Goal: Task Accomplishment & Management: Use online tool/utility

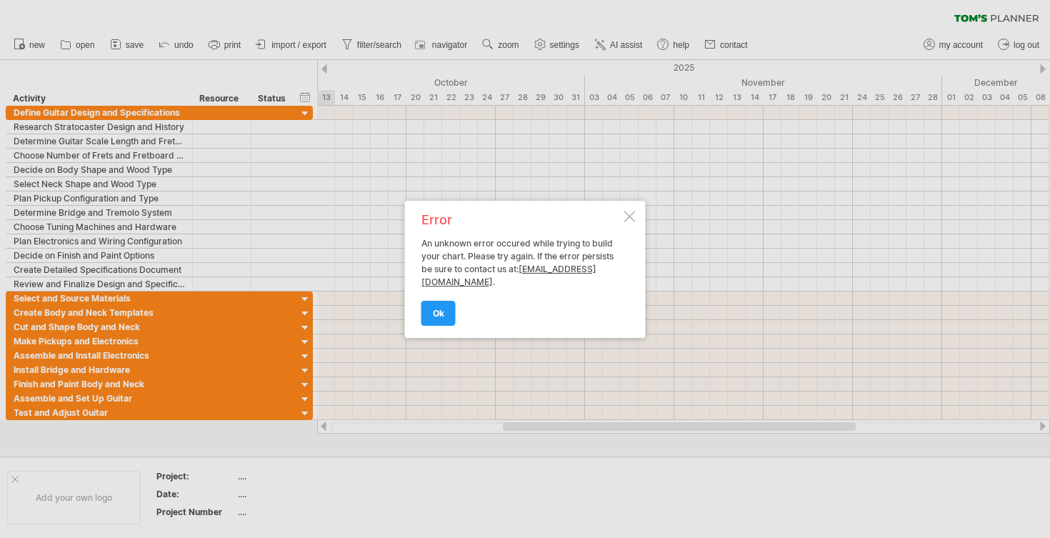
click at [436, 326] on div "Error An unknown error occured while trying to build your chart. Please try aga…" at bounding box center [525, 269] width 241 height 137
click at [437, 316] on span "ok" at bounding box center [438, 313] width 11 height 11
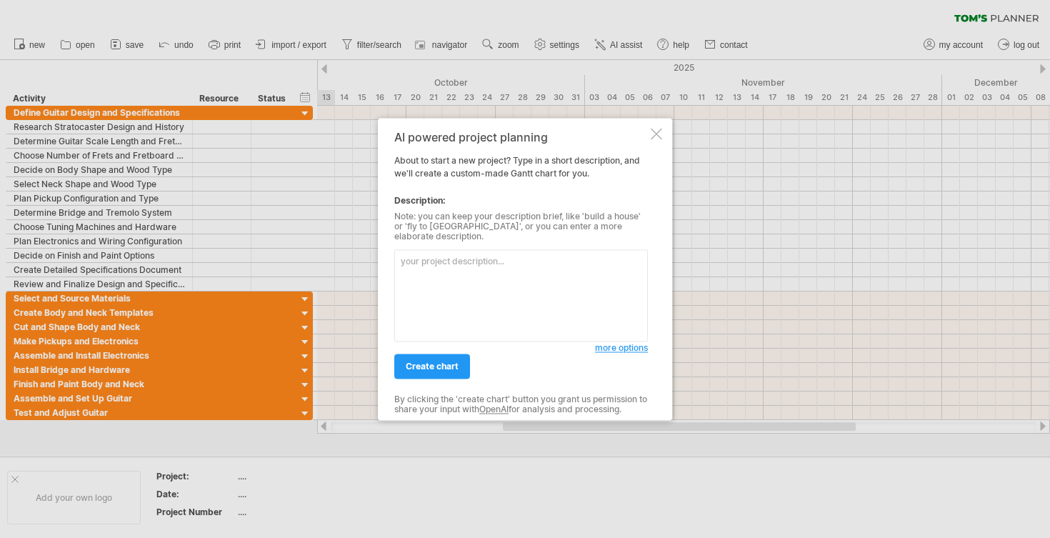
click at [651, 135] on div at bounding box center [656, 133] width 11 height 11
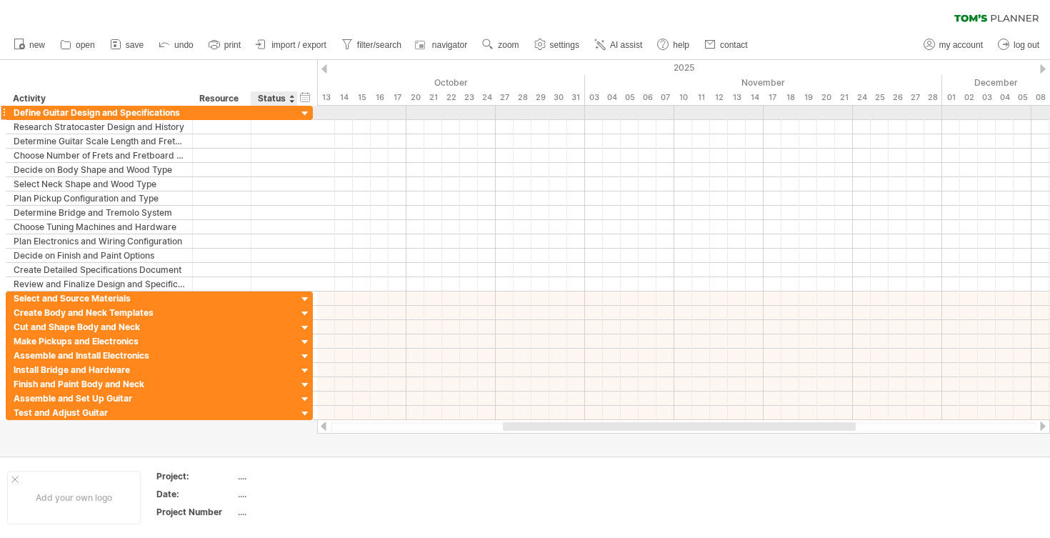
click at [289, 113] on div at bounding box center [274, 113] width 31 height 14
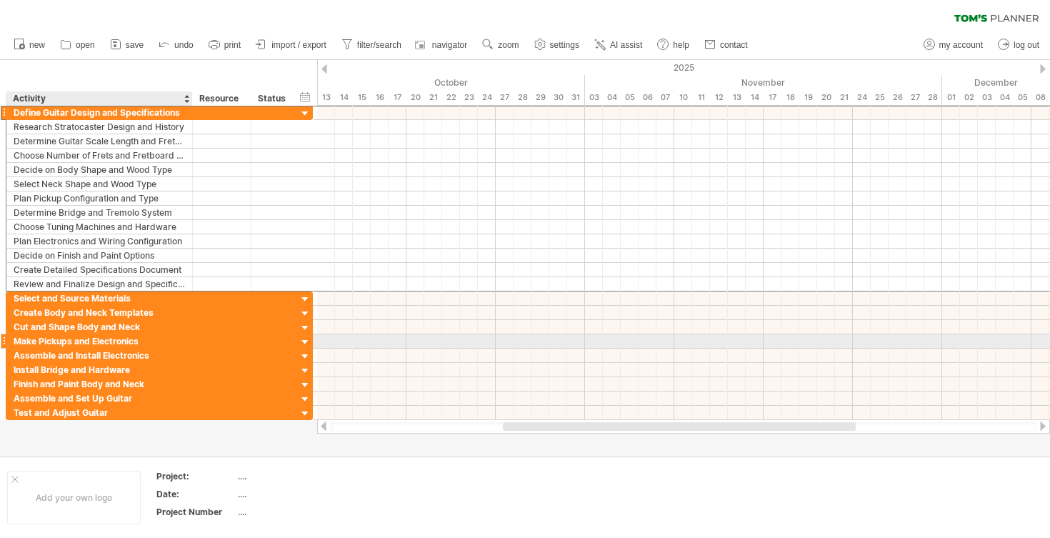
click at [126, 339] on div "Make Pickups and Electronics" at bounding box center [99, 341] width 171 height 14
click at [304, 341] on div at bounding box center [306, 343] width 14 height 14
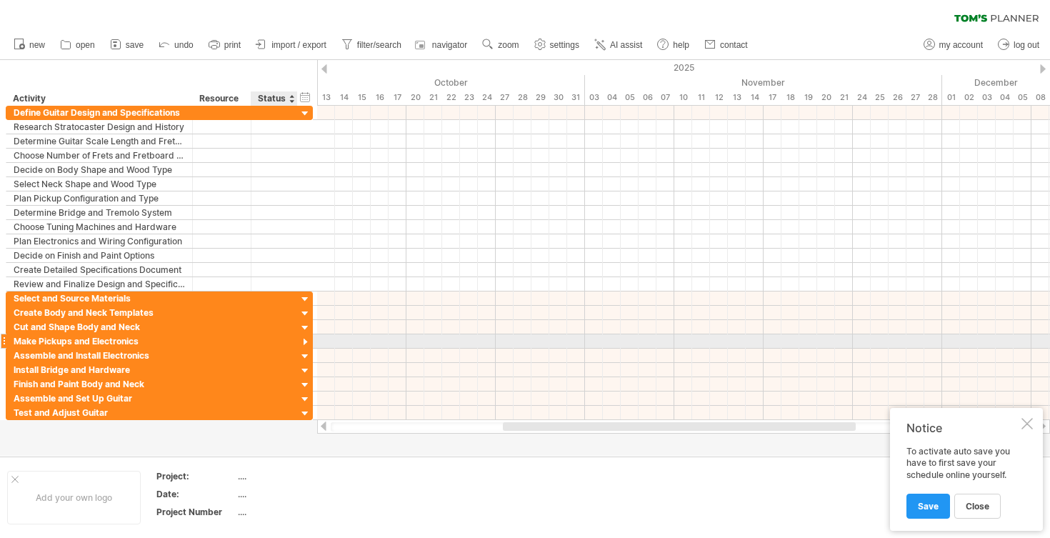
click at [304, 341] on div at bounding box center [306, 343] width 14 height 14
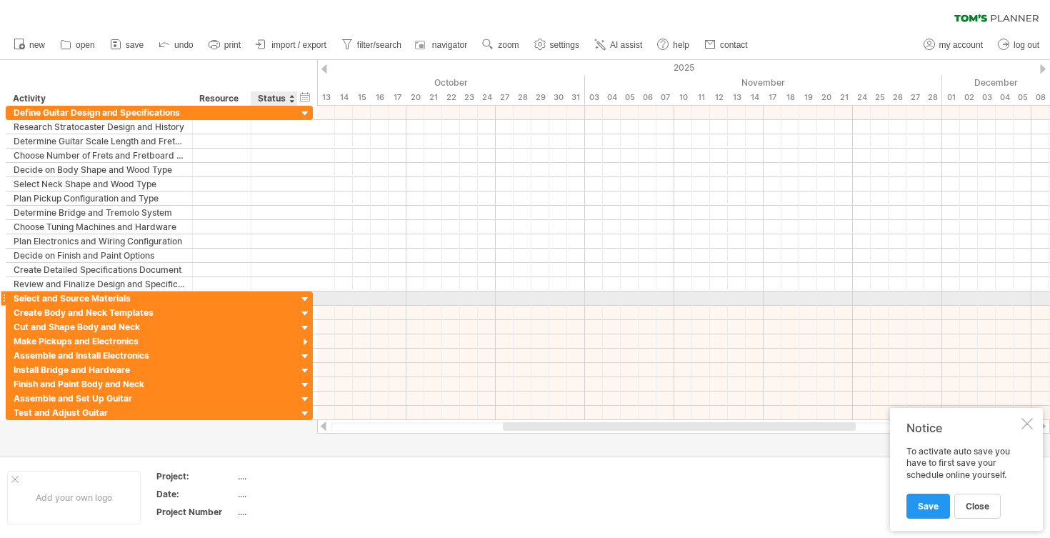
click at [306, 299] on div at bounding box center [306, 300] width 14 height 14
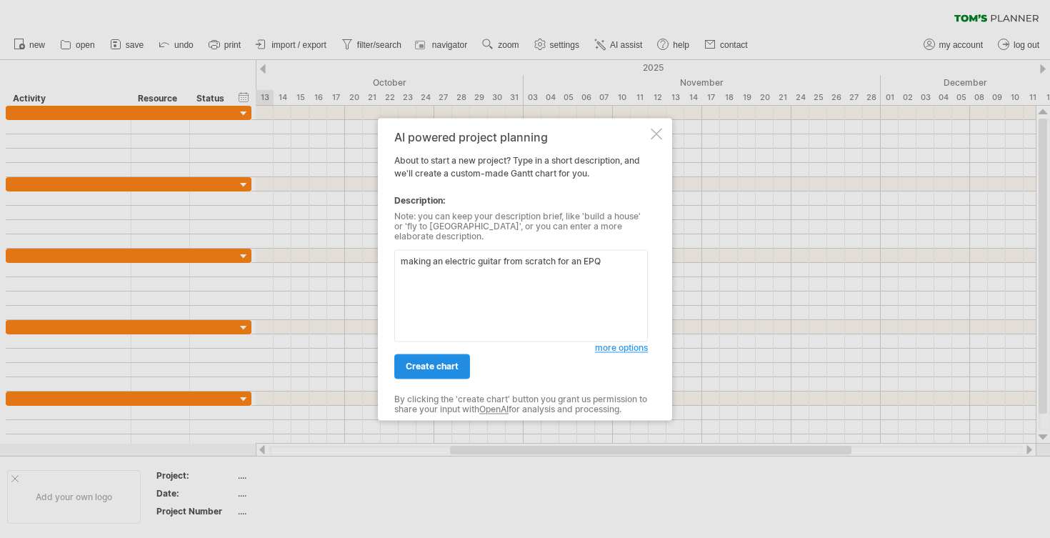
type textarea "making an electric guitar from scratch for an EPQ"
click at [428, 364] on span "create chart" at bounding box center [432, 366] width 53 height 11
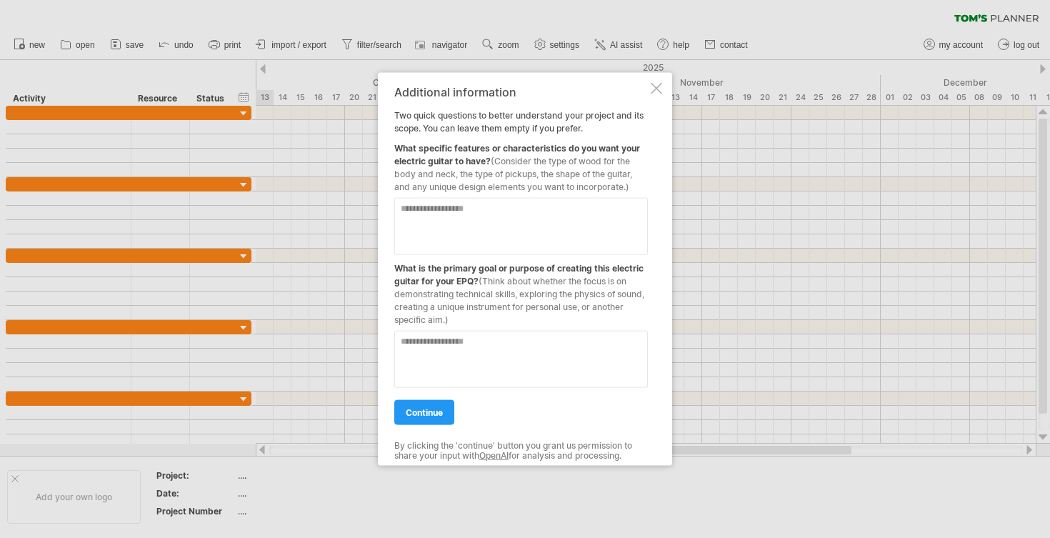
click at [461, 206] on textarea at bounding box center [521, 225] width 254 height 57
type textarea "*"
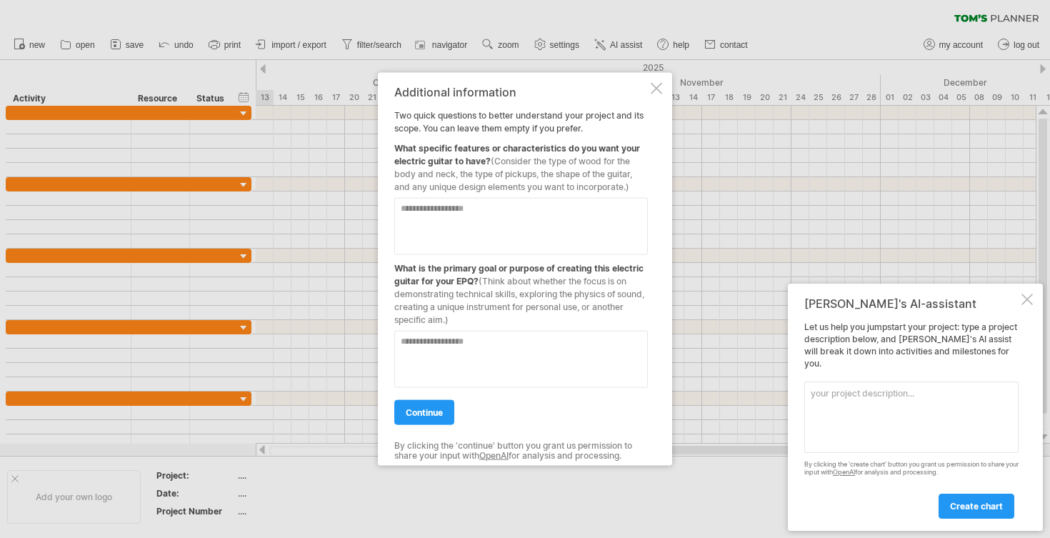
click at [526, 211] on textarea at bounding box center [521, 225] width 254 height 57
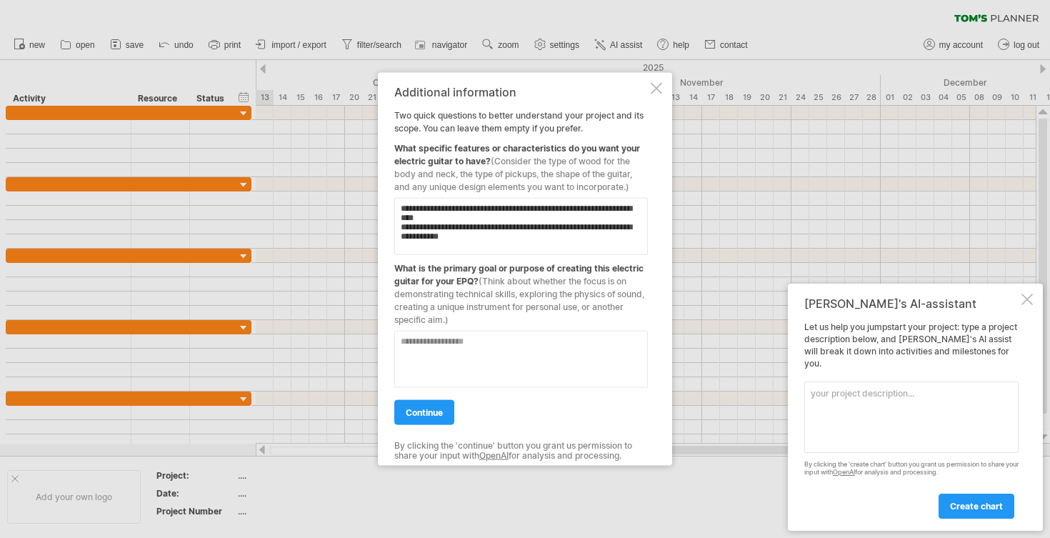
click at [611, 233] on textarea "**********" at bounding box center [521, 225] width 254 height 57
type textarea "**********"
click at [449, 346] on textarea at bounding box center [521, 358] width 254 height 57
type textarea "*"
drag, startPoint x: 434, startPoint y: 342, endPoint x: 323, endPoint y: 340, distance: 110.7
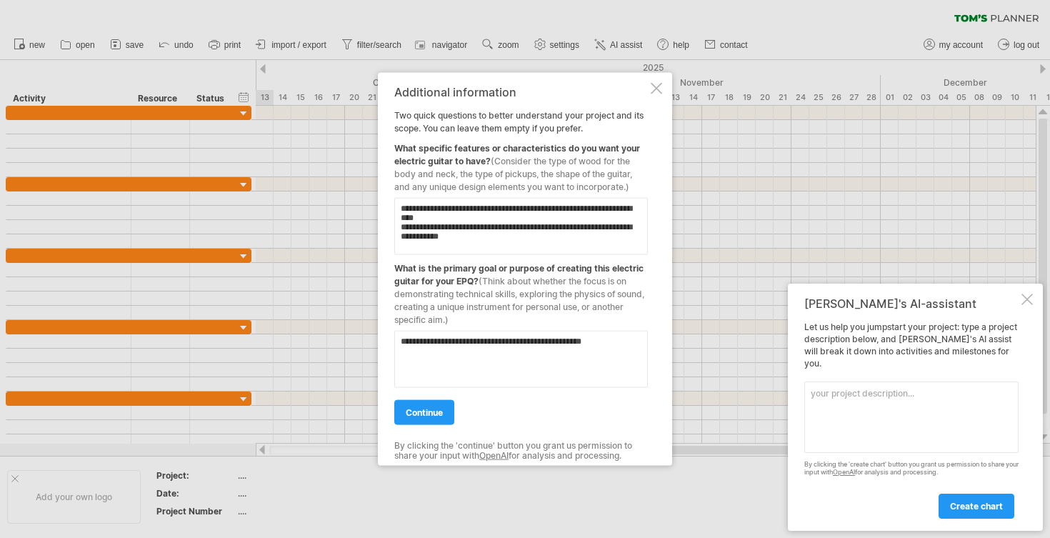
click at [323, 340] on div "Trying to reach [DOMAIN_NAME] Connected again... 0% clear filter new" at bounding box center [525, 269] width 1050 height 538
click at [431, 356] on textarea "**********" at bounding box center [521, 358] width 254 height 57
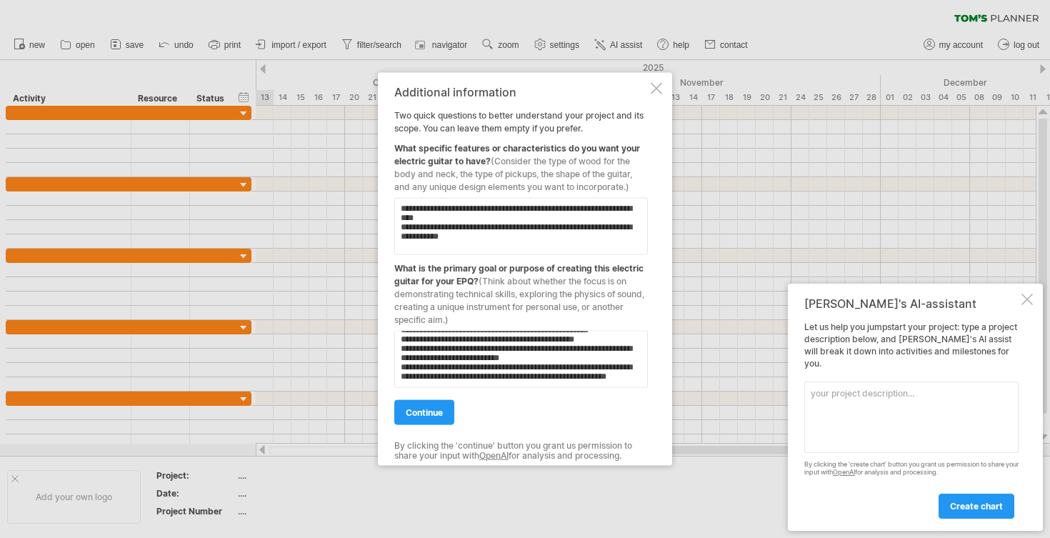
scroll to position [23, 0]
type textarea "**********"
click at [428, 423] on link "continue" at bounding box center [424, 411] width 60 height 25
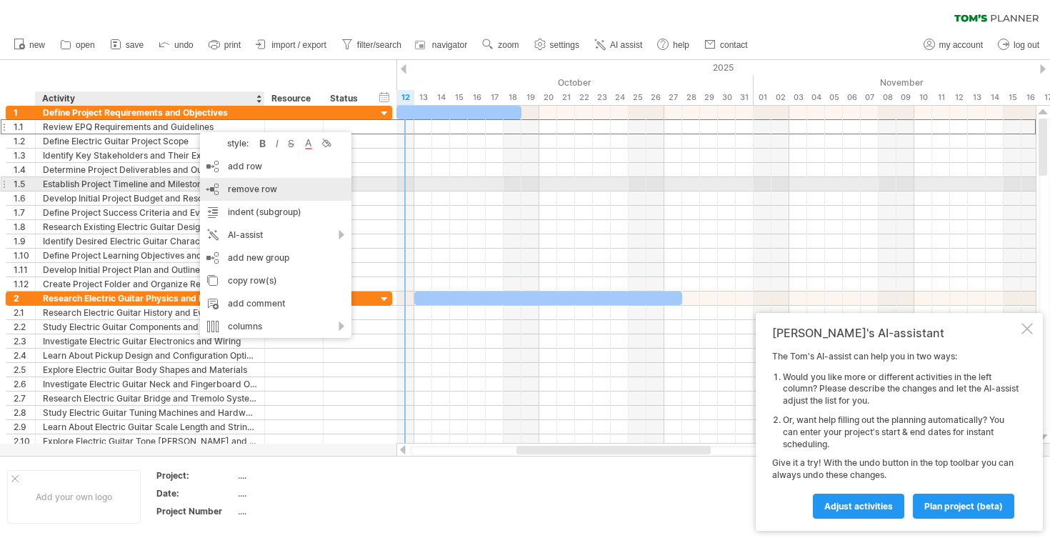
click at [219, 189] on div "remove row remove selected rows" at bounding box center [275, 189] width 151 height 23
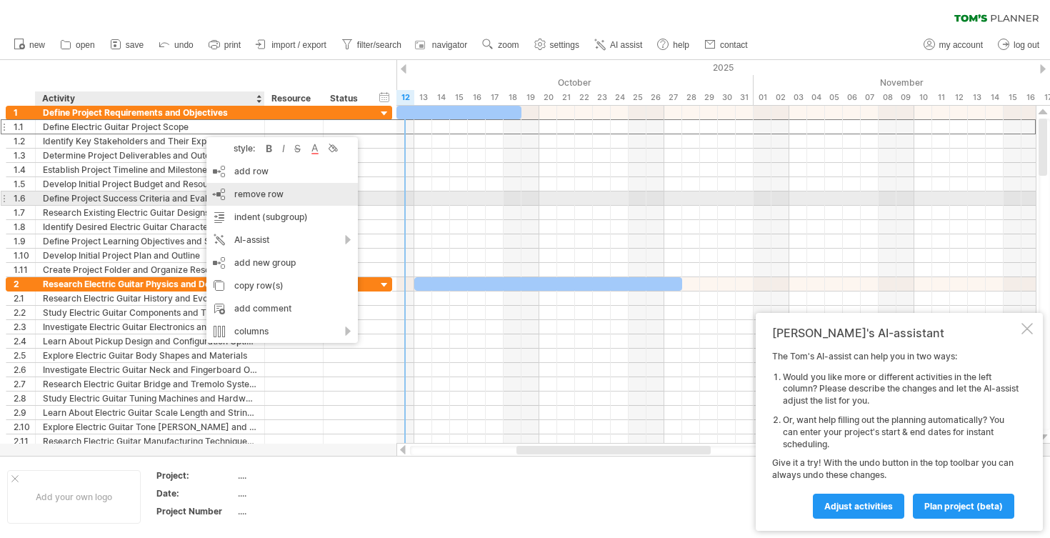
click at [239, 196] on span "remove row" at bounding box center [258, 194] width 49 height 11
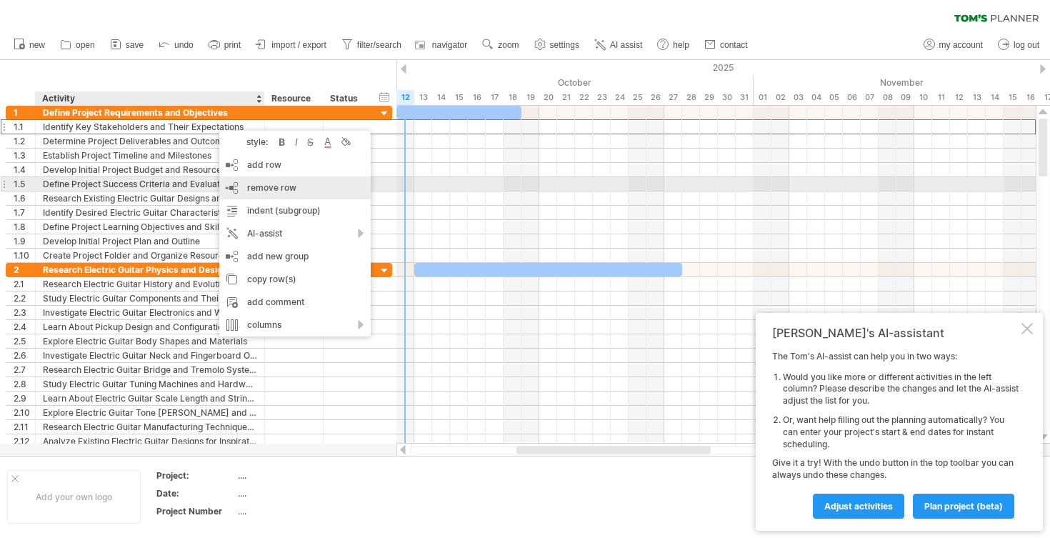
click at [285, 190] on span "remove row" at bounding box center [271, 187] width 49 height 11
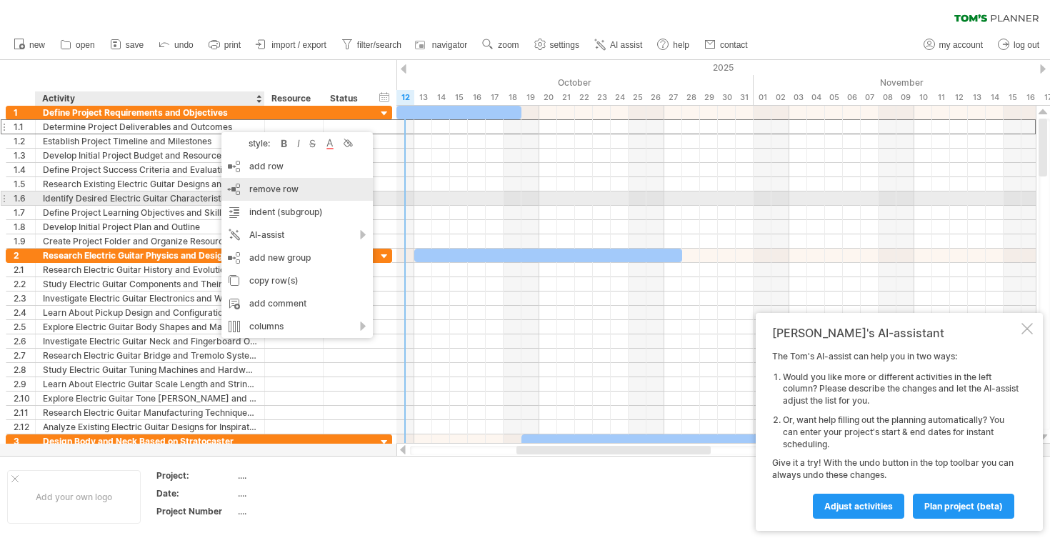
click at [271, 194] on span "remove row" at bounding box center [273, 189] width 49 height 11
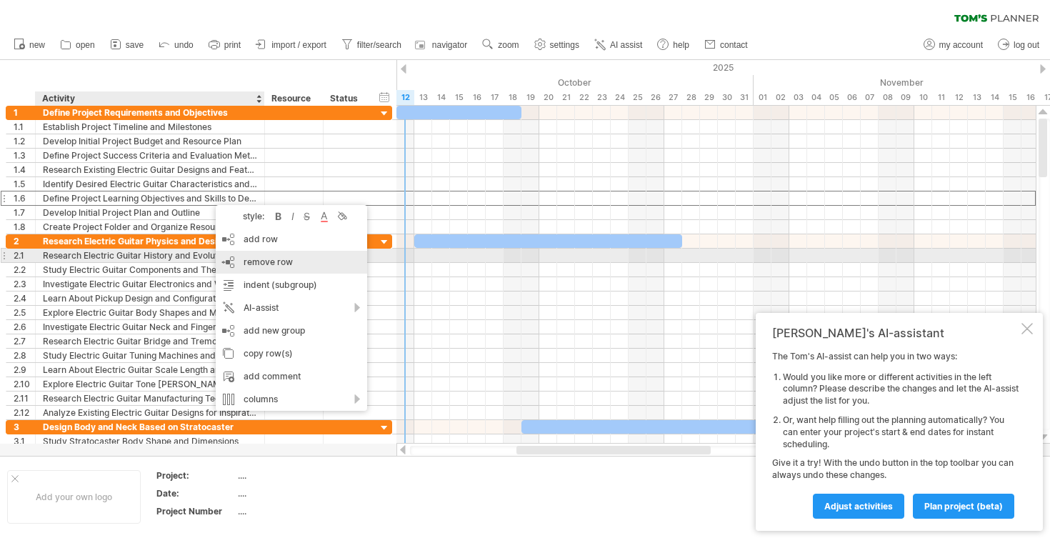
click at [257, 251] on div "remove row remove selected rows" at bounding box center [291, 262] width 151 height 23
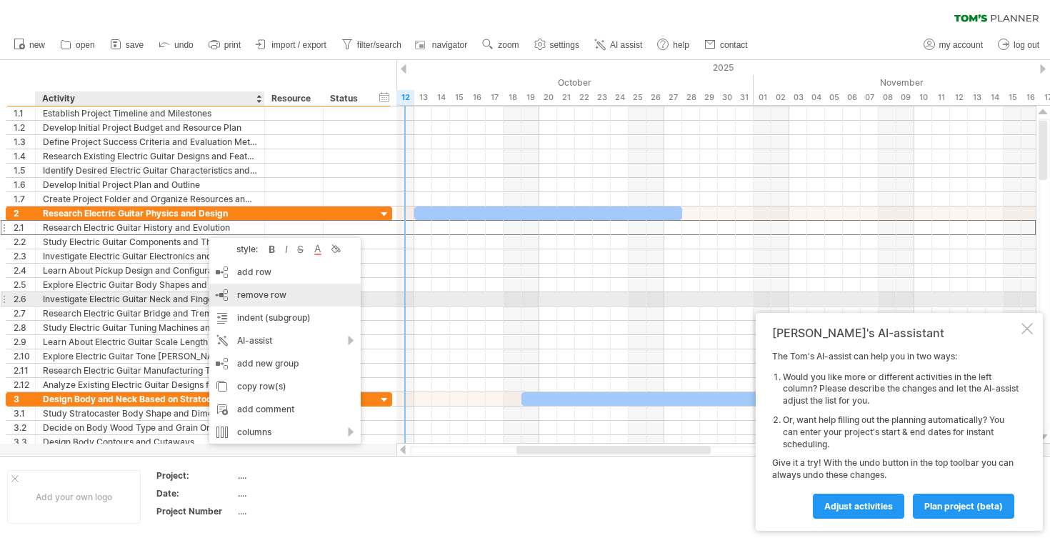
click at [235, 293] on div "remove row remove selected rows" at bounding box center [284, 295] width 151 height 23
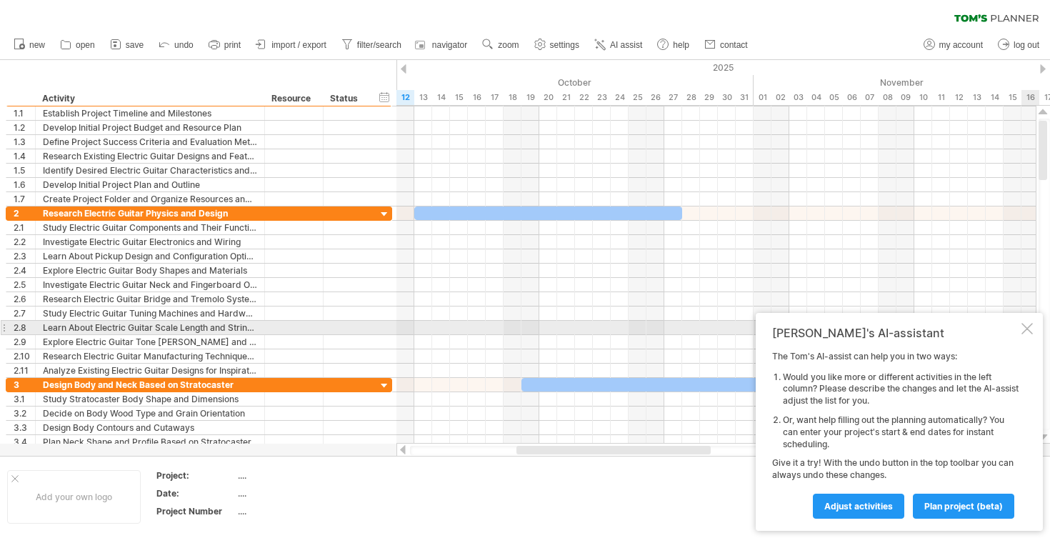
click at [1023, 330] on div at bounding box center [1026, 328] width 11 height 11
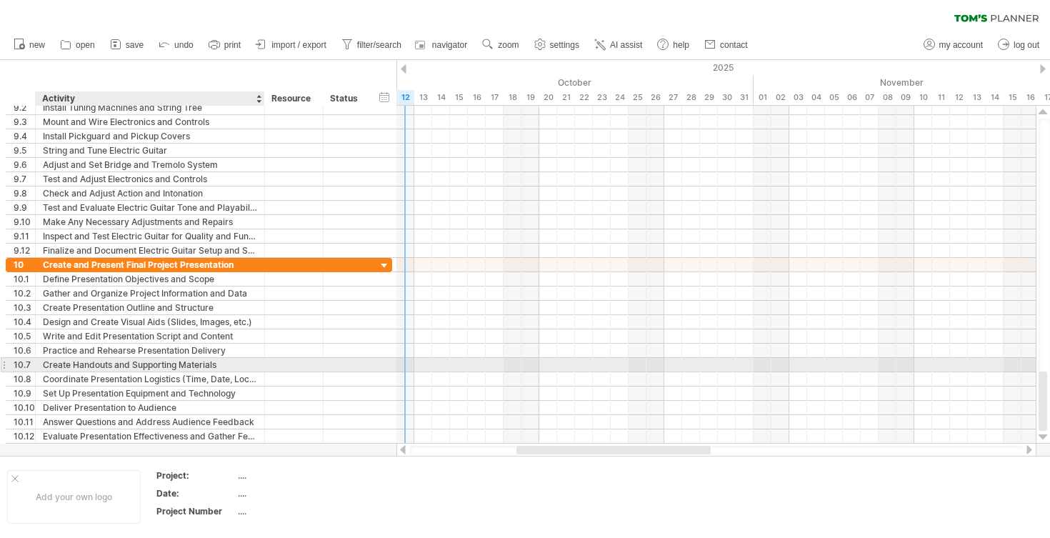
click at [216, 359] on div "Create Handouts and Supporting Materials" at bounding box center [150, 365] width 214 height 14
click at [205, 370] on input "**********" at bounding box center [150, 365] width 214 height 14
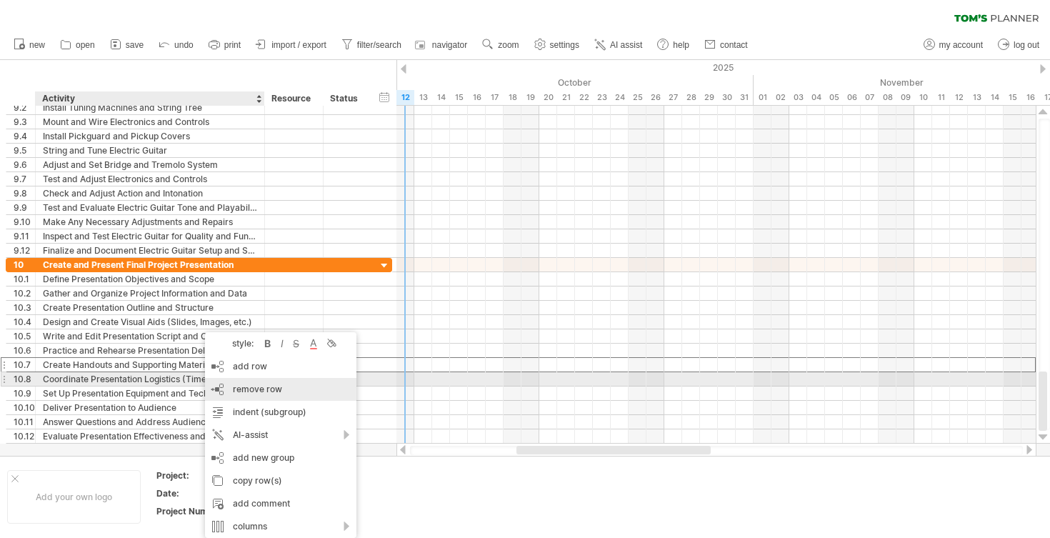
click at [242, 379] on div "remove row remove selected rows" at bounding box center [280, 389] width 151 height 23
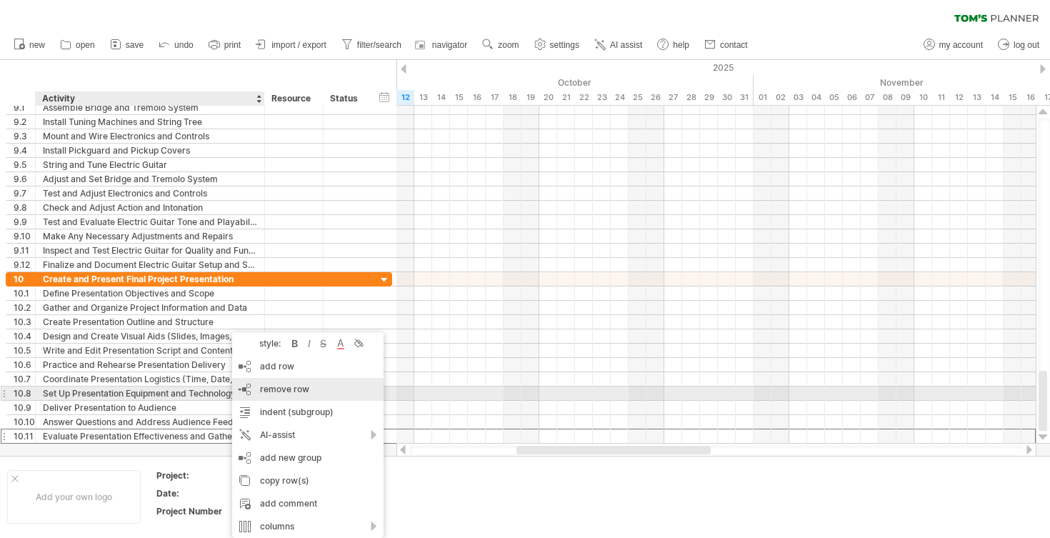
click at [266, 396] on div "remove row remove selected rows" at bounding box center [307, 389] width 151 height 23
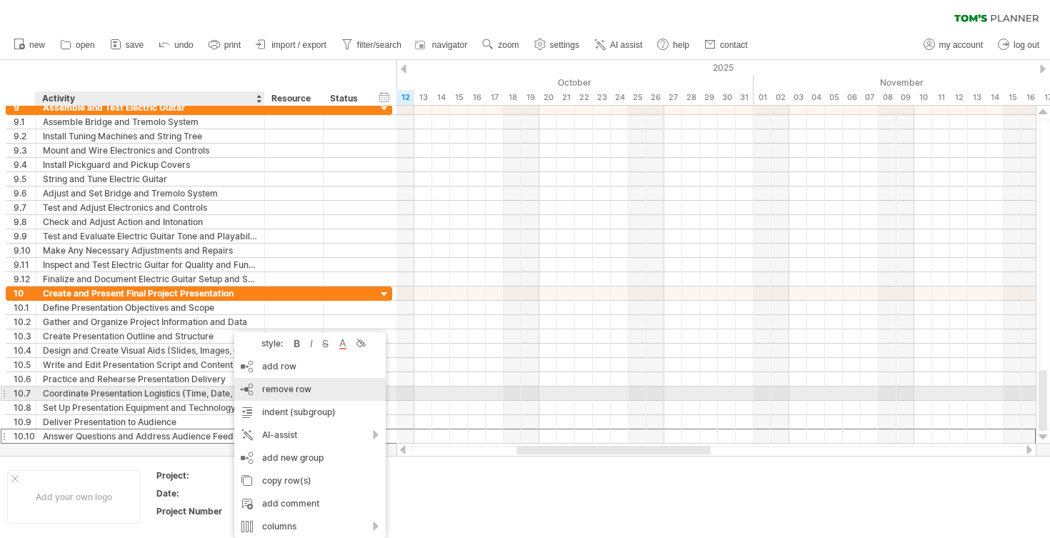
click at [274, 396] on div "remove row remove selected rows" at bounding box center [309, 389] width 151 height 23
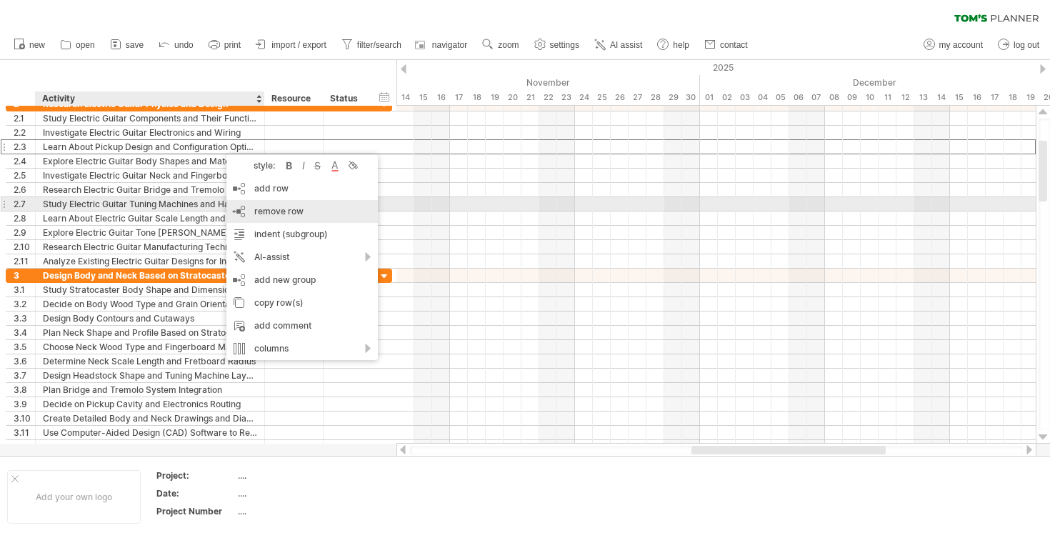
click at [275, 210] on span "remove row" at bounding box center [278, 211] width 49 height 11
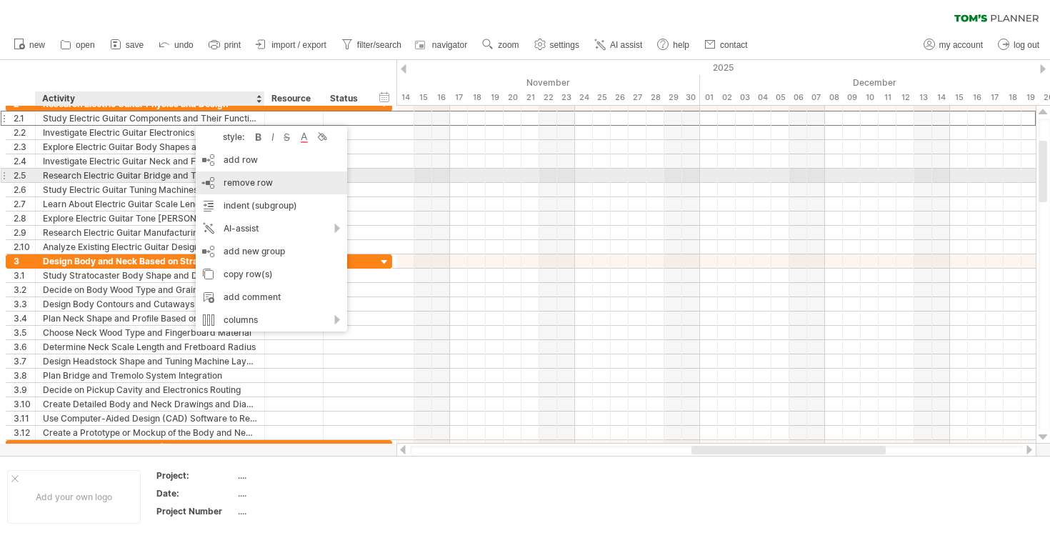
click at [244, 183] on span "remove row" at bounding box center [248, 182] width 49 height 11
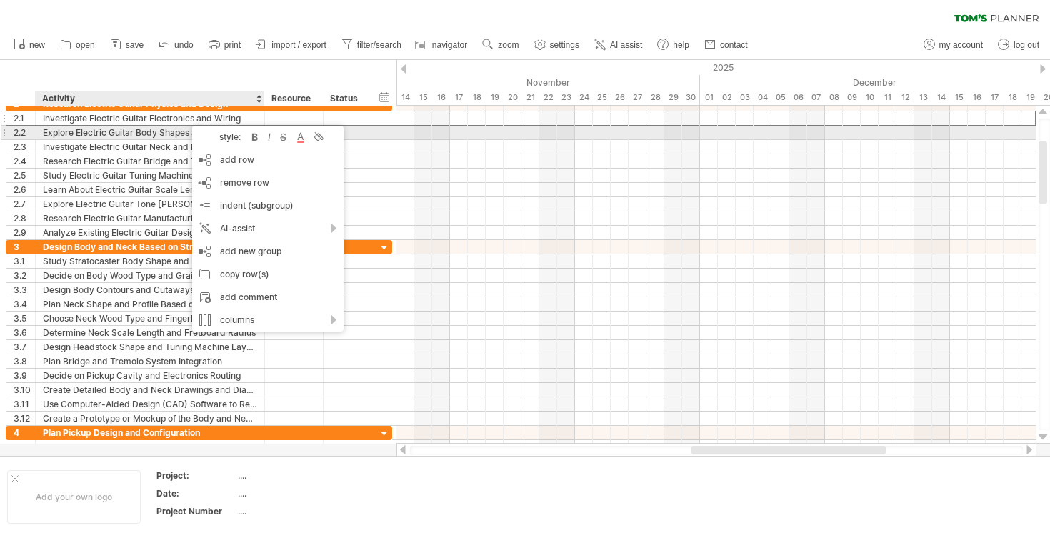
click at [156, 135] on div "Explore Electric Guitar Body Shapes and Materials" at bounding box center [150, 133] width 214 height 14
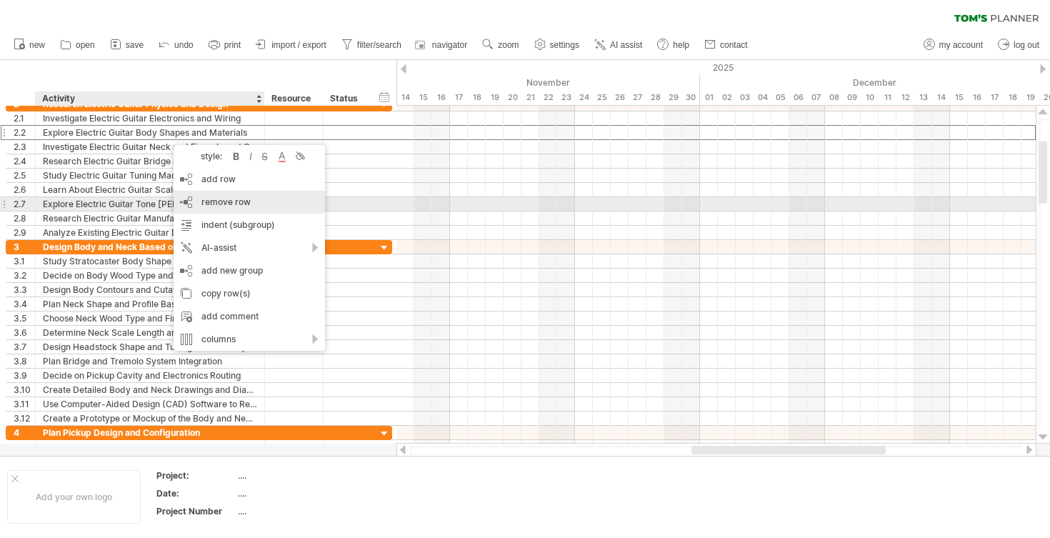
click at [208, 205] on span "remove row" at bounding box center [225, 201] width 49 height 11
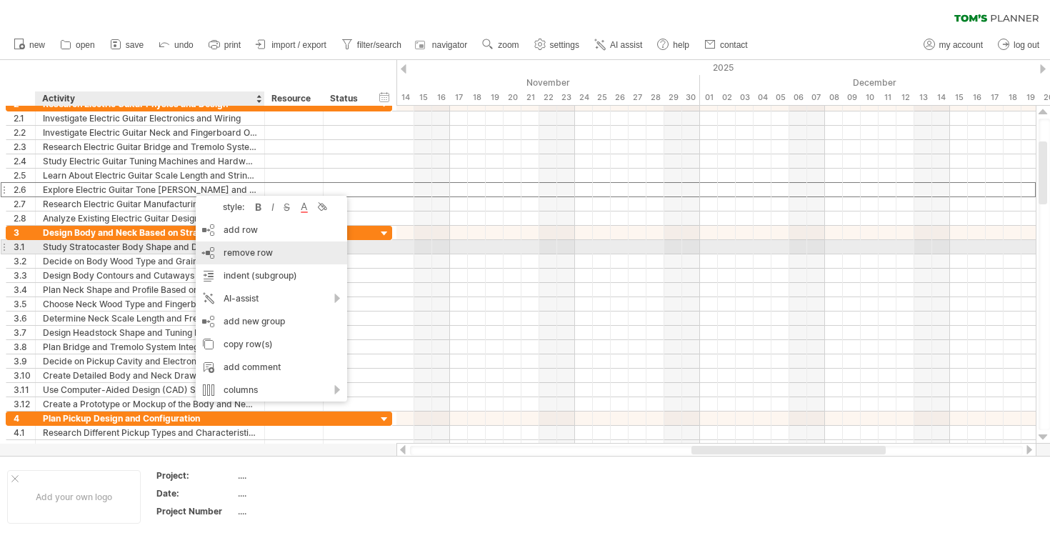
click at [248, 251] on span "remove row" at bounding box center [248, 252] width 49 height 11
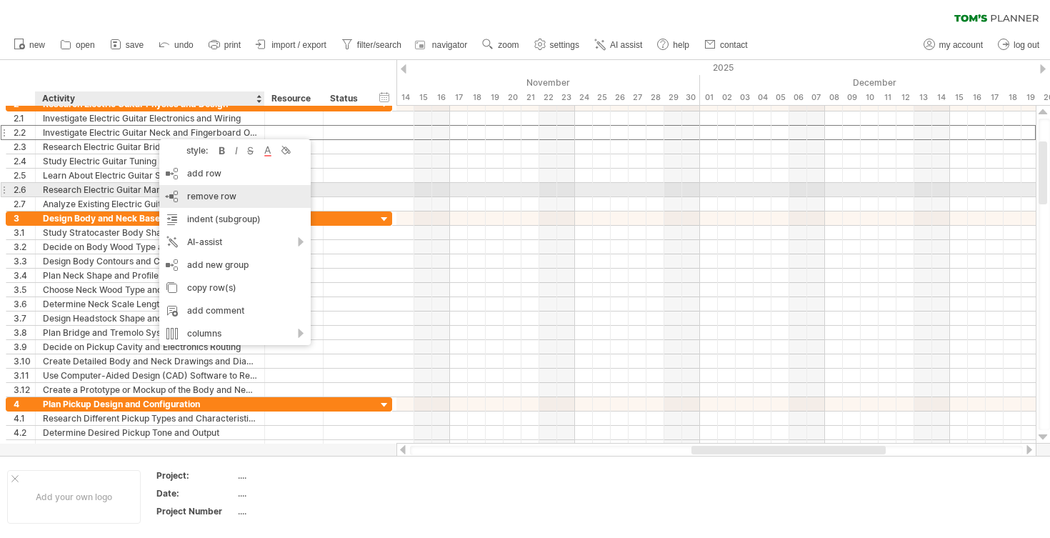
click at [208, 186] on div "remove row remove selected rows" at bounding box center [234, 196] width 151 height 23
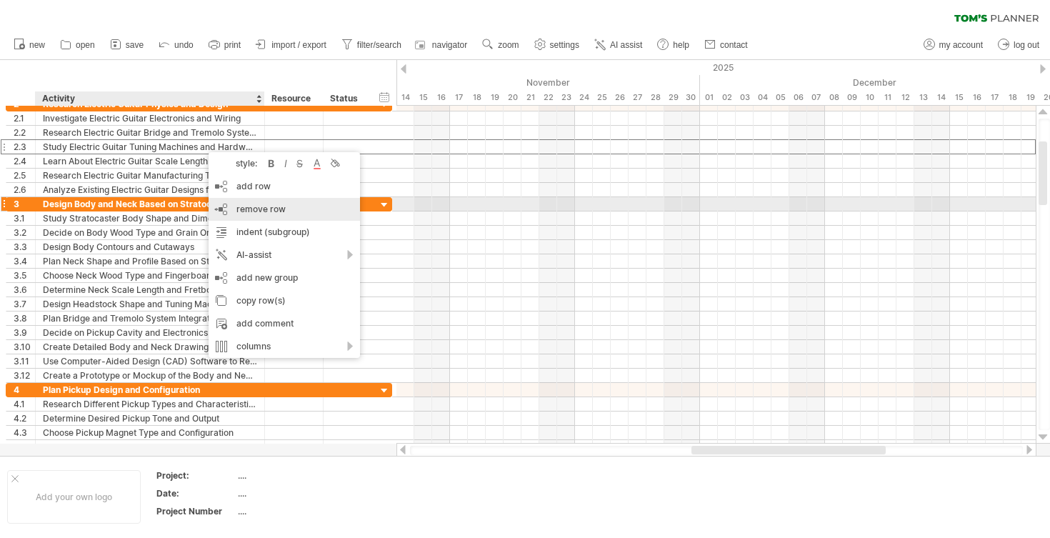
click at [226, 204] on div "remove row remove selected rows" at bounding box center [284, 209] width 151 height 23
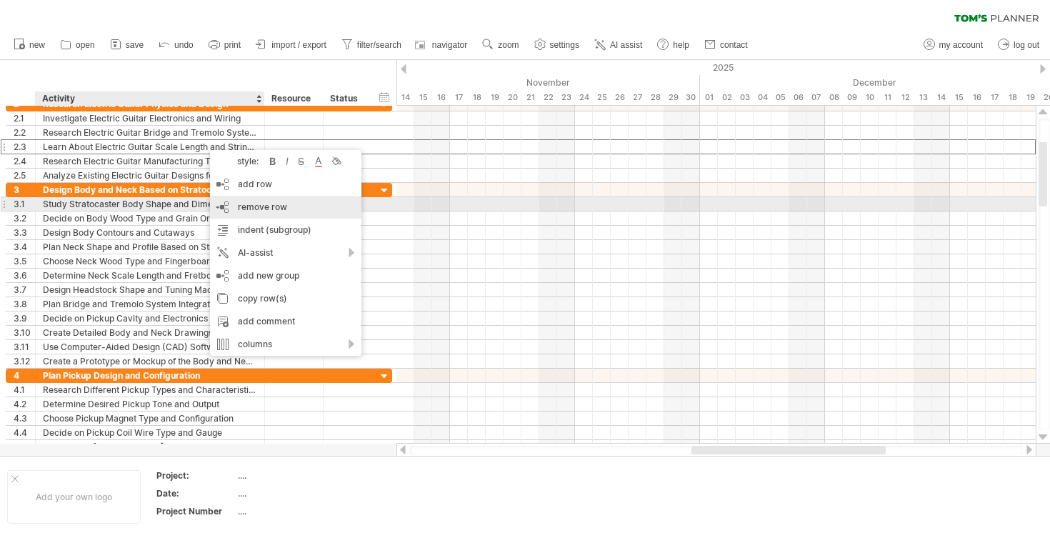
click at [254, 206] on span "remove row" at bounding box center [262, 206] width 49 height 11
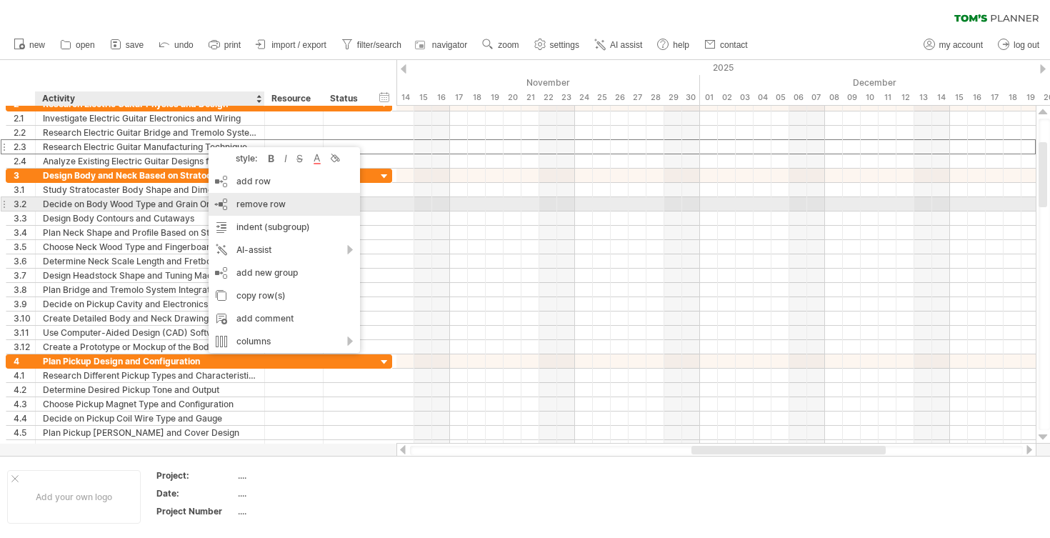
click at [259, 201] on span "remove row" at bounding box center [260, 204] width 49 height 11
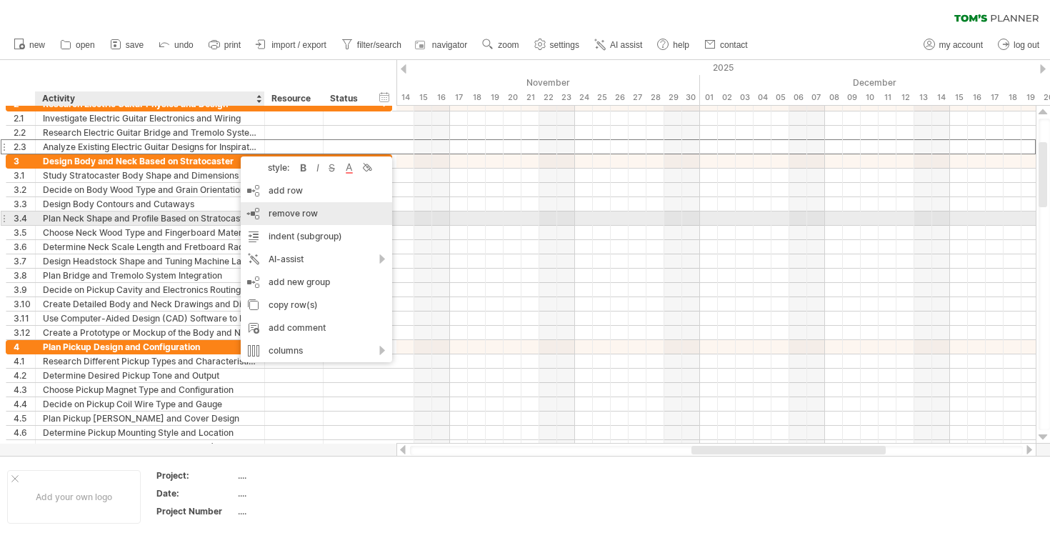
click at [282, 217] on span "remove row" at bounding box center [293, 213] width 49 height 11
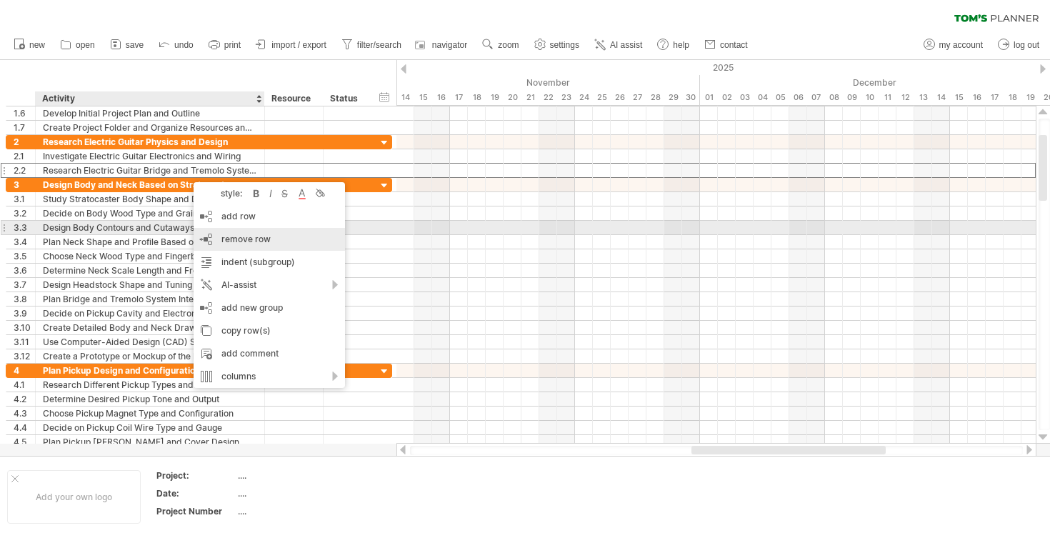
click at [242, 231] on div "remove row remove selected rows" at bounding box center [269, 239] width 151 height 23
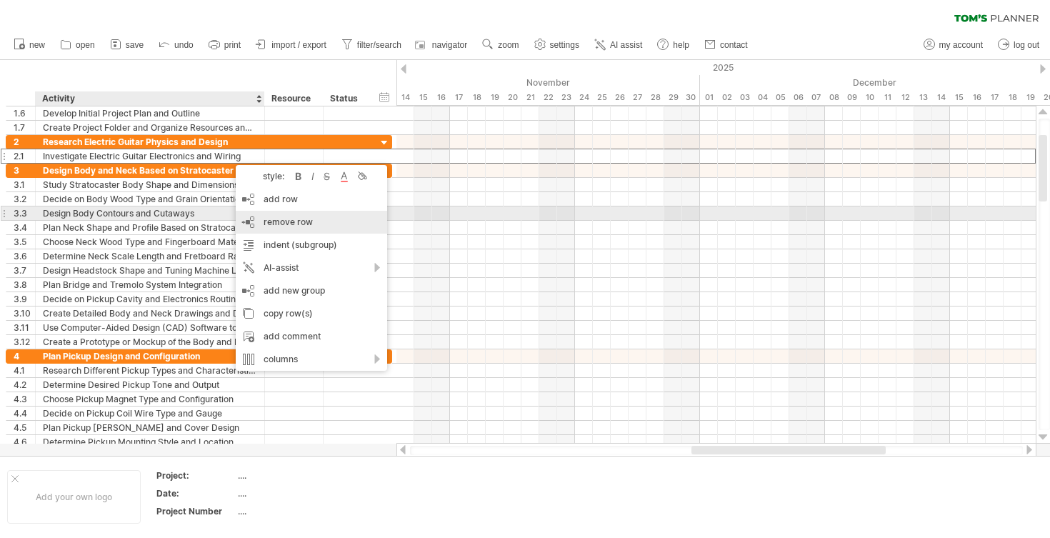
click at [284, 218] on span "remove row" at bounding box center [288, 221] width 49 height 11
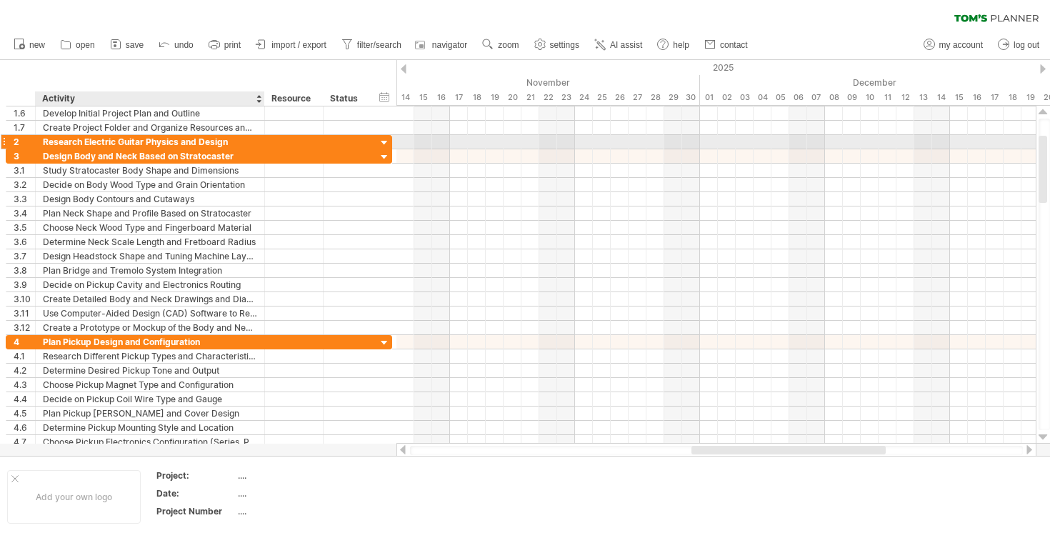
click at [261, 144] on div at bounding box center [262, 142] width 7 height 14
click at [385, 144] on div at bounding box center [385, 143] width 14 height 14
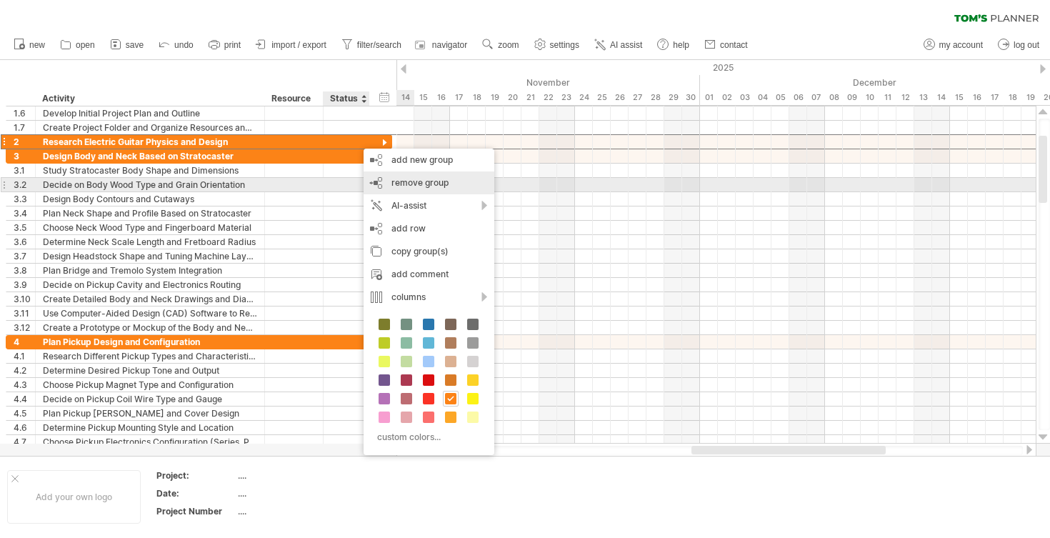
click at [436, 184] on span "remove group" at bounding box center [419, 182] width 57 height 11
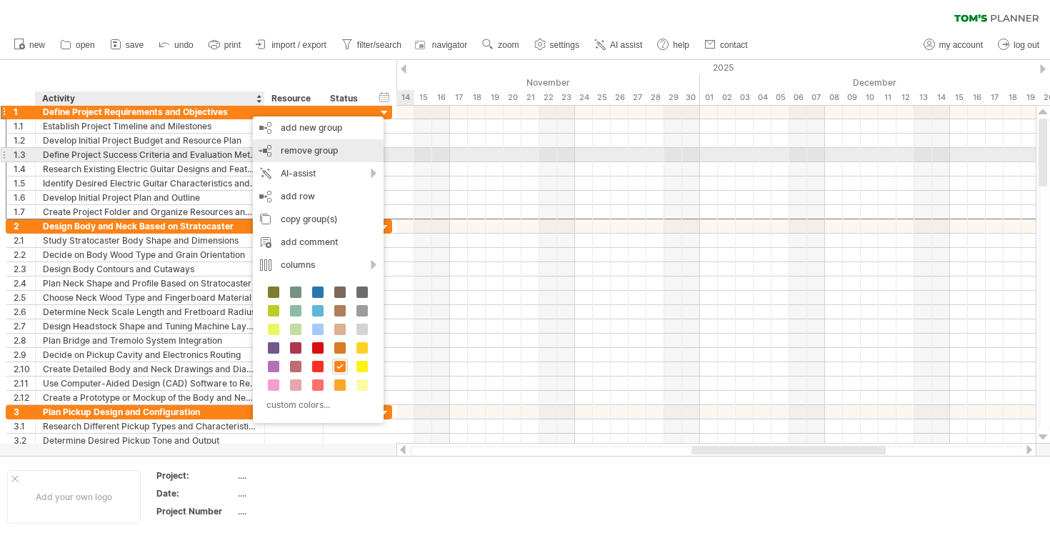
click at [303, 149] on span "remove group" at bounding box center [309, 150] width 57 height 11
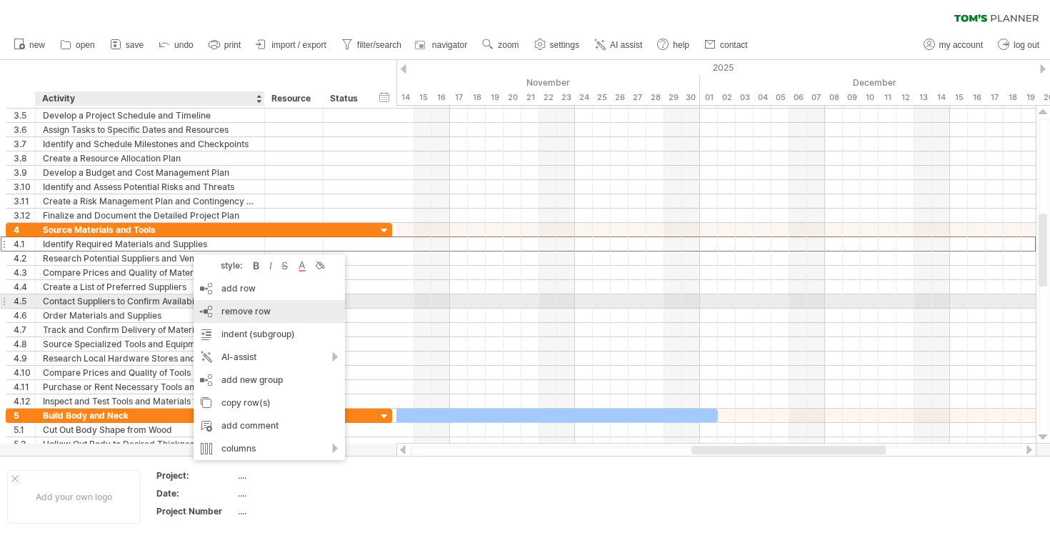
click at [257, 304] on div "remove row remove selected rows" at bounding box center [269, 311] width 151 height 23
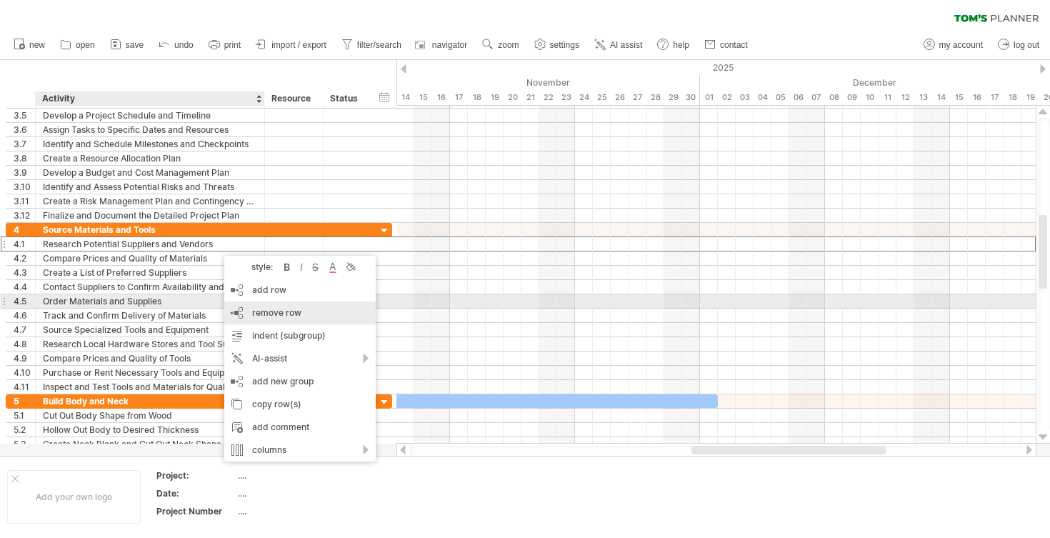
click at [284, 307] on span "remove row" at bounding box center [276, 312] width 49 height 11
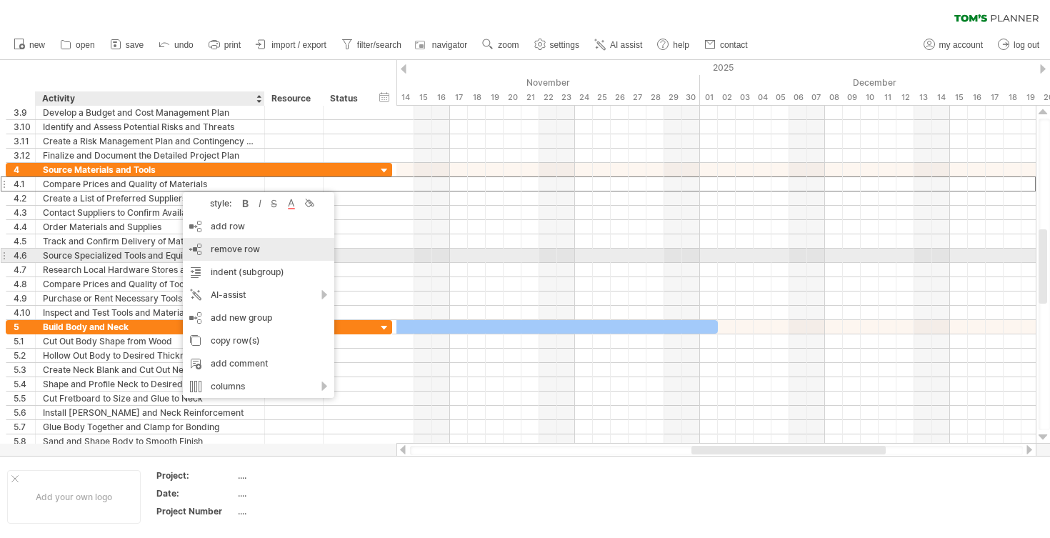
click at [233, 253] on span "remove row" at bounding box center [235, 249] width 49 height 11
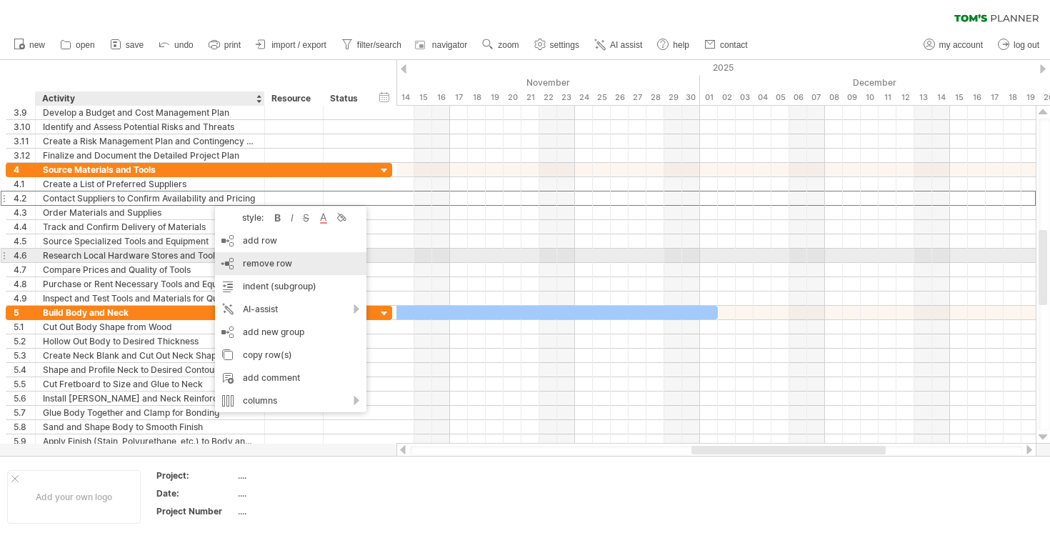
click at [259, 260] on span "remove row" at bounding box center [267, 263] width 49 height 11
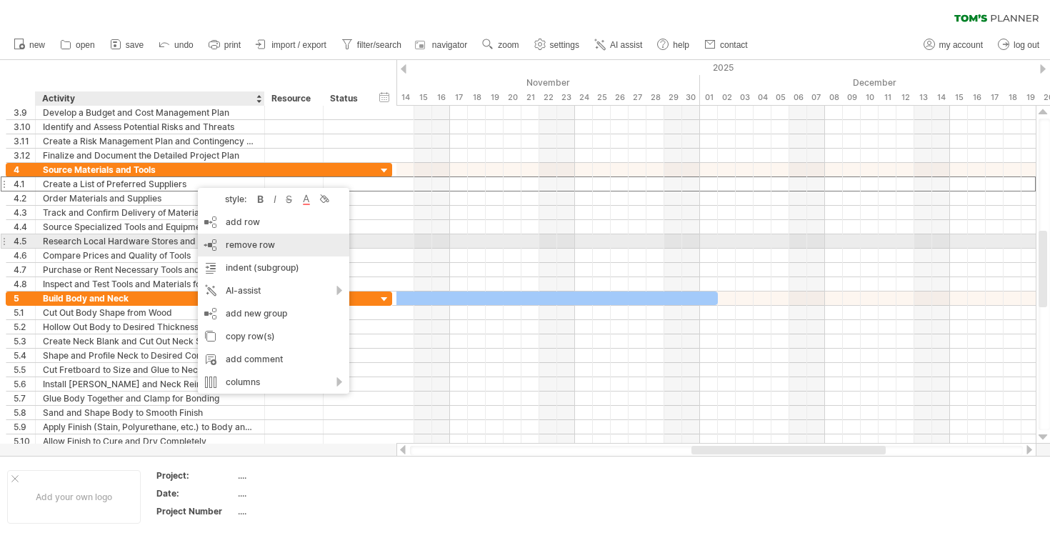
click at [254, 247] on span "remove row" at bounding box center [250, 244] width 49 height 11
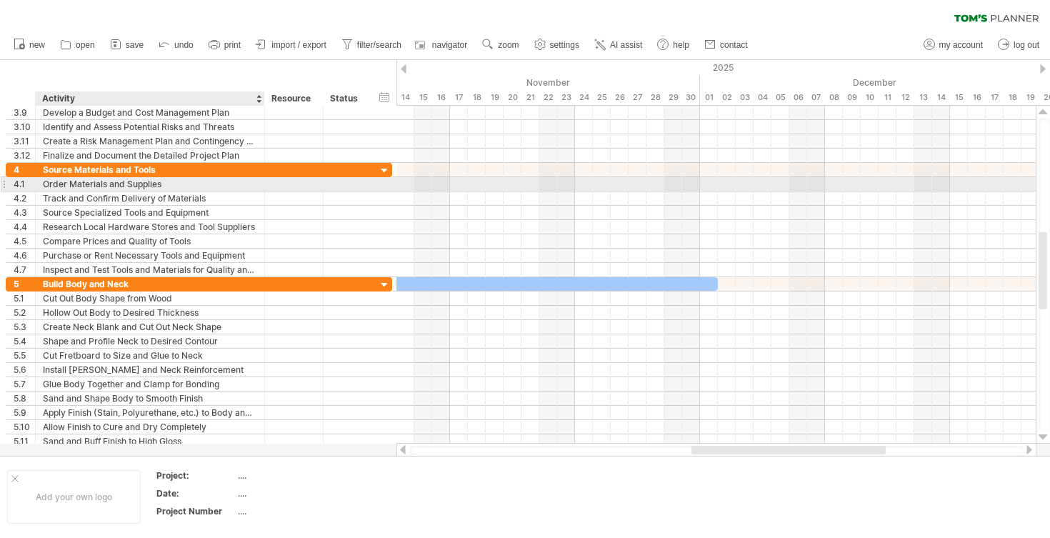
click at [193, 190] on div "Order Materials and Supplies" at bounding box center [150, 184] width 214 height 14
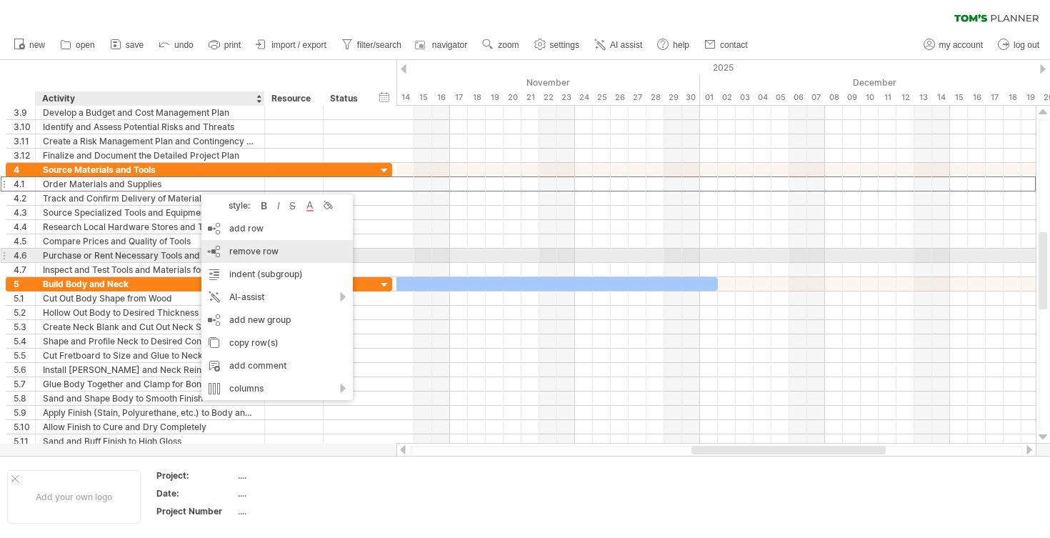
click at [266, 258] on div "remove row remove selected rows" at bounding box center [276, 251] width 151 height 23
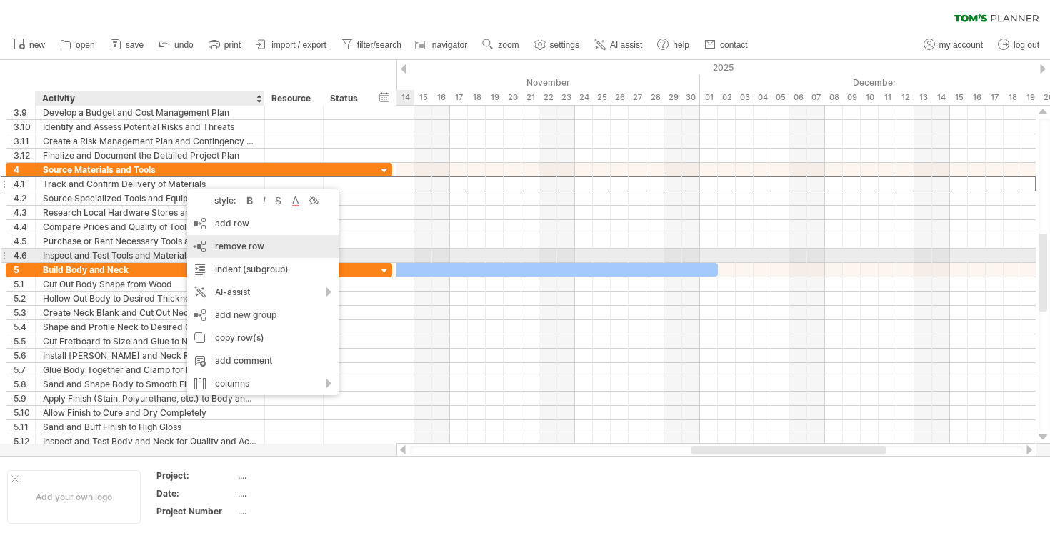
click at [241, 250] on span "remove row" at bounding box center [239, 246] width 49 height 11
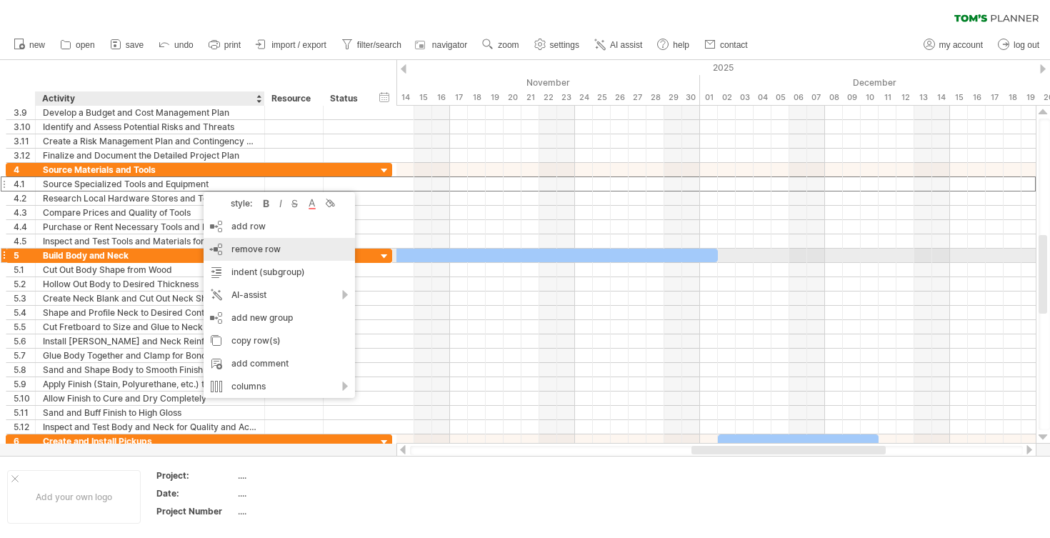
click at [266, 249] on span "remove row" at bounding box center [255, 249] width 49 height 11
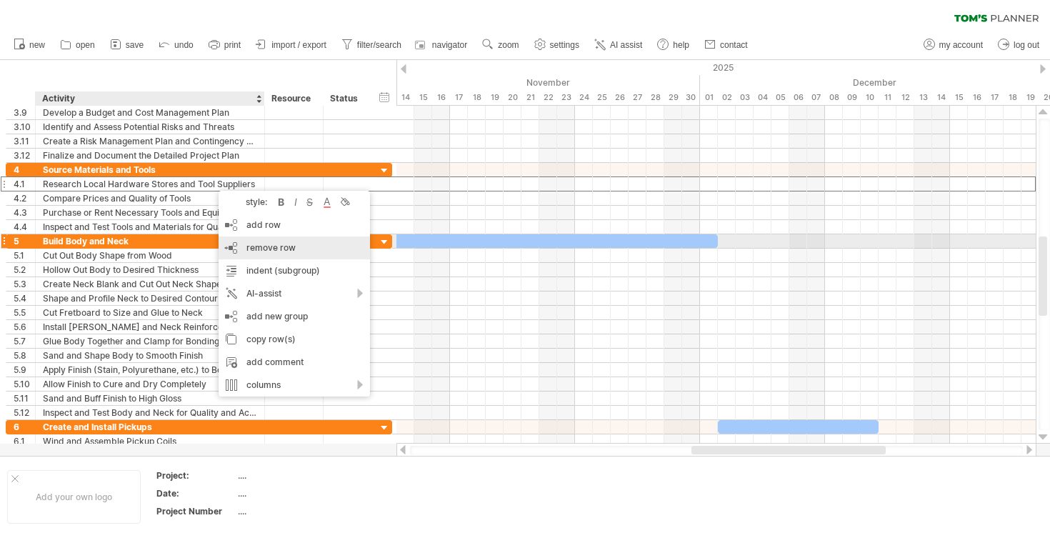
click at [252, 245] on span "remove row" at bounding box center [270, 247] width 49 height 11
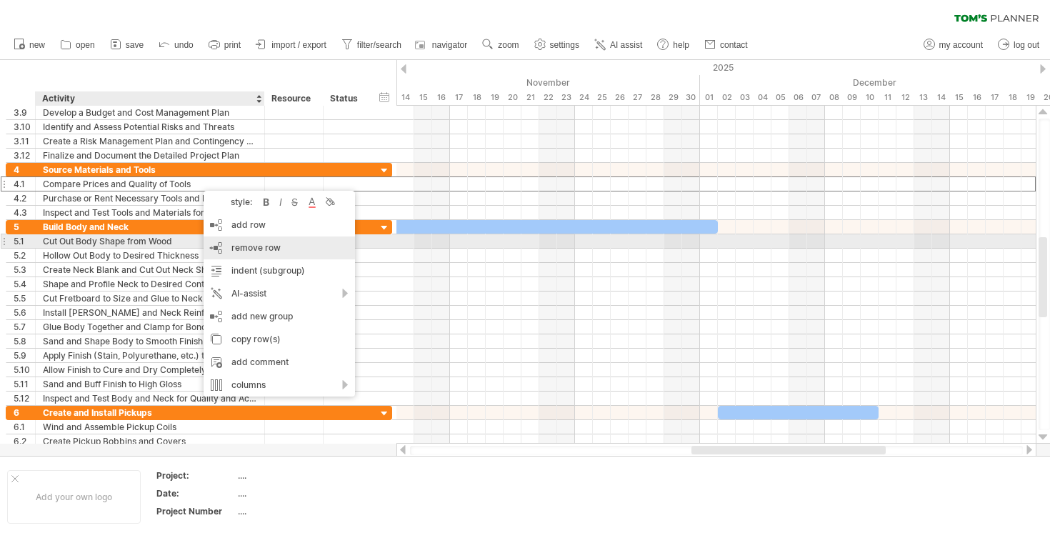
click at [237, 240] on div "remove row remove selected rows" at bounding box center [279, 247] width 151 height 23
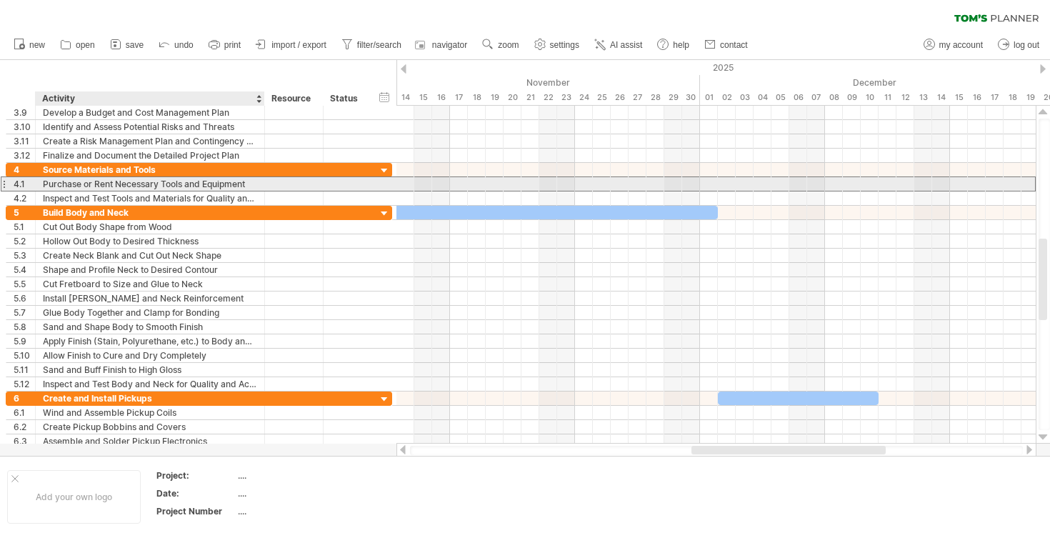
click at [204, 182] on div "Purchase or Rent Necessary Tools and Equipment" at bounding box center [150, 184] width 214 height 14
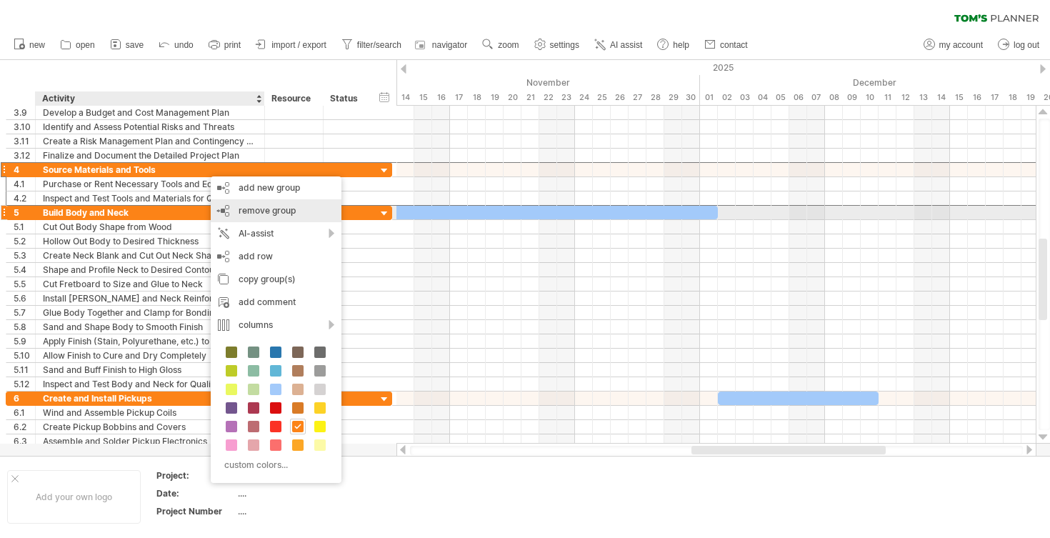
click at [272, 211] on span "remove group" at bounding box center [267, 210] width 57 height 11
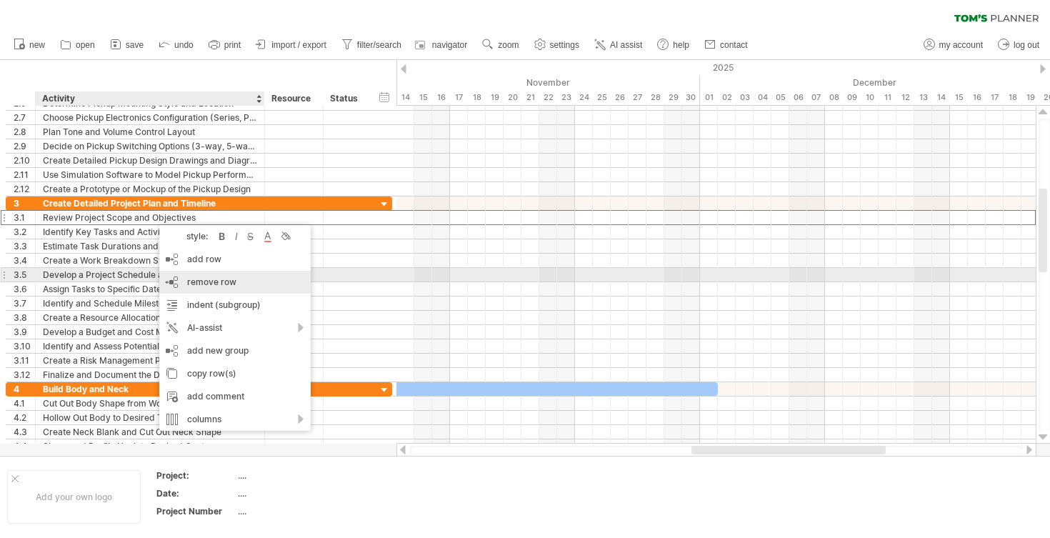
click at [221, 280] on span "remove row" at bounding box center [211, 281] width 49 height 11
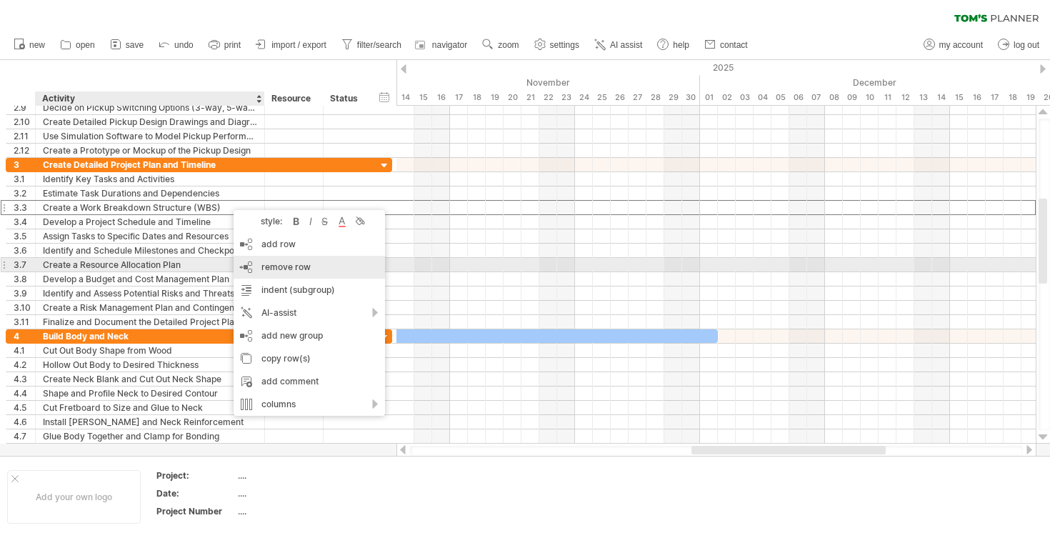
click at [292, 271] on span "remove row" at bounding box center [285, 266] width 49 height 11
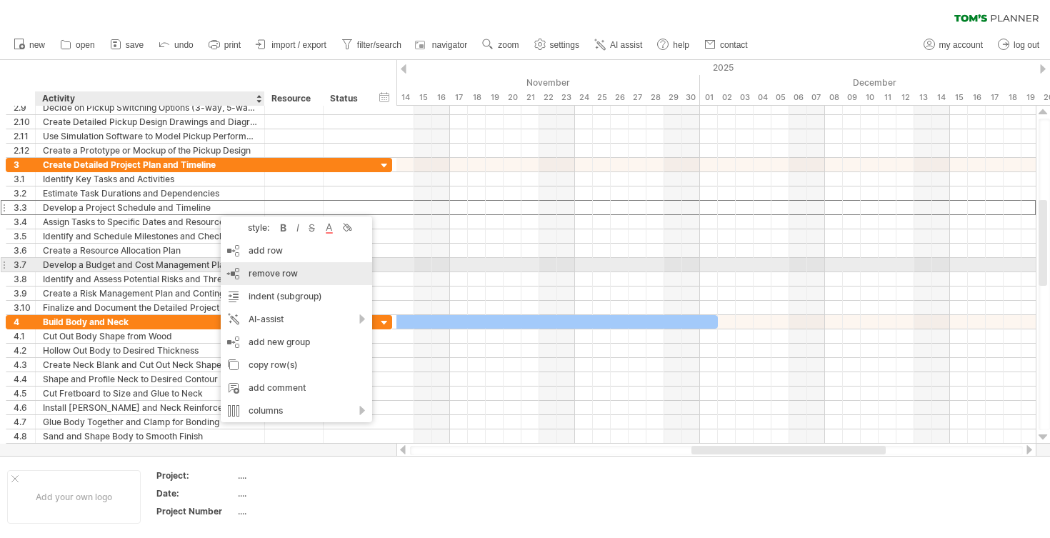
click at [272, 272] on span "remove row" at bounding box center [273, 273] width 49 height 11
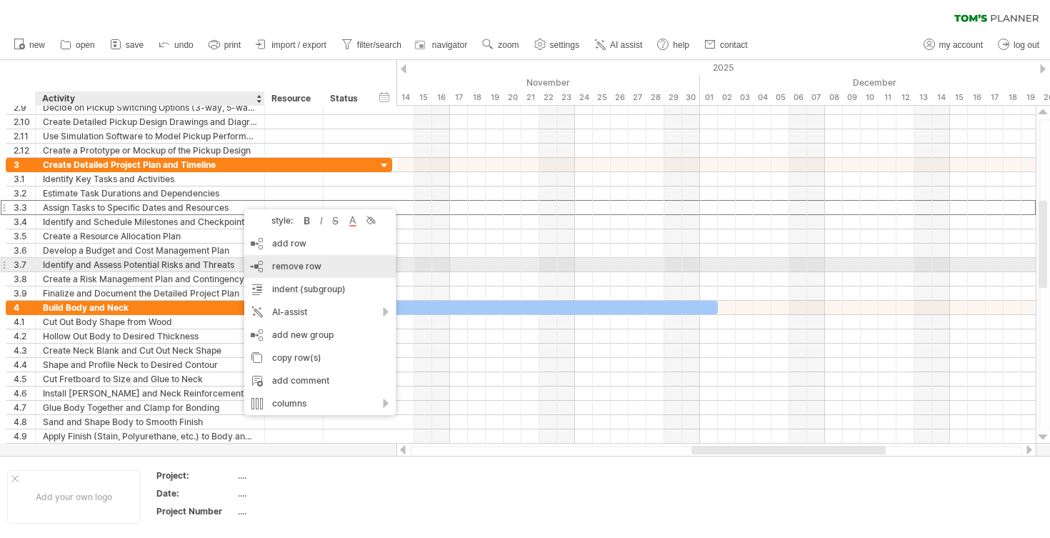
click at [305, 271] on span "remove row" at bounding box center [296, 266] width 49 height 11
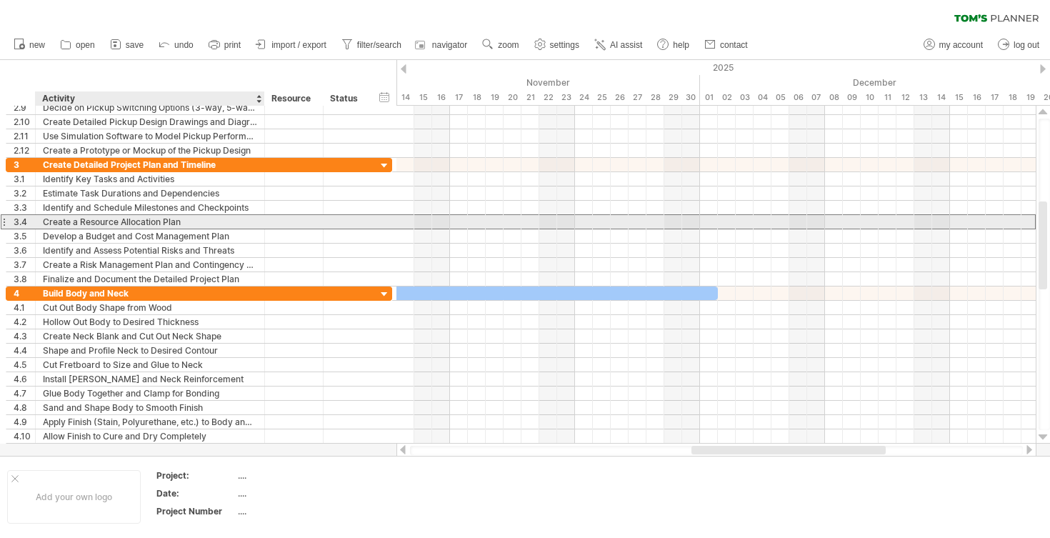
click at [208, 221] on div "Create a Resource Allocation Plan" at bounding box center [150, 222] width 214 height 14
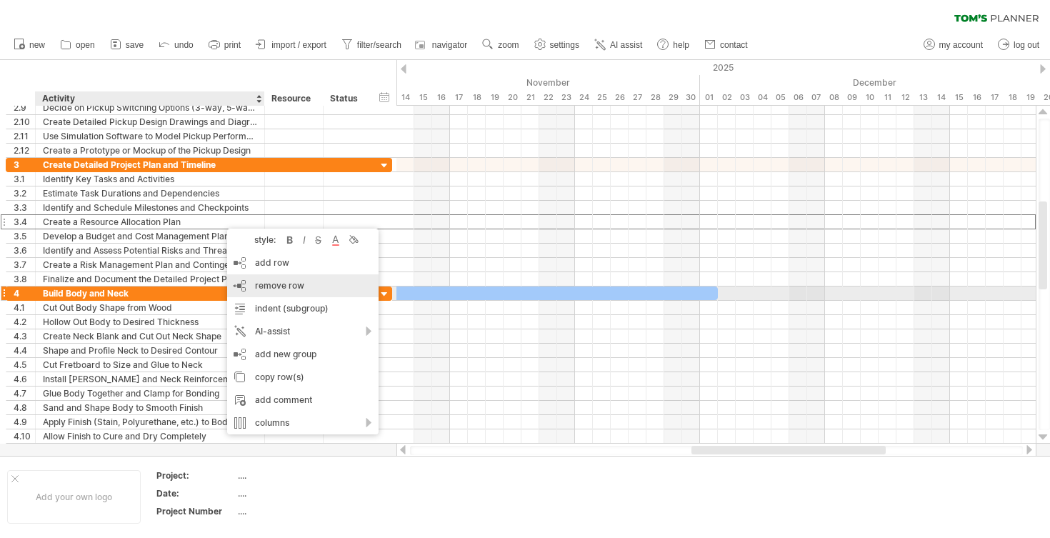
click at [304, 287] on div "remove row remove selected rows" at bounding box center [302, 285] width 151 height 23
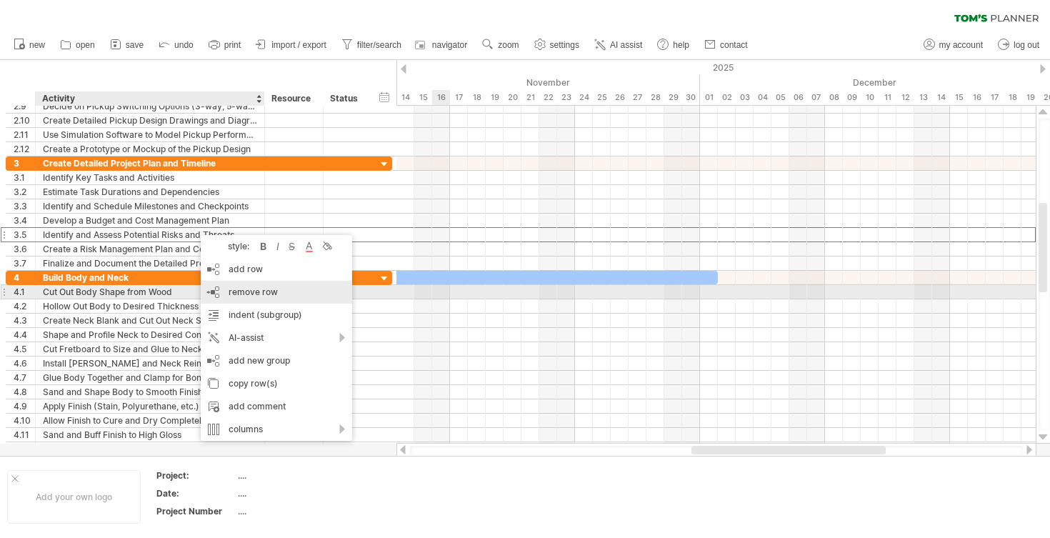
click at [266, 291] on span "remove row" at bounding box center [253, 291] width 49 height 11
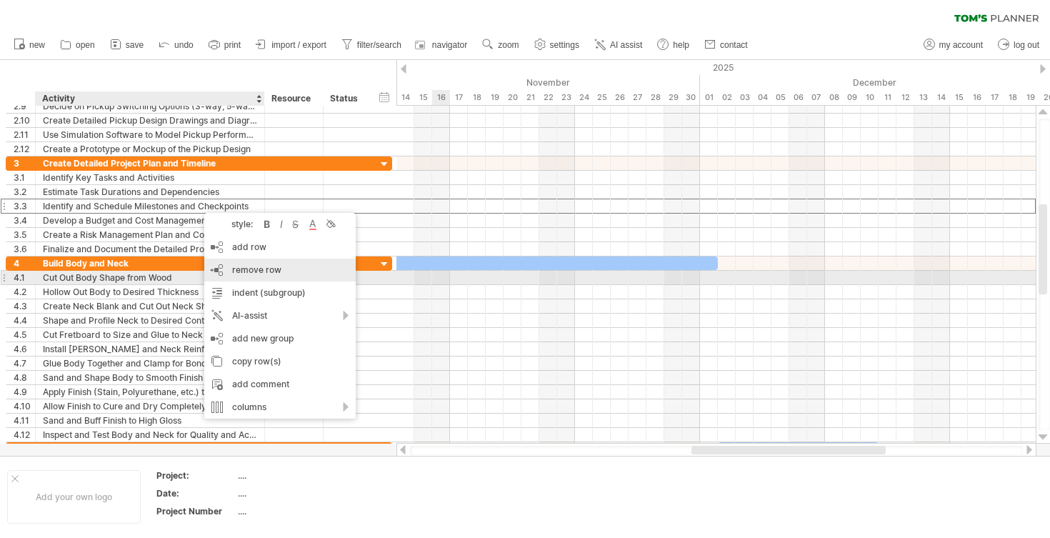
click at [294, 274] on div "remove row remove selected rows" at bounding box center [279, 270] width 151 height 23
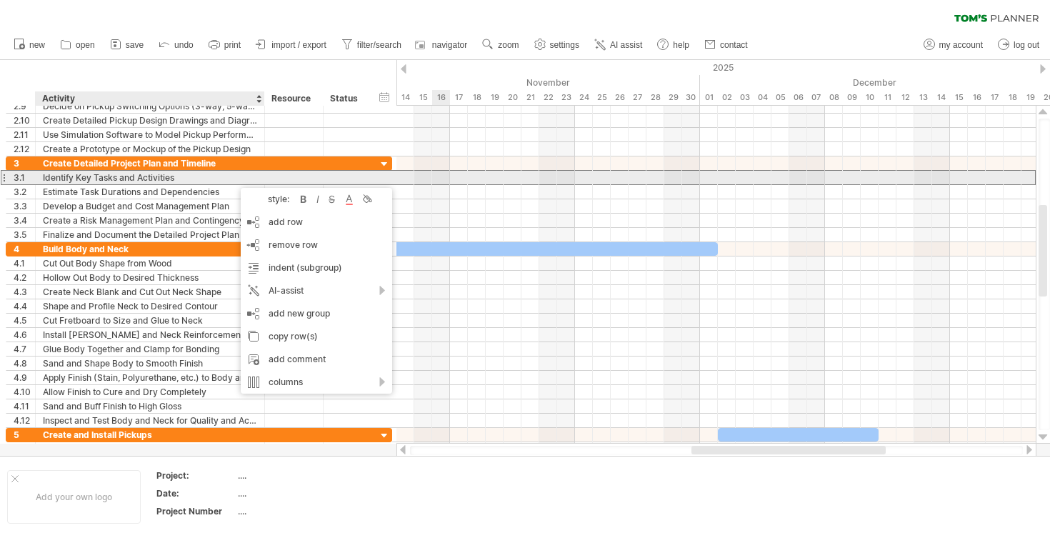
click at [234, 181] on div "Identify Key Tasks and Activities" at bounding box center [150, 178] width 214 height 14
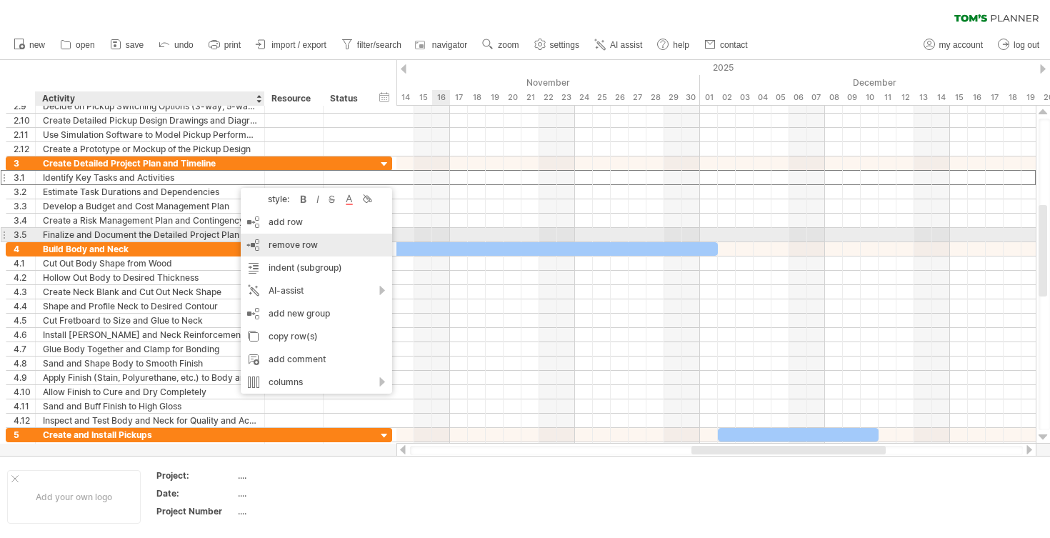
click at [282, 238] on div "remove row remove selected rows" at bounding box center [316, 245] width 151 height 23
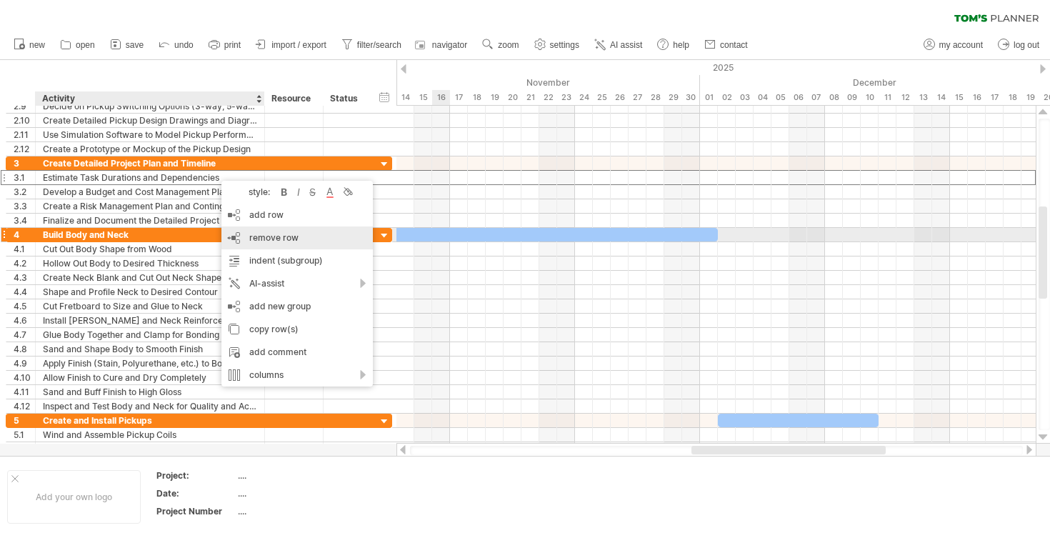
click at [269, 236] on span "remove row" at bounding box center [273, 237] width 49 height 11
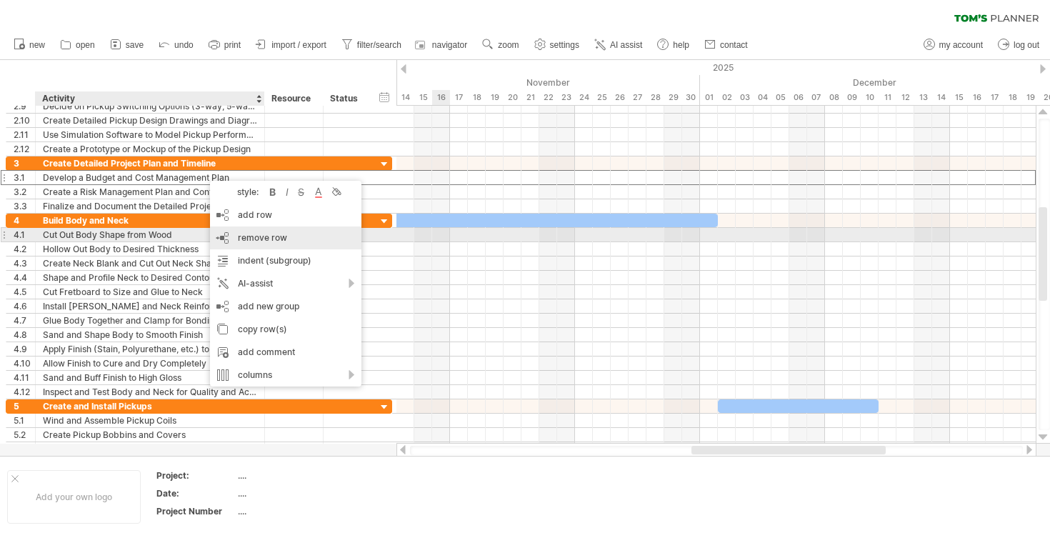
click at [244, 241] on span "remove row" at bounding box center [262, 237] width 49 height 11
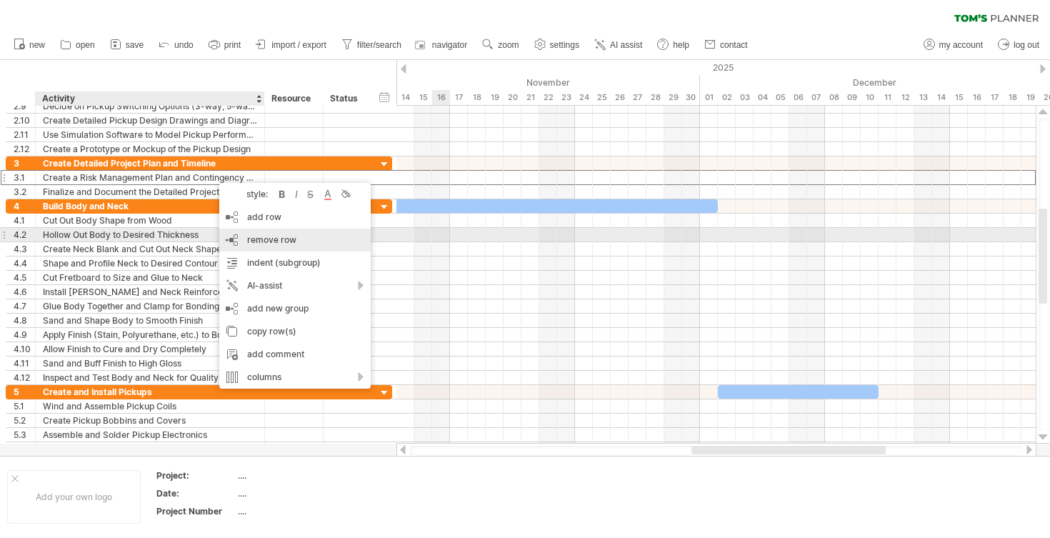
click at [243, 238] on div "remove row remove selected rows" at bounding box center [294, 240] width 151 height 23
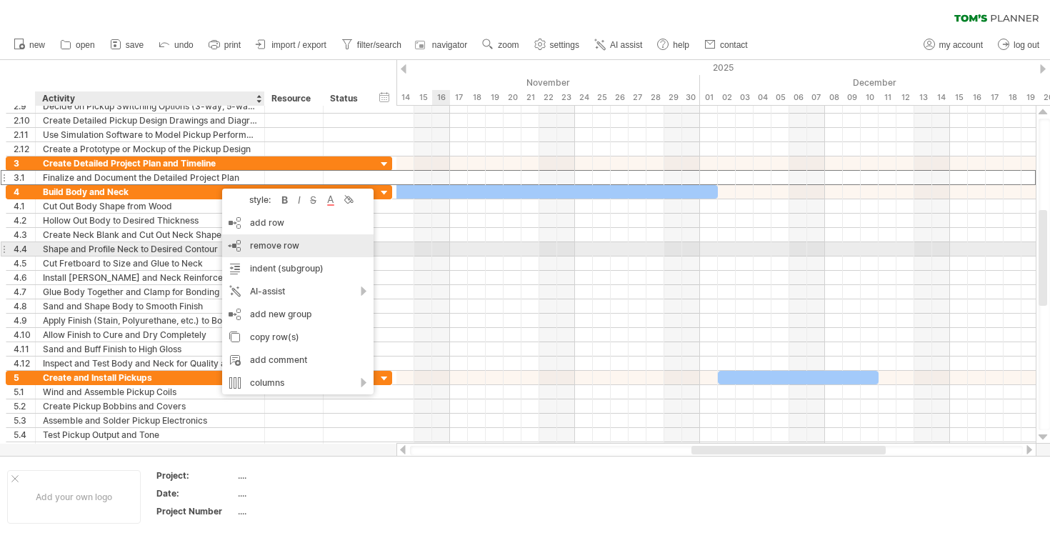
click at [274, 246] on span "remove row" at bounding box center [274, 245] width 49 height 11
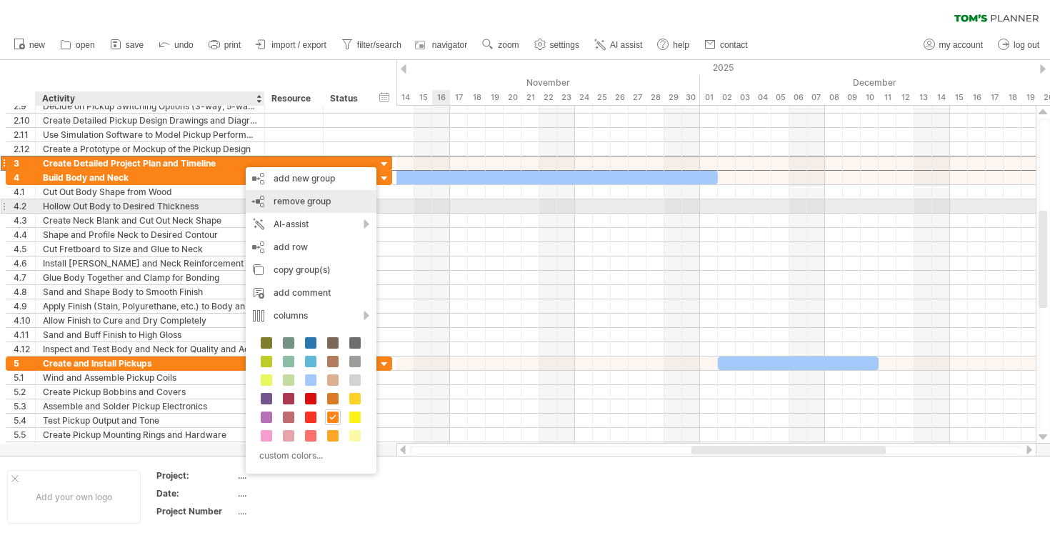
click at [291, 201] on span "remove group" at bounding box center [302, 201] width 57 height 11
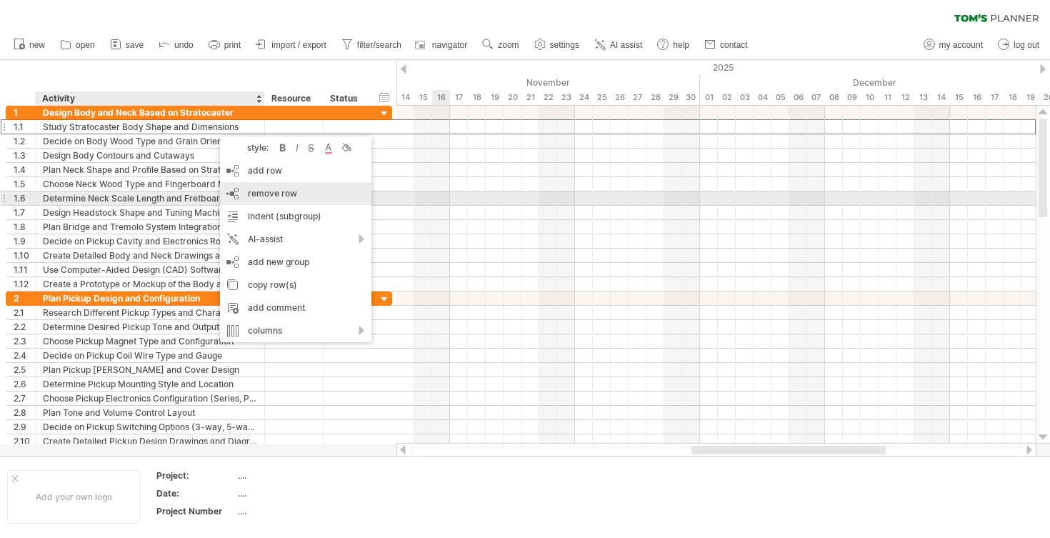
click at [259, 196] on span "remove row" at bounding box center [272, 193] width 49 height 11
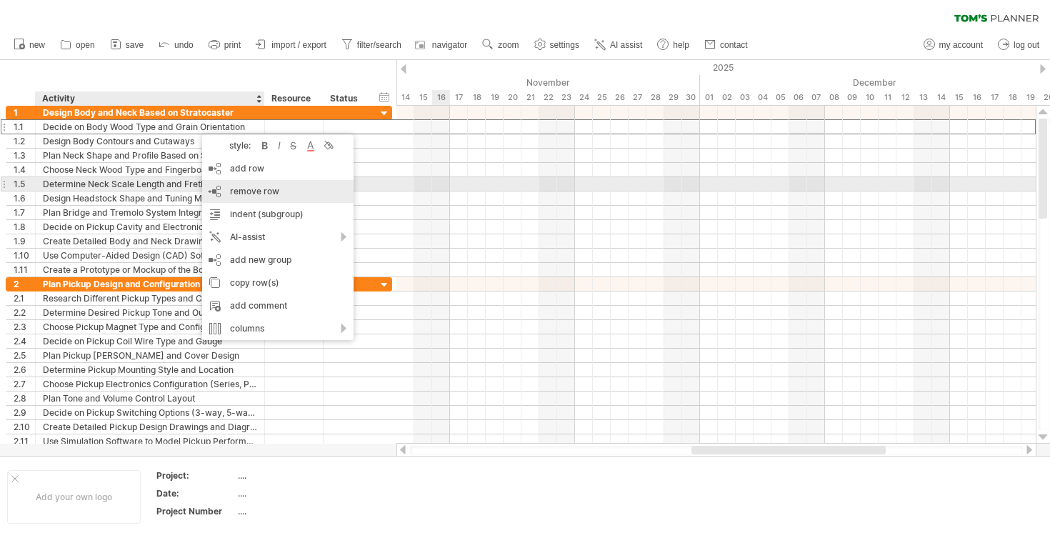
click at [239, 188] on span "remove row" at bounding box center [254, 191] width 49 height 11
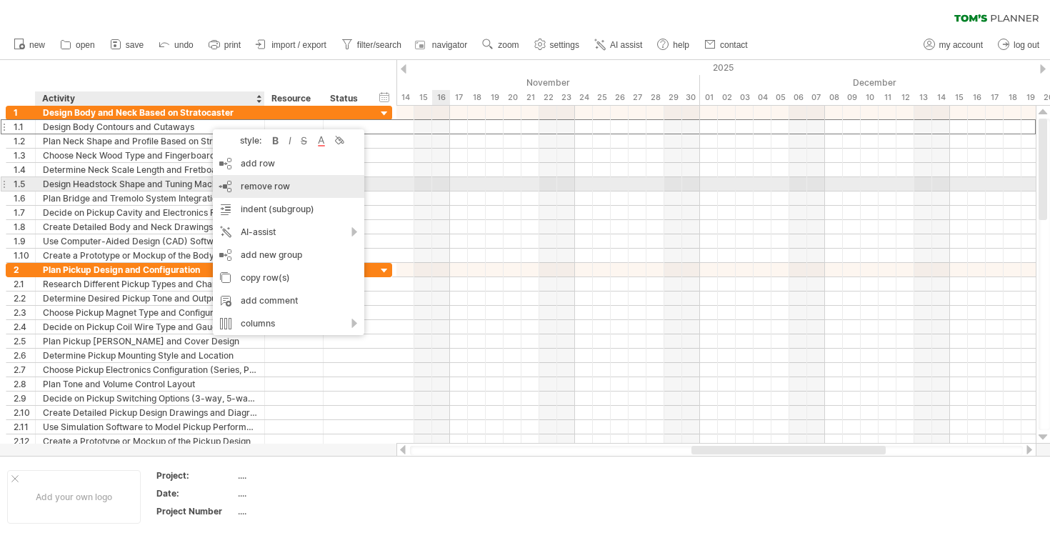
click at [266, 184] on span "remove row" at bounding box center [265, 186] width 49 height 11
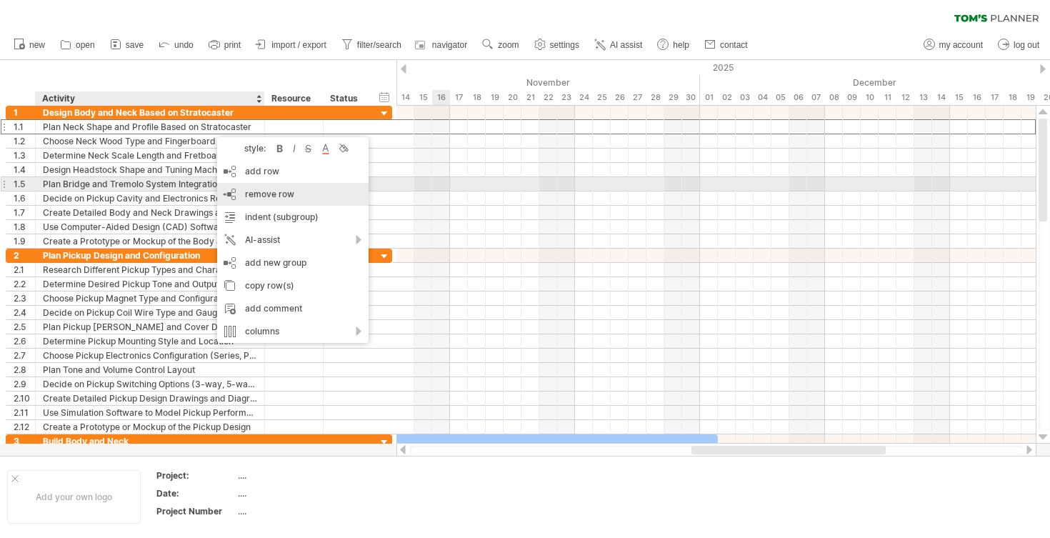
click at [251, 183] on div "remove row remove selected rows" at bounding box center [292, 194] width 151 height 23
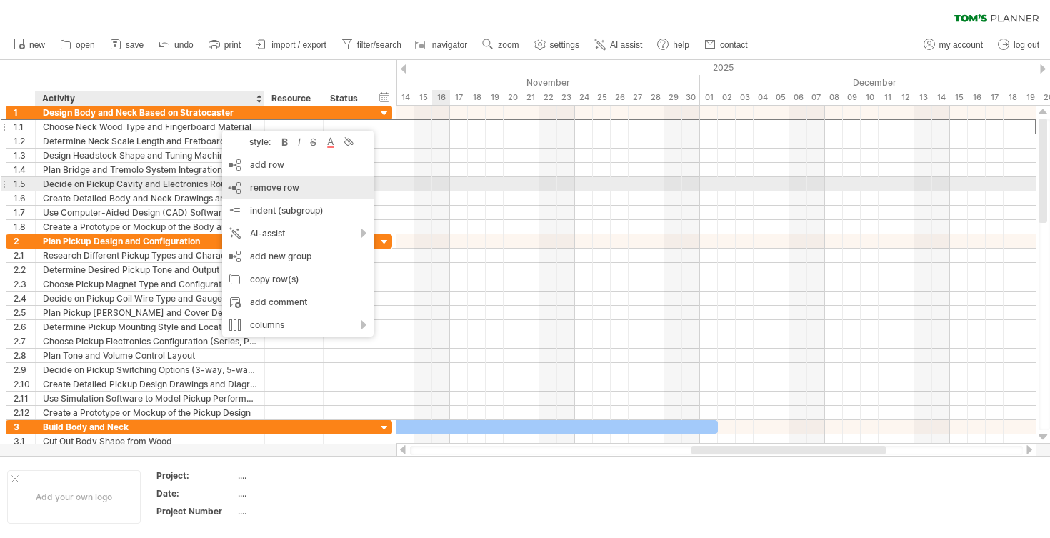
click at [237, 181] on div "remove row remove selected rows" at bounding box center [297, 187] width 151 height 23
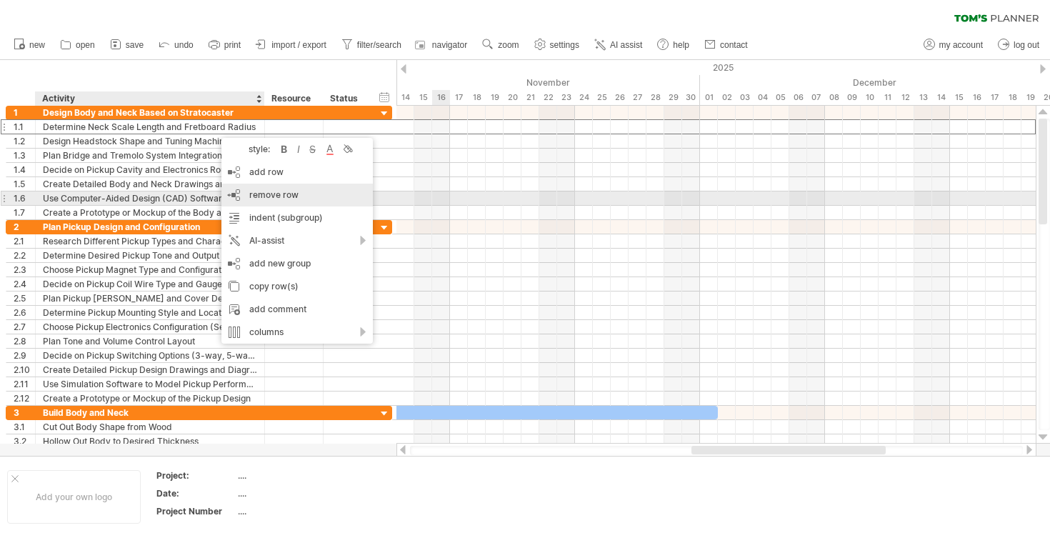
click at [259, 195] on span "remove row" at bounding box center [273, 194] width 49 height 11
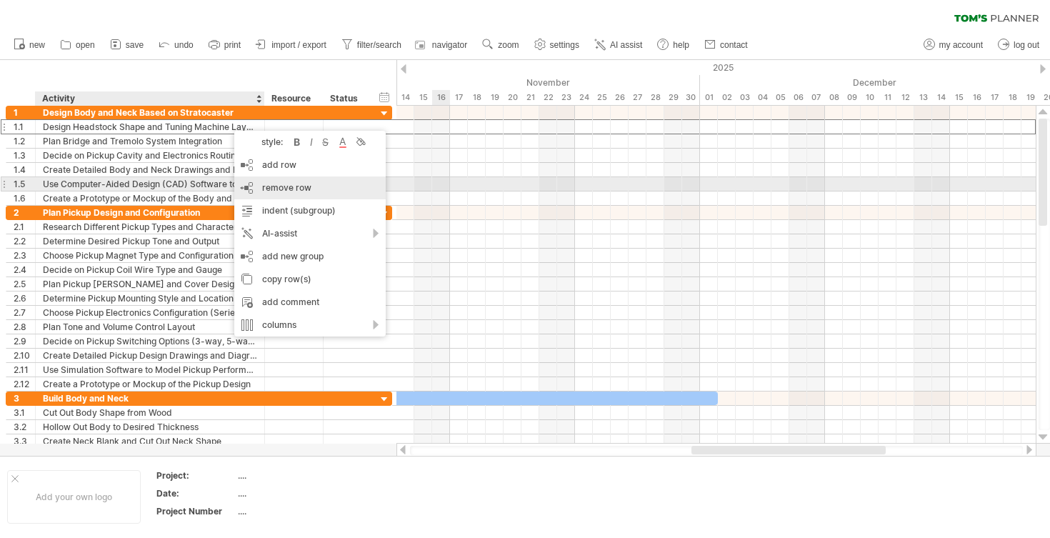
click at [276, 189] on span "remove row" at bounding box center [286, 187] width 49 height 11
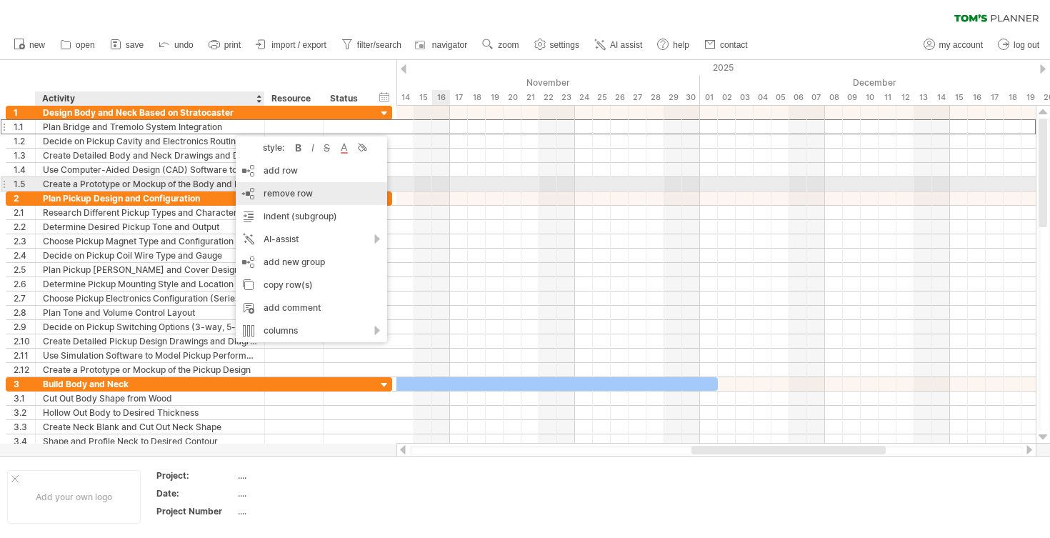
click at [295, 188] on span "remove row" at bounding box center [288, 193] width 49 height 11
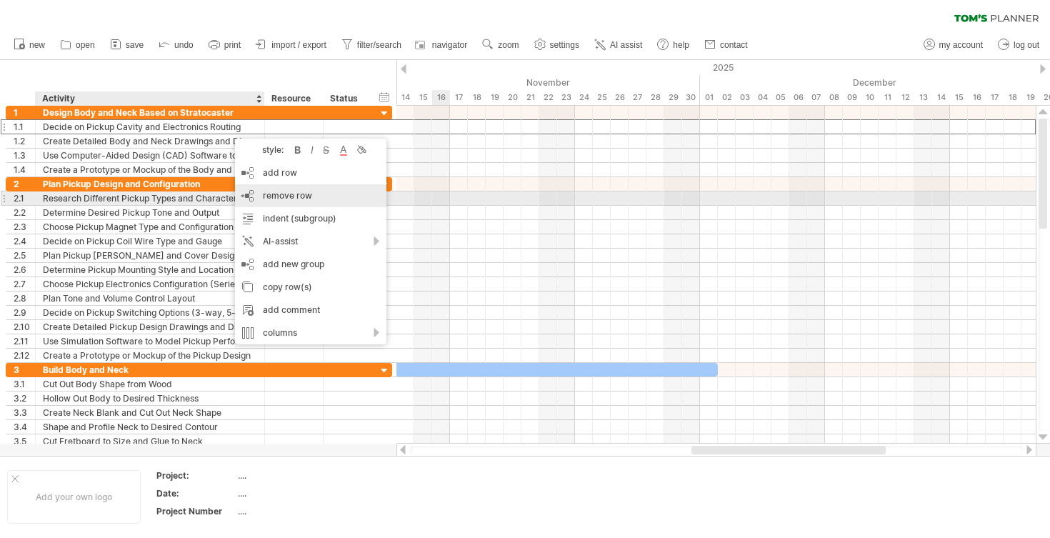
click at [300, 199] on span "remove row" at bounding box center [287, 195] width 49 height 11
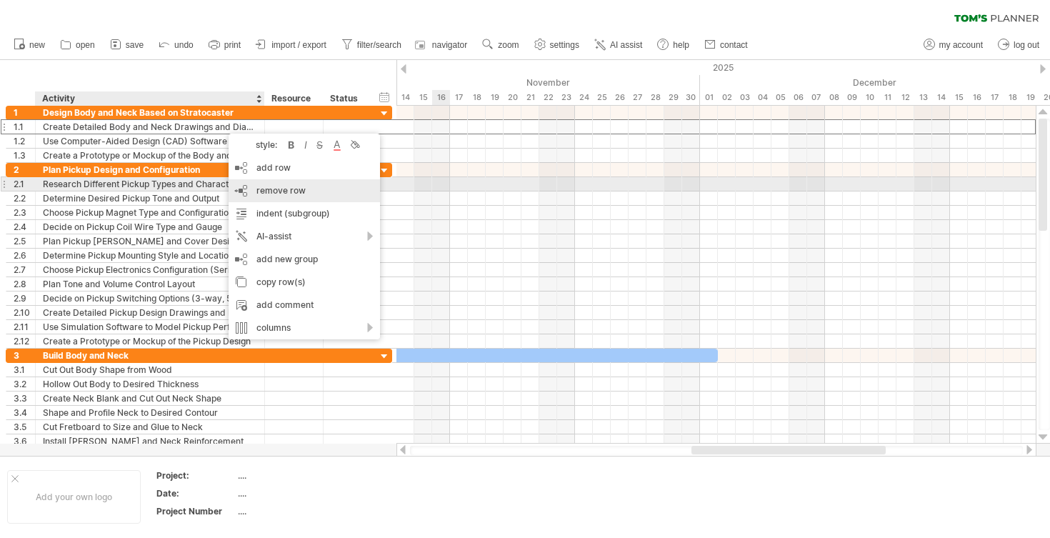
click at [274, 186] on span "remove row" at bounding box center [280, 190] width 49 height 11
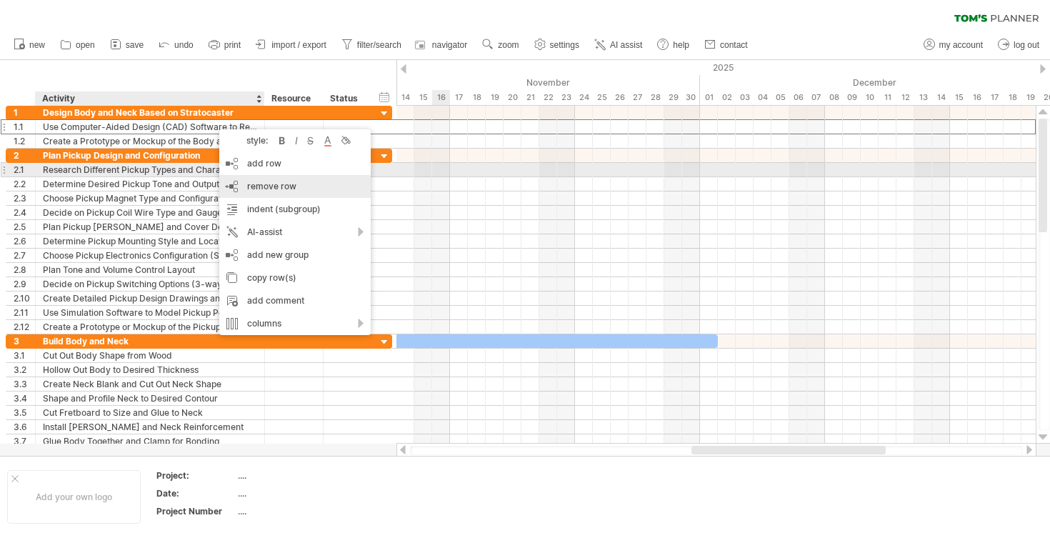
click at [254, 176] on div "remove row remove selected rows" at bounding box center [294, 186] width 151 height 23
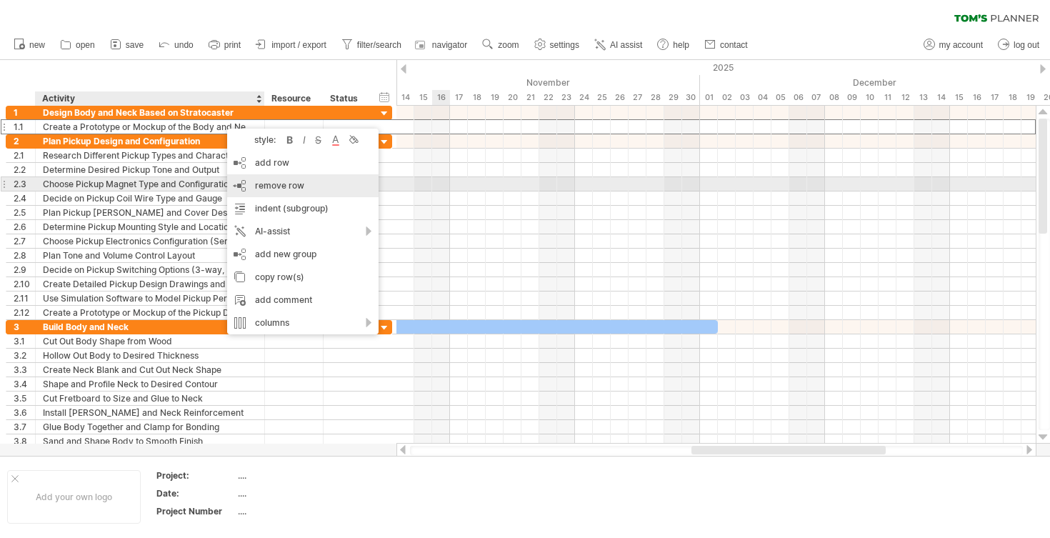
click at [252, 179] on div "remove row remove selected rows" at bounding box center [302, 185] width 151 height 23
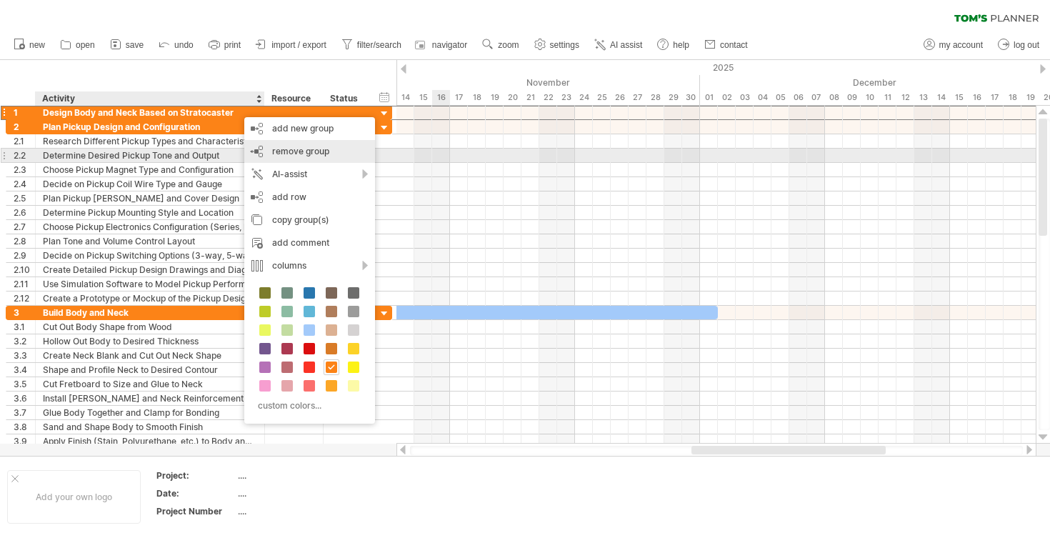
click at [281, 151] on span "remove group" at bounding box center [300, 151] width 57 height 11
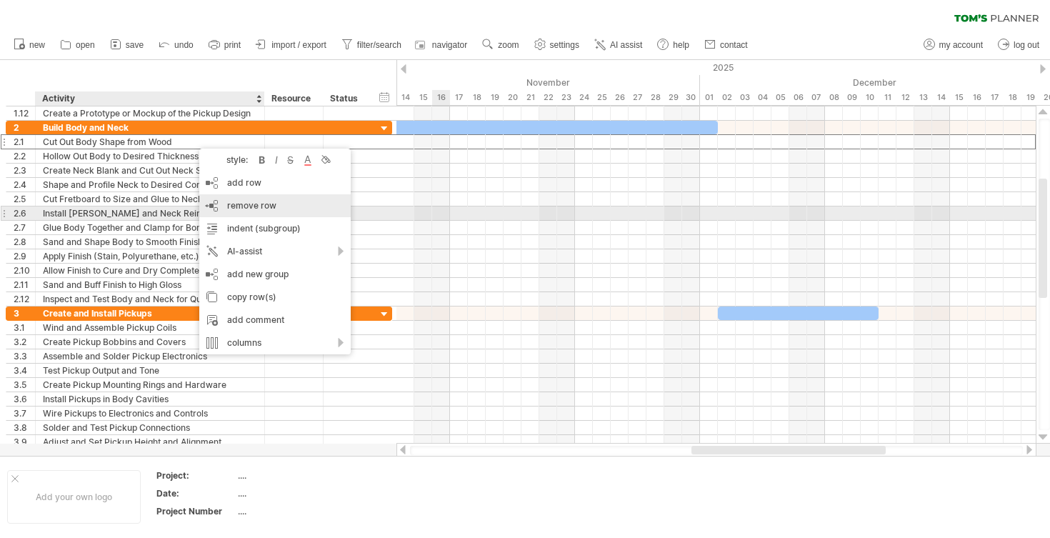
click at [284, 208] on div "remove row remove selected rows" at bounding box center [274, 205] width 151 height 23
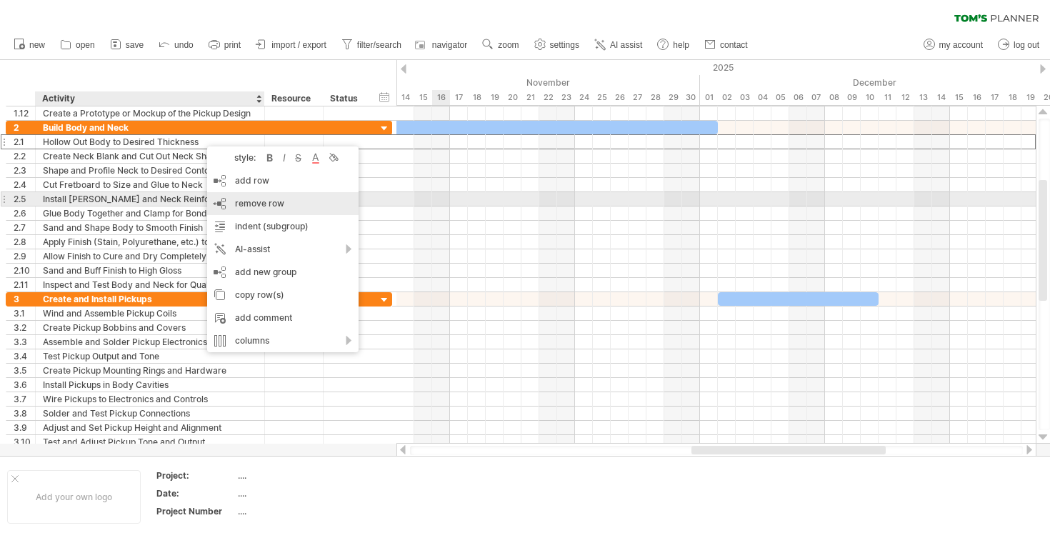
click at [273, 206] on span "remove row" at bounding box center [259, 203] width 49 height 11
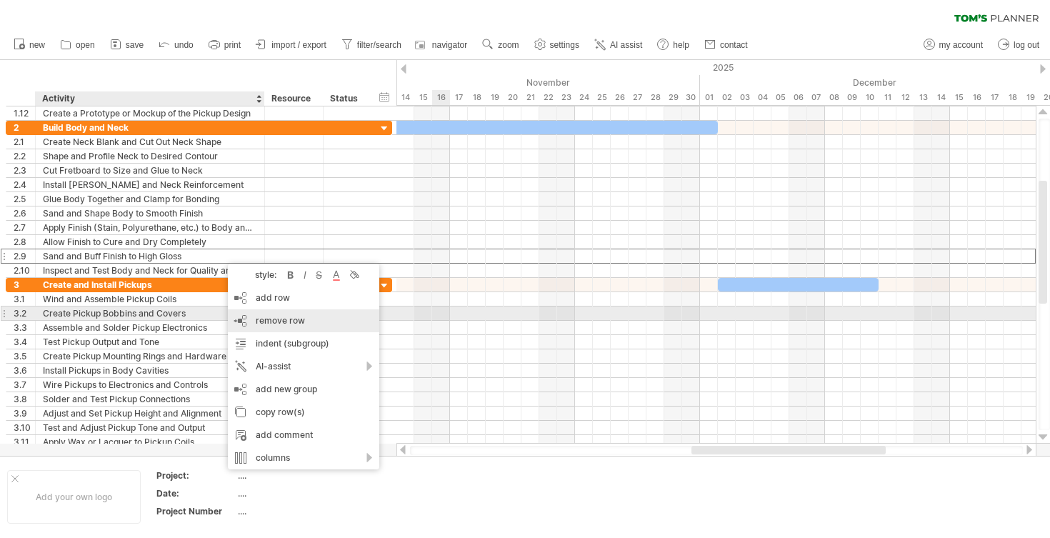
click at [285, 320] on span "remove row" at bounding box center [280, 320] width 49 height 11
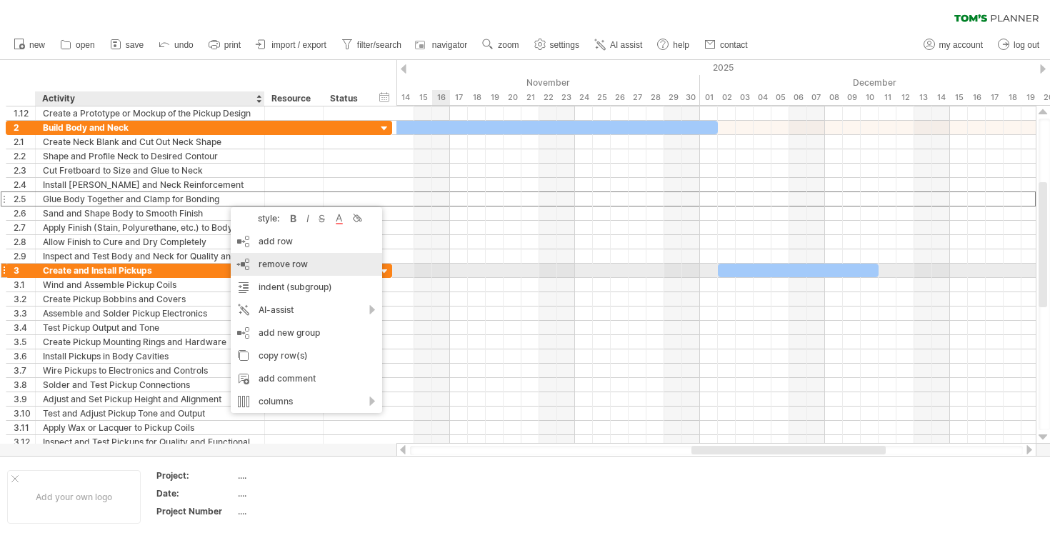
click at [277, 271] on div "remove row remove selected rows" at bounding box center [306, 264] width 151 height 23
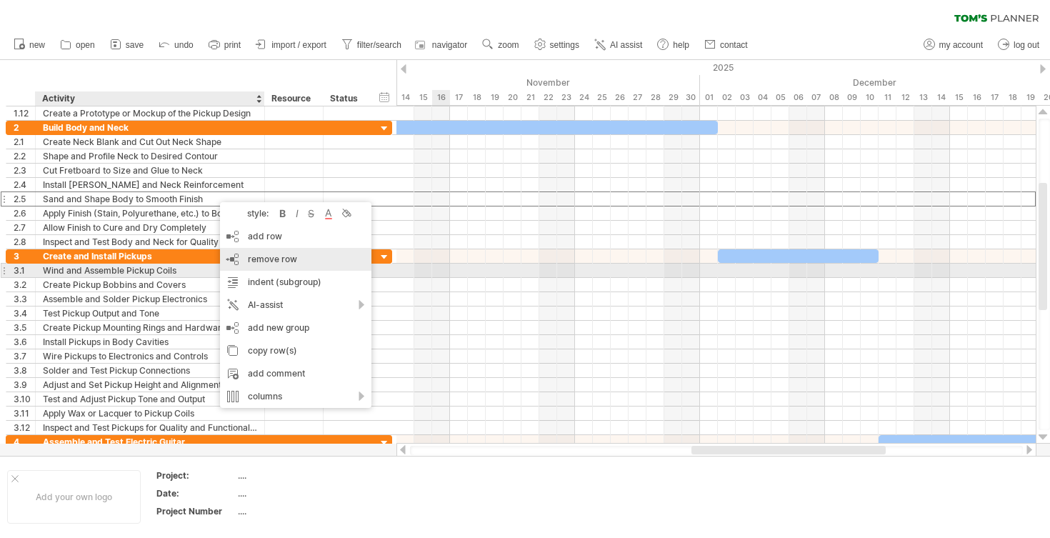
click at [250, 264] on div "remove row remove selected rows" at bounding box center [295, 259] width 151 height 23
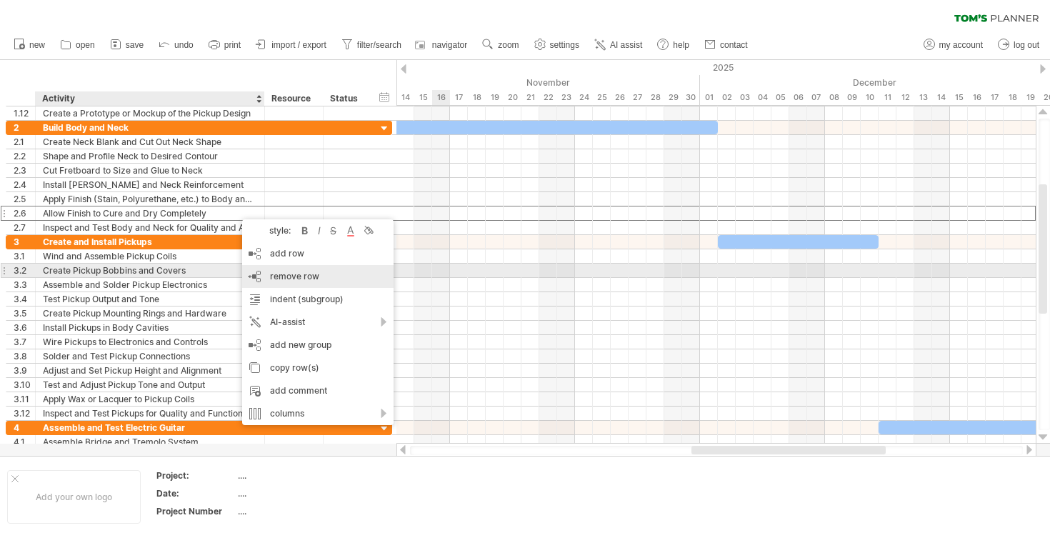
click at [297, 278] on span "remove row" at bounding box center [294, 276] width 49 height 11
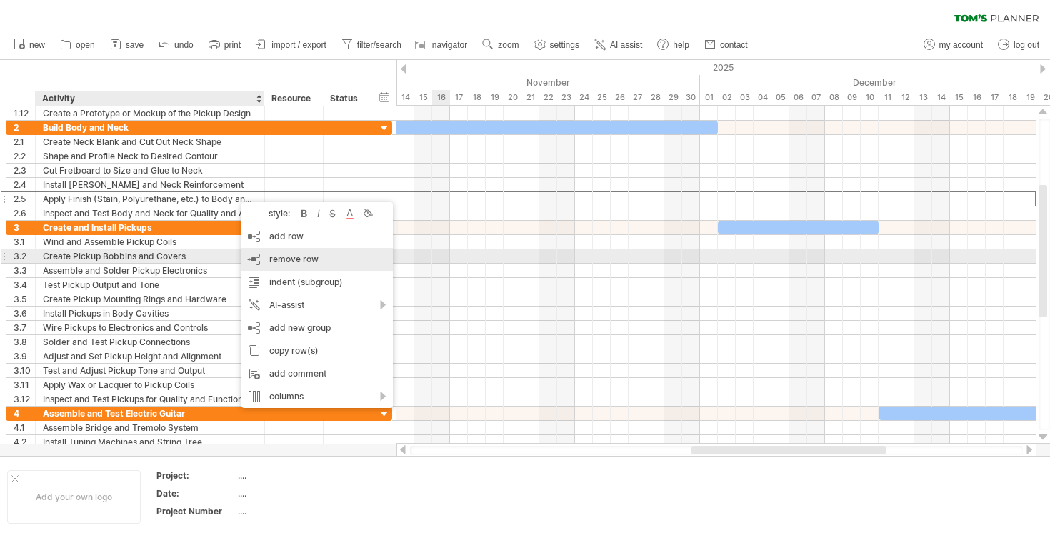
click at [301, 256] on span "remove row" at bounding box center [293, 259] width 49 height 11
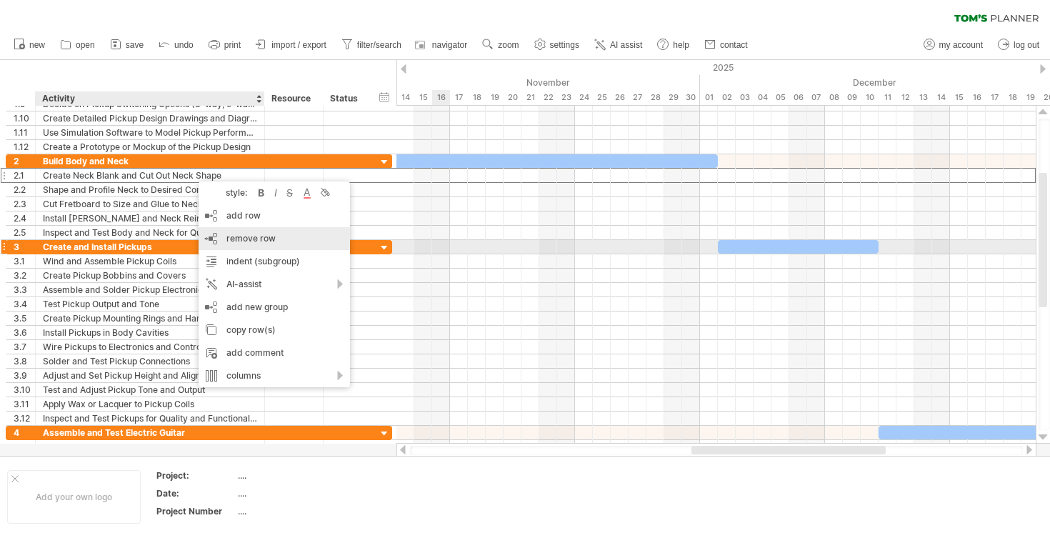
click at [277, 242] on div "remove row remove selected rows" at bounding box center [274, 238] width 151 height 23
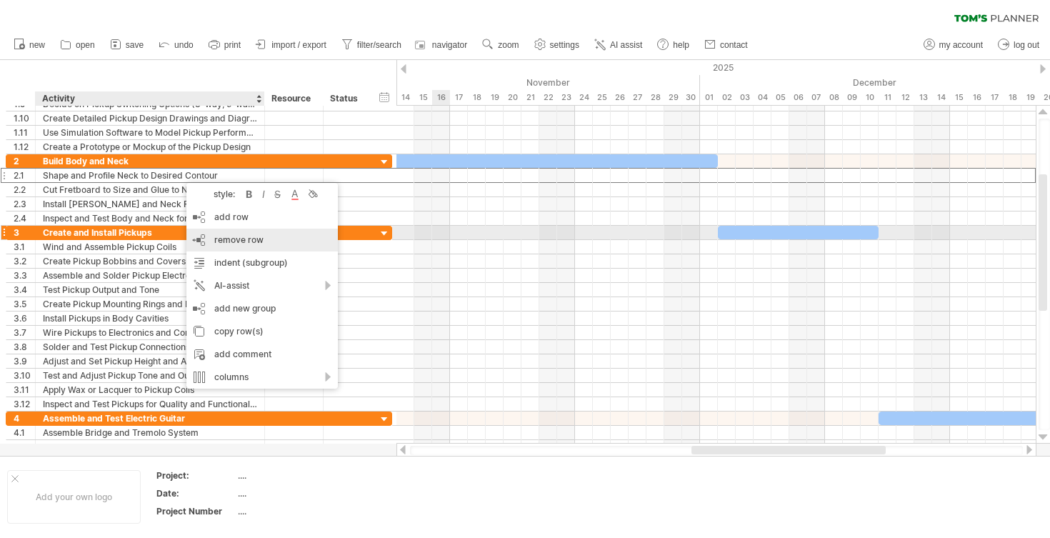
click at [219, 230] on div "remove row remove selected rows" at bounding box center [261, 240] width 151 height 23
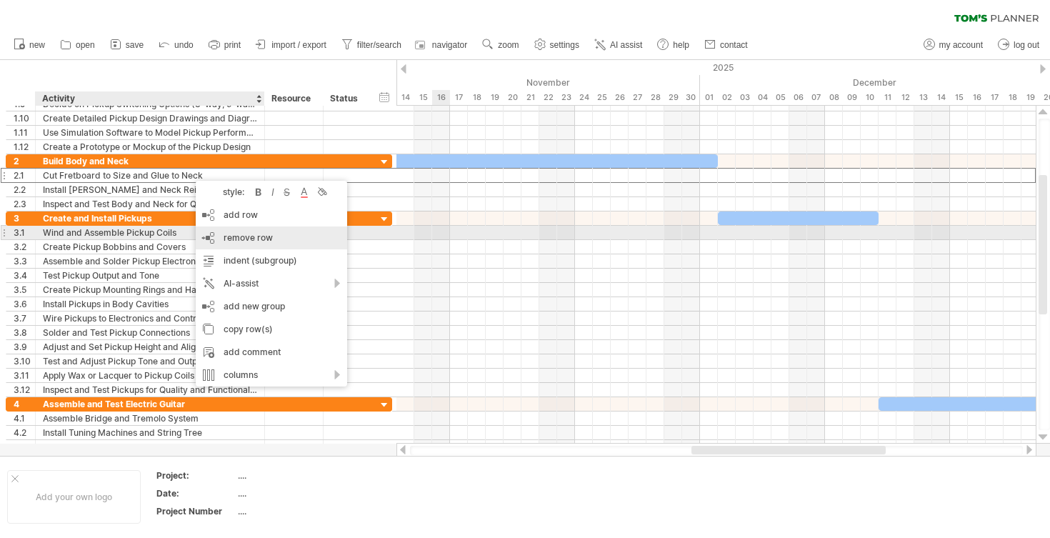
click at [242, 241] on span "remove row" at bounding box center [248, 237] width 49 height 11
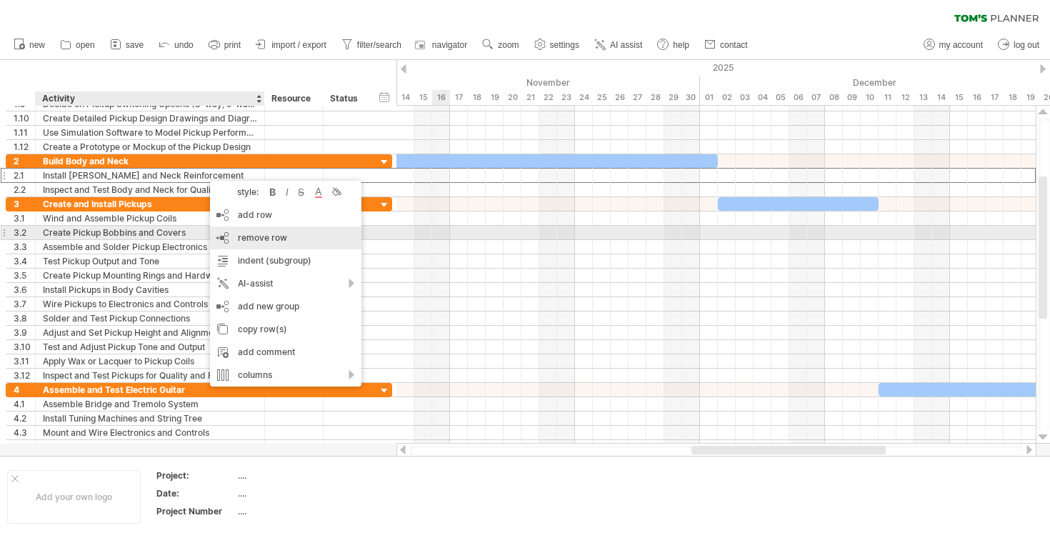
click at [230, 231] on div "remove row remove selected rows" at bounding box center [285, 237] width 151 height 23
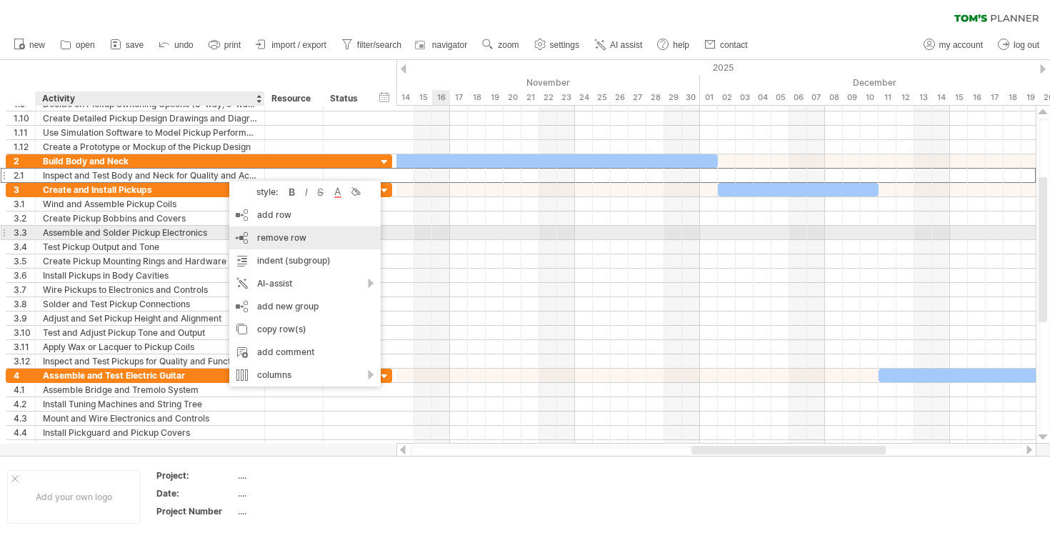
click at [241, 231] on div "remove row remove selected rows" at bounding box center [304, 237] width 151 height 23
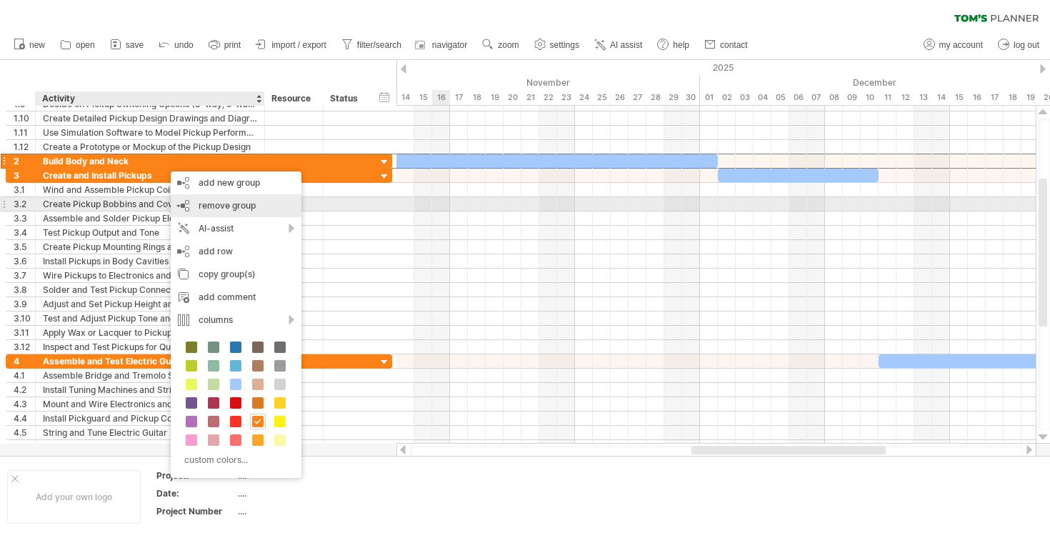
click at [217, 208] on span "remove group" at bounding box center [227, 205] width 57 height 11
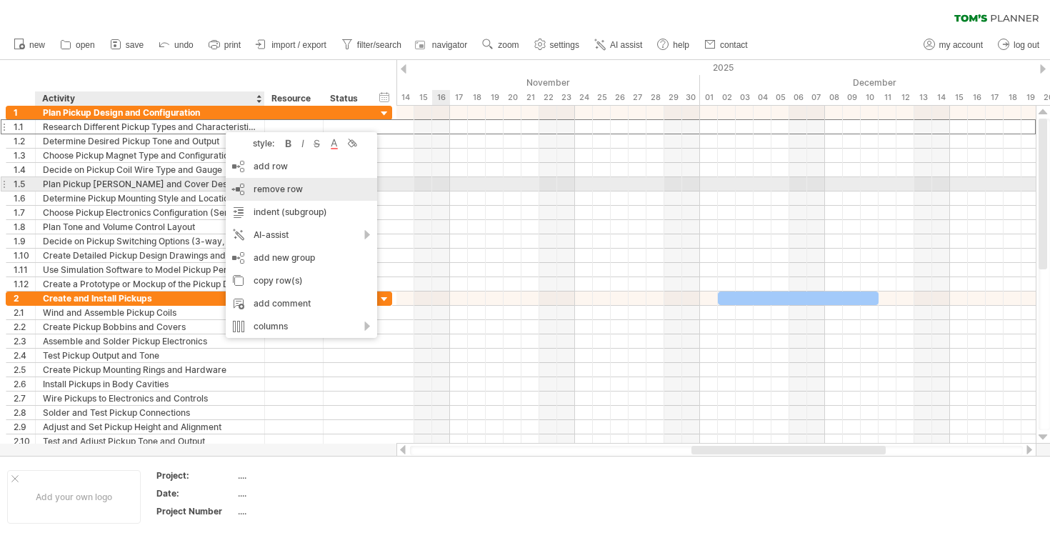
click at [249, 184] on div "remove row remove selected rows" at bounding box center [301, 189] width 151 height 23
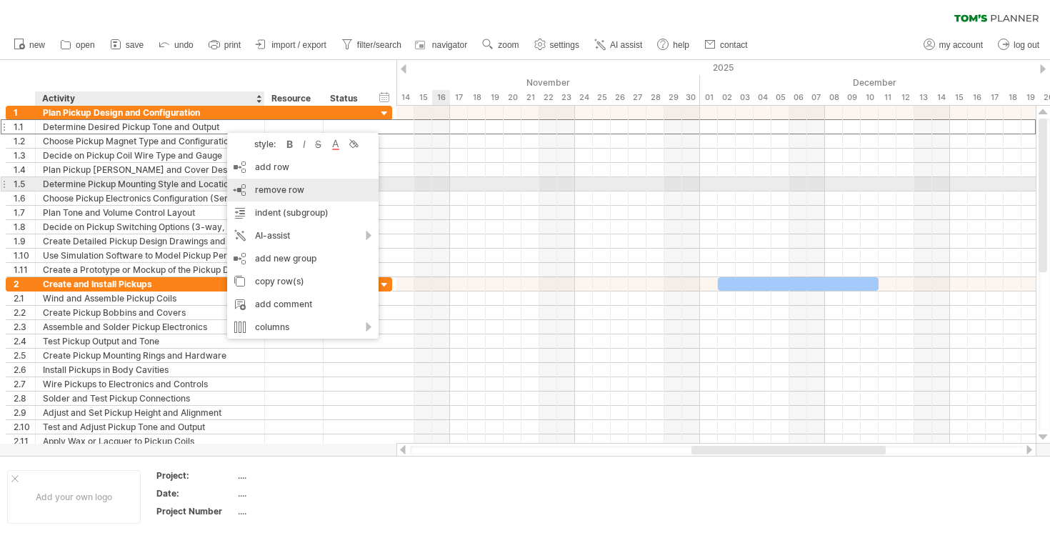
click at [242, 184] on div "remove row remove selected rows" at bounding box center [302, 190] width 151 height 23
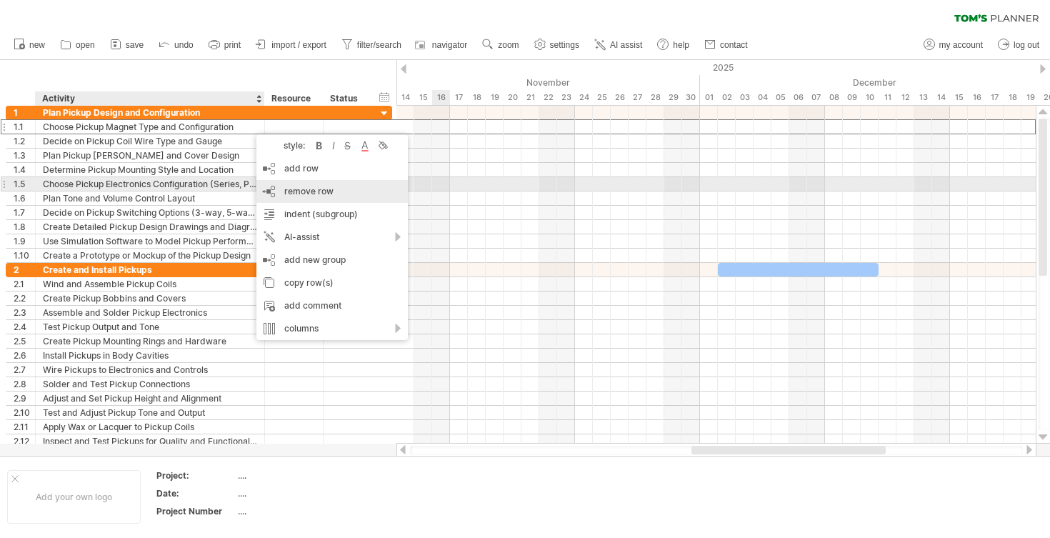
click at [276, 182] on div "remove row remove selected rows" at bounding box center [331, 191] width 151 height 23
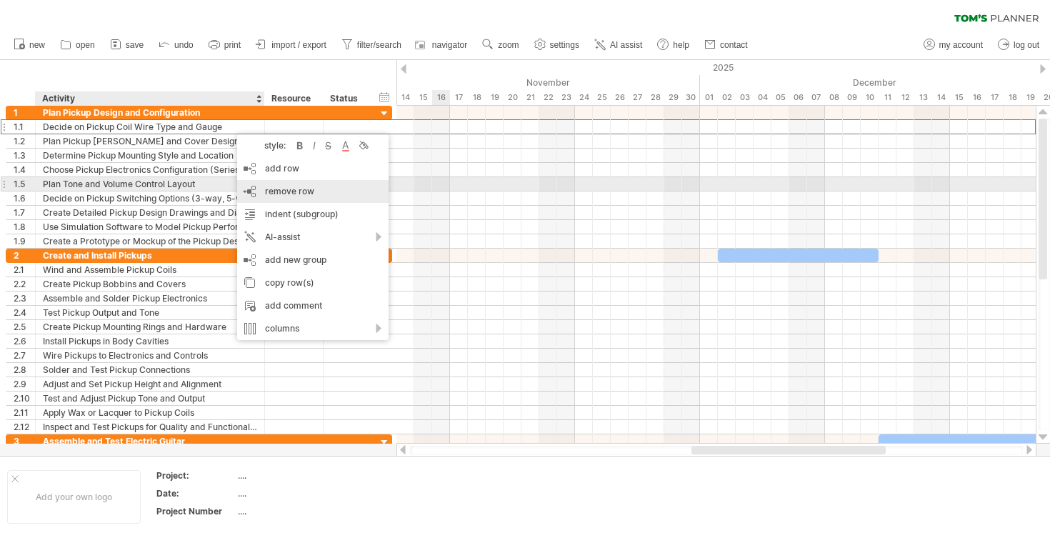
click at [272, 183] on div "remove row remove selected rows" at bounding box center [312, 191] width 151 height 23
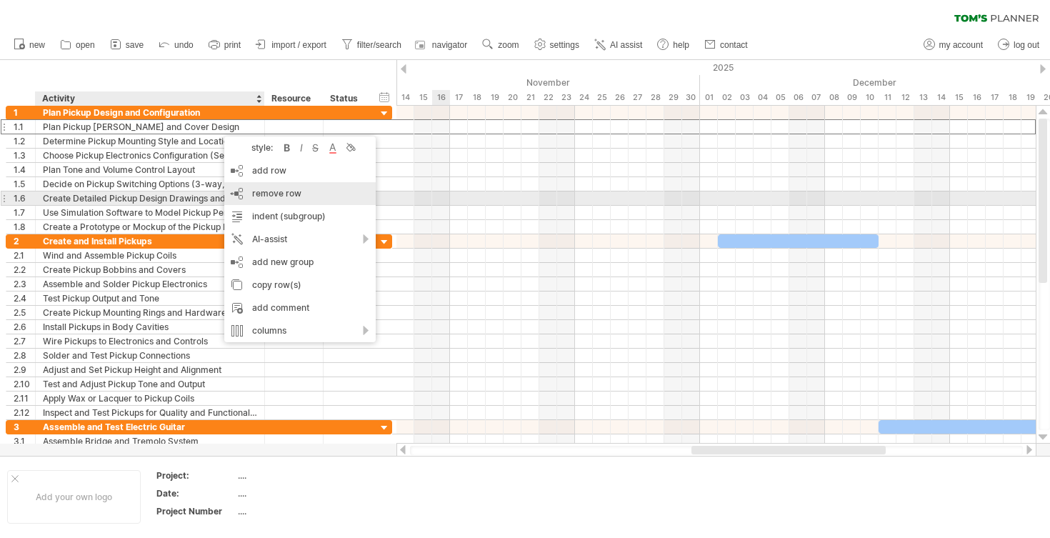
click at [272, 191] on span "remove row" at bounding box center [276, 193] width 49 height 11
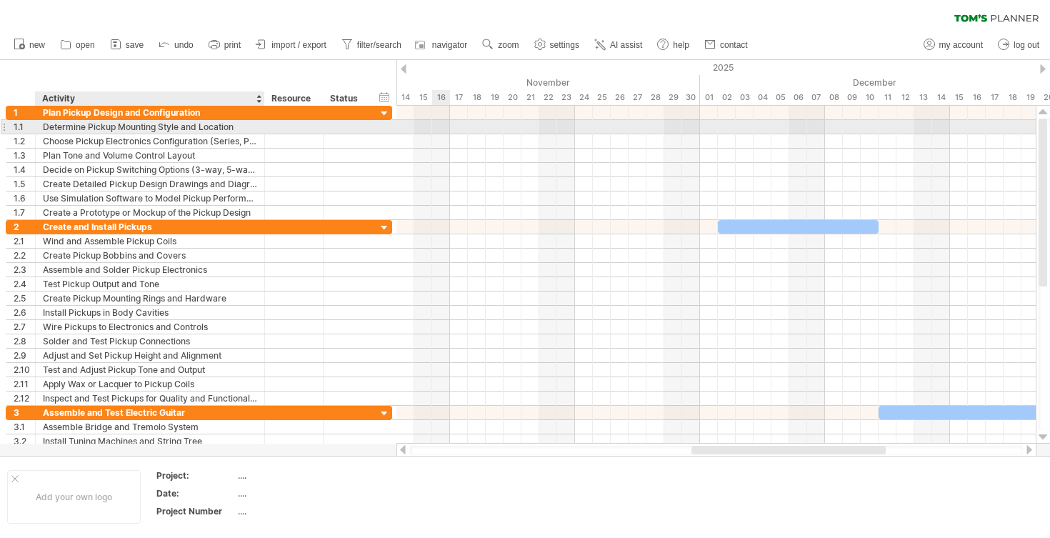
click at [211, 129] on div "Determine Pickup Mounting Style and Location" at bounding box center [150, 127] width 214 height 14
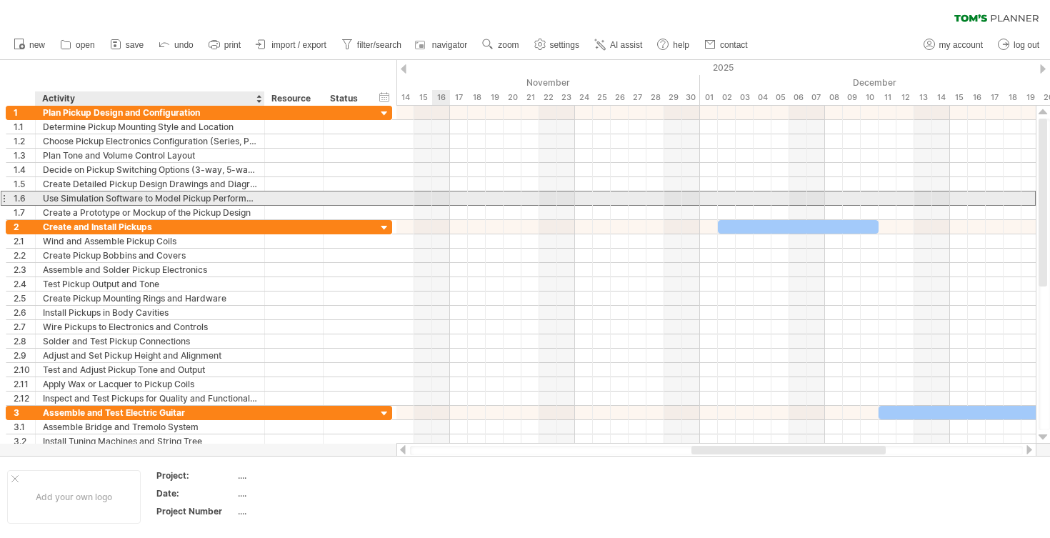
click at [99, 199] on div "Use Simulation Software to Model Pickup Performance" at bounding box center [150, 198] width 214 height 14
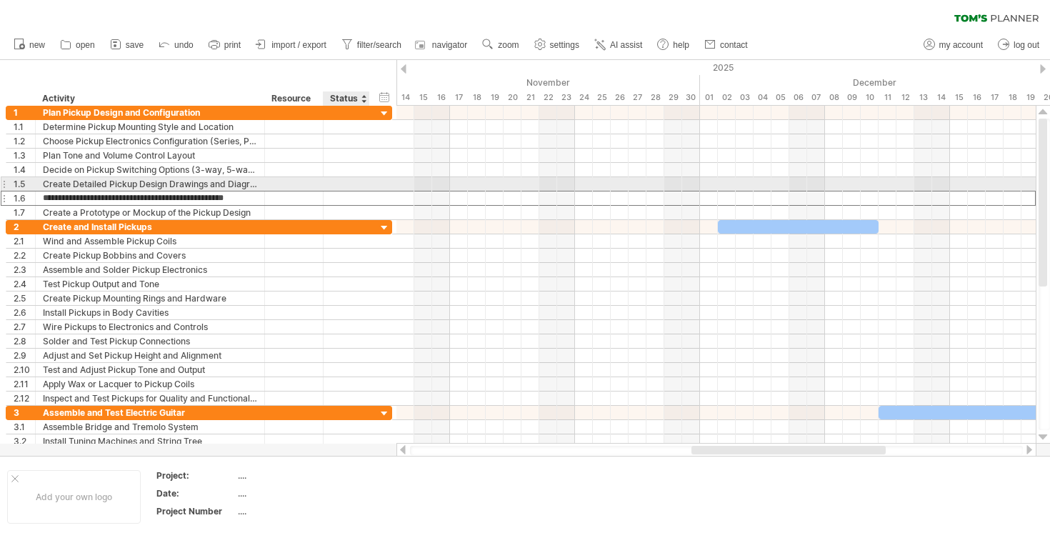
click at [354, 189] on div at bounding box center [346, 184] width 31 height 14
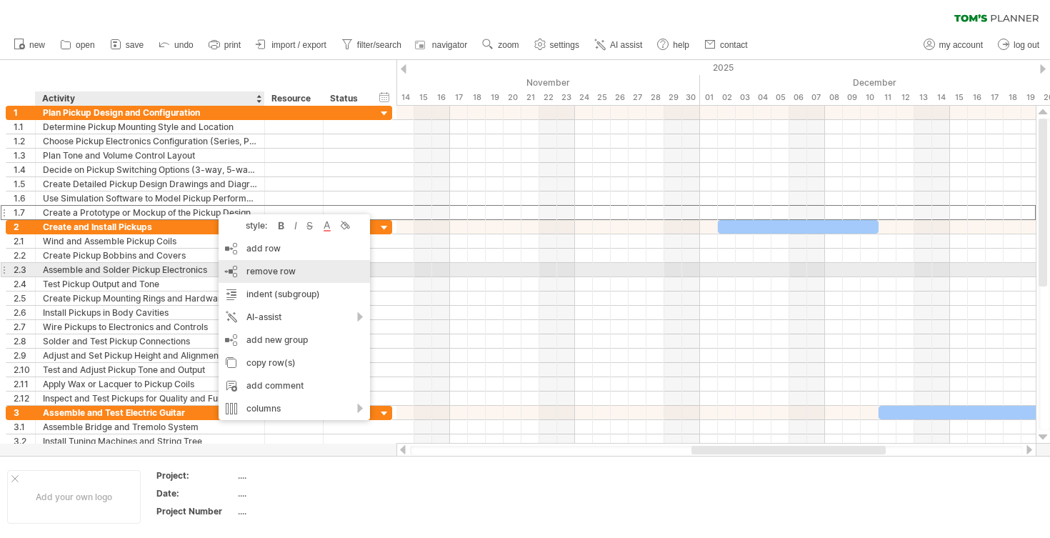
click at [250, 273] on span "remove row" at bounding box center [270, 271] width 49 height 11
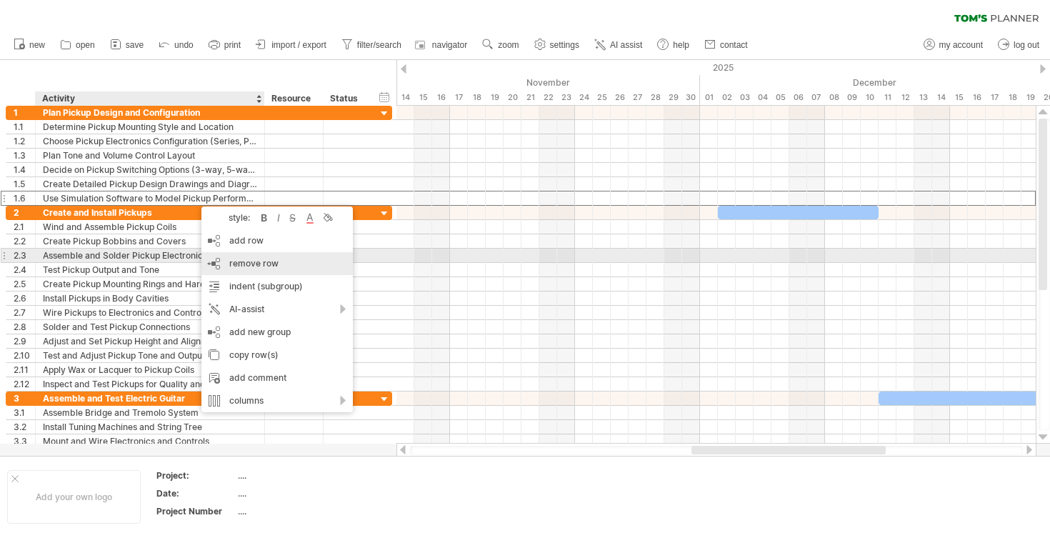
click at [236, 259] on span "remove row" at bounding box center [253, 263] width 49 height 11
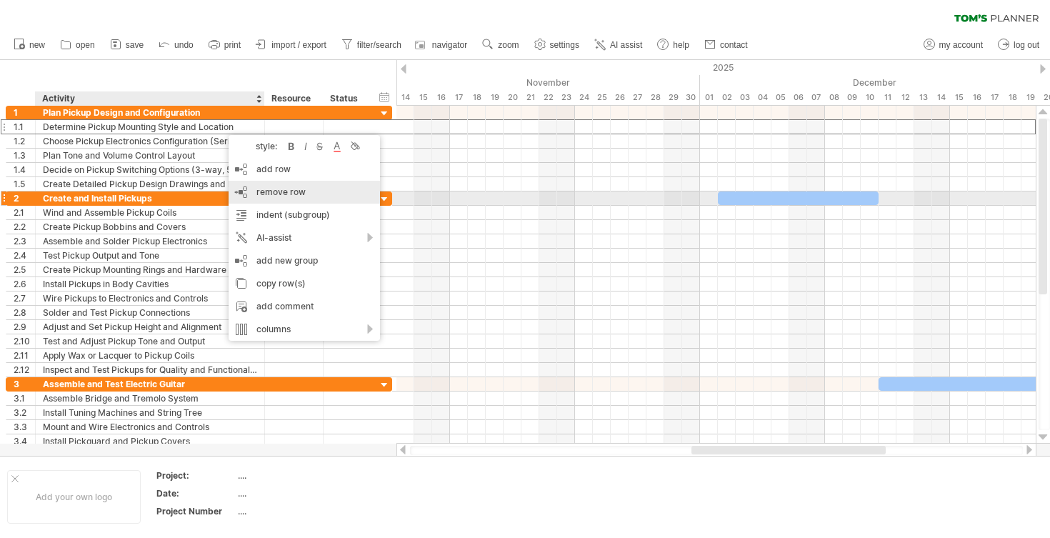
click at [293, 195] on span "remove row" at bounding box center [280, 191] width 49 height 11
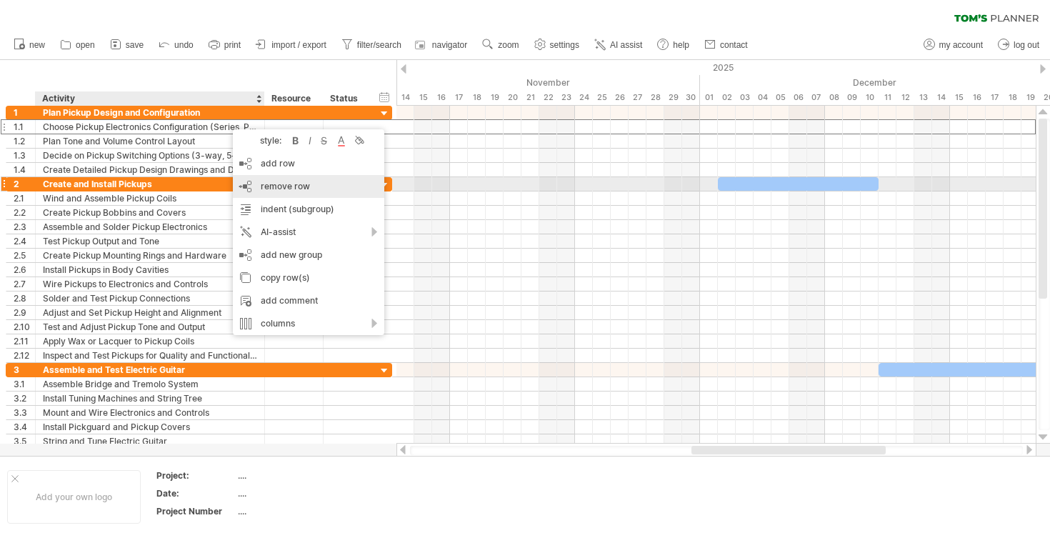
click at [282, 189] on span "remove row" at bounding box center [285, 186] width 49 height 11
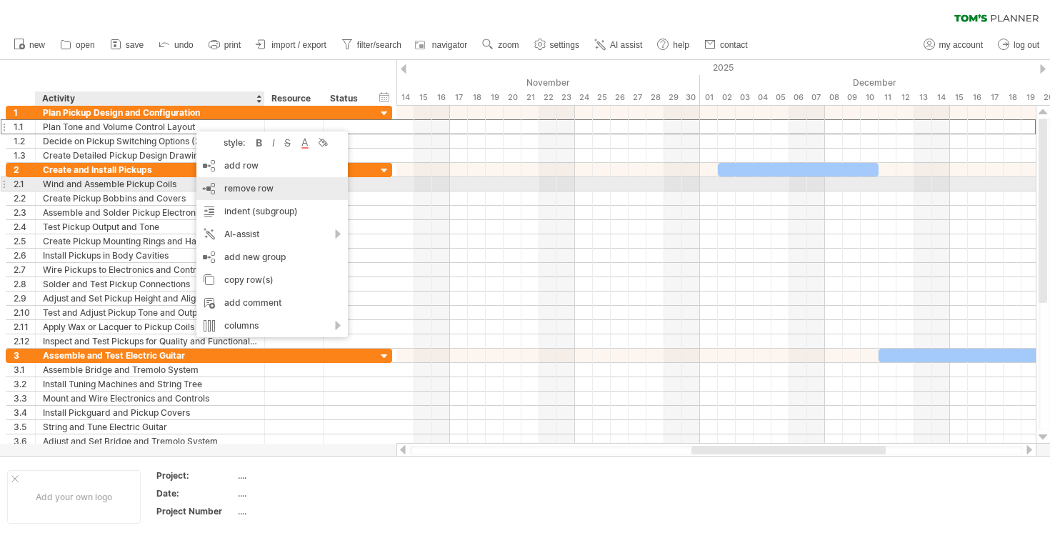
click at [243, 187] on span "remove row" at bounding box center [248, 188] width 49 height 11
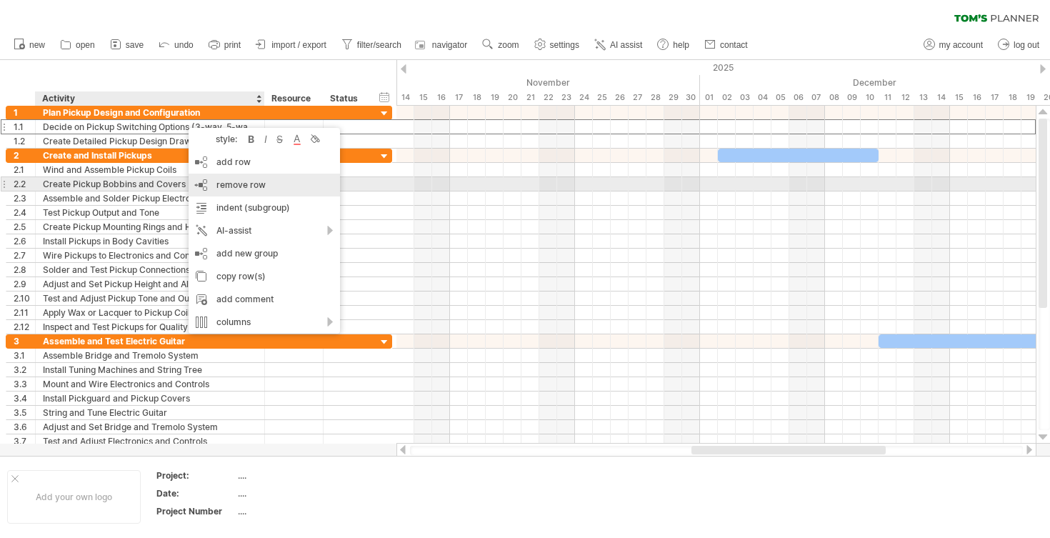
click at [219, 180] on span "remove row" at bounding box center [240, 184] width 49 height 11
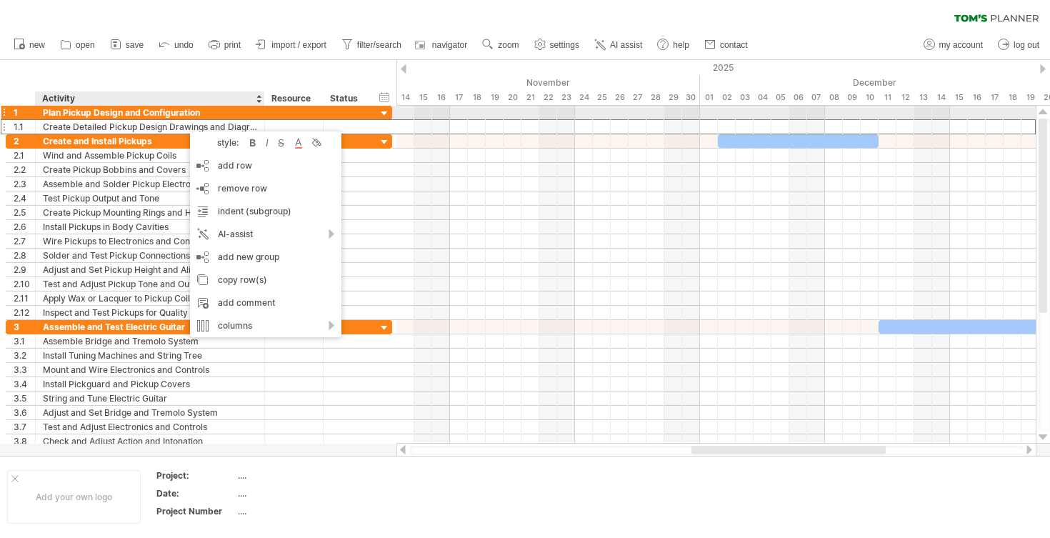
click at [183, 110] on div "Plan Pickup Design and Configuration" at bounding box center [150, 113] width 214 height 14
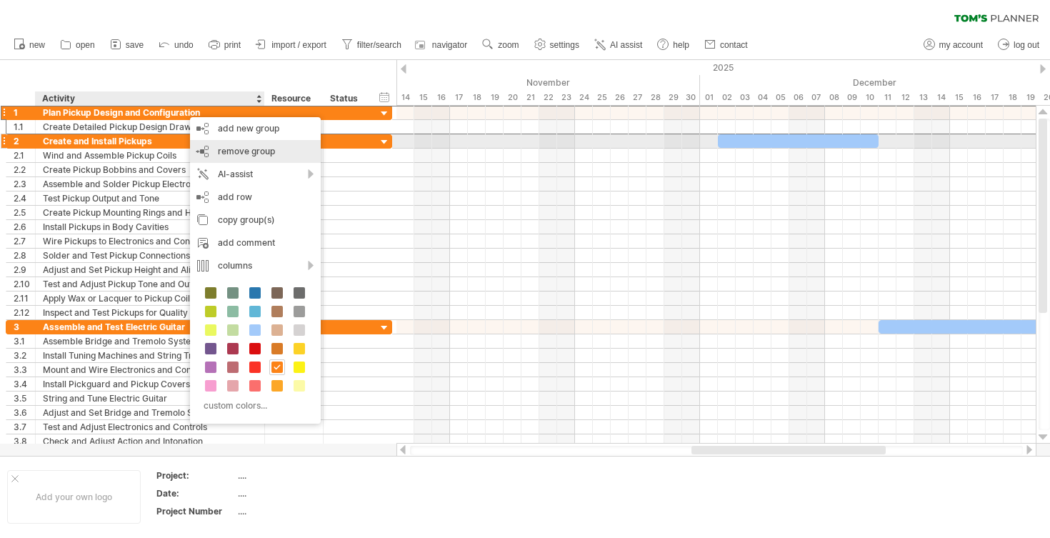
click at [234, 143] on div "remove group remove selected groups" at bounding box center [255, 151] width 131 height 23
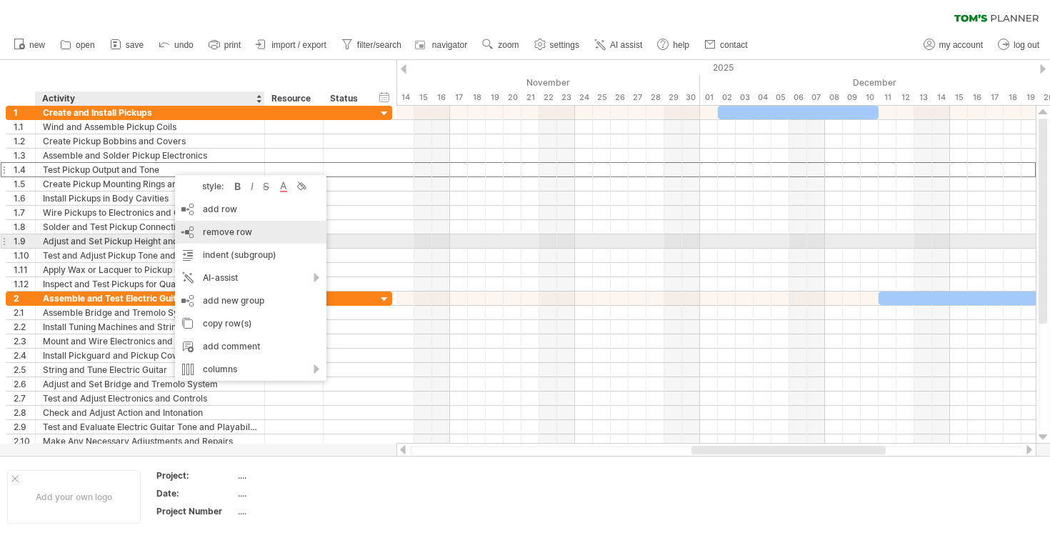
click at [234, 234] on span "remove row" at bounding box center [227, 231] width 49 height 11
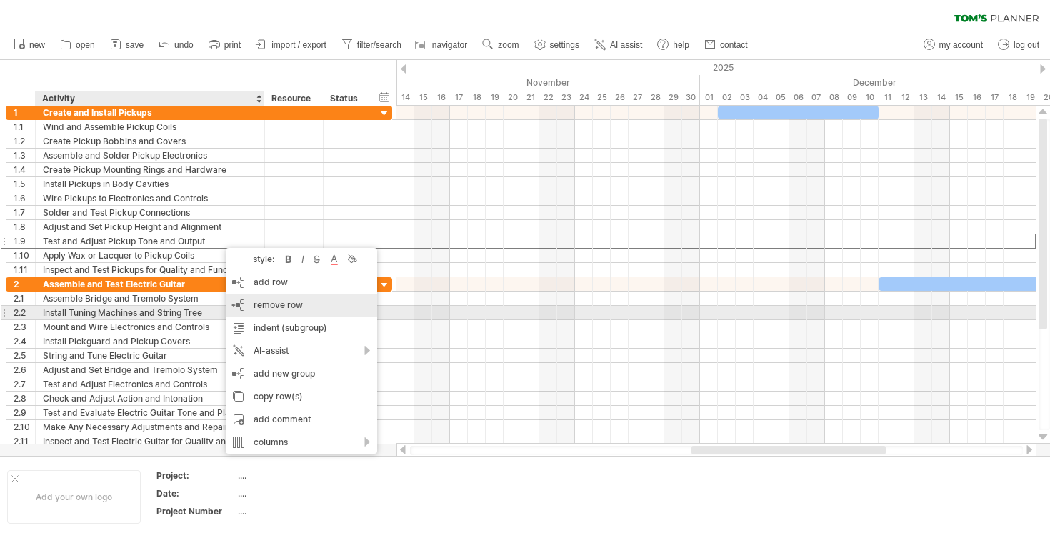
click at [288, 306] on span "remove row" at bounding box center [278, 304] width 49 height 11
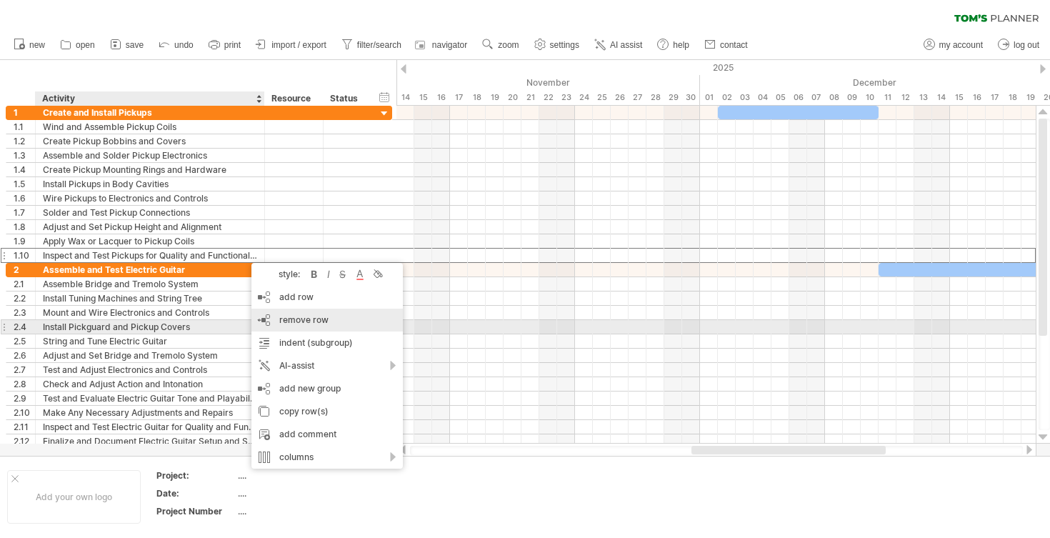
click at [294, 320] on span "remove row" at bounding box center [303, 319] width 49 height 11
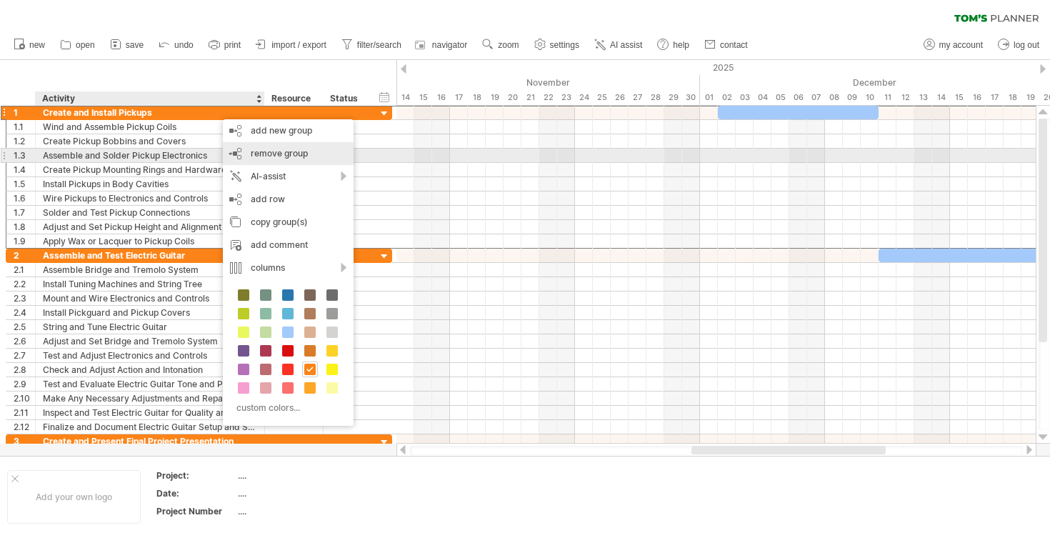
click at [296, 157] on span "remove group" at bounding box center [279, 153] width 57 height 11
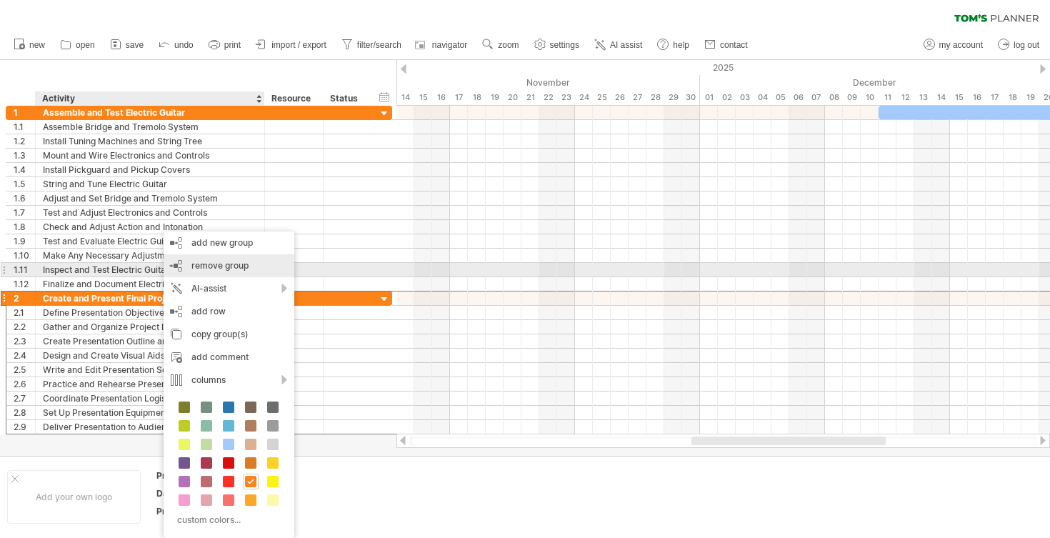
click at [244, 270] on span "remove group" at bounding box center [219, 265] width 57 height 11
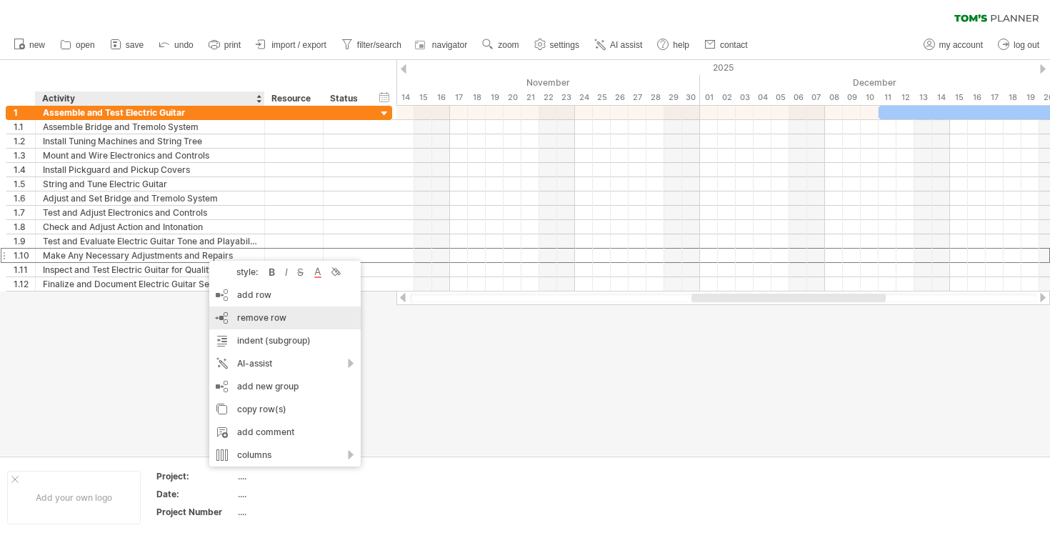
click at [240, 309] on div "remove row remove selected rows" at bounding box center [284, 317] width 151 height 23
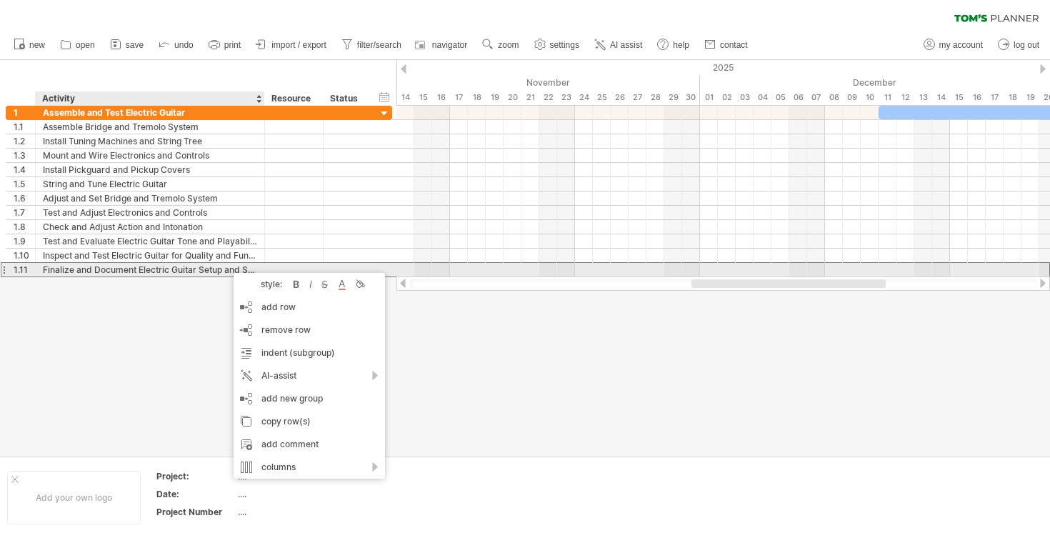
click at [226, 266] on div "Finalize and Document Electric Guitar Setup and Settings" at bounding box center [150, 270] width 214 height 14
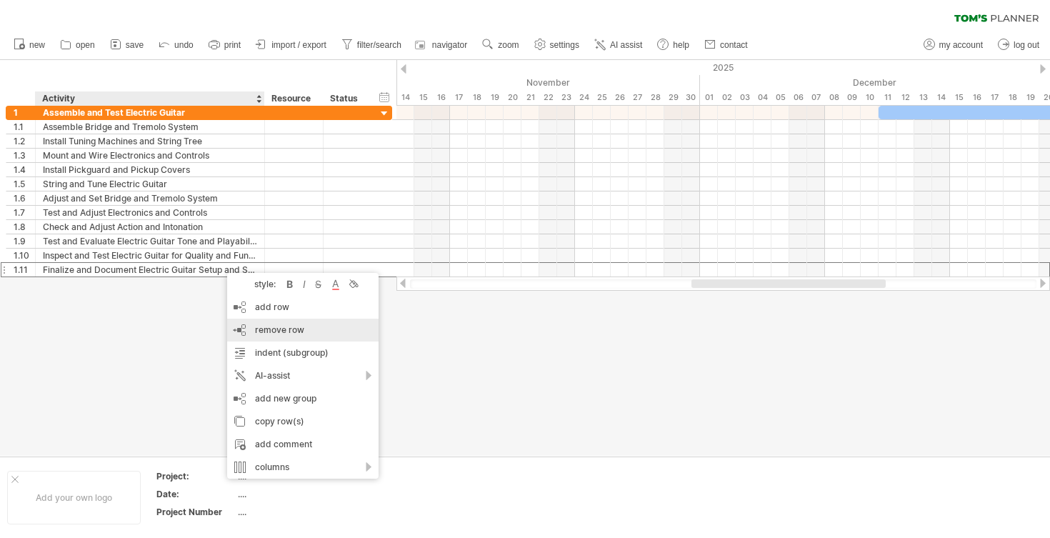
click at [264, 329] on span "remove row" at bounding box center [279, 329] width 49 height 11
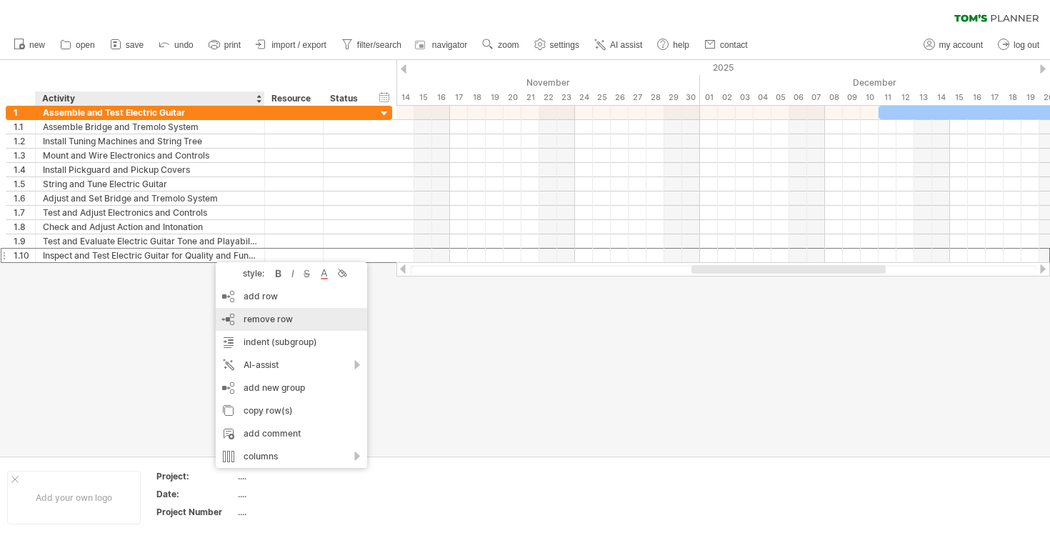
click at [241, 318] on div "remove row remove selected rows" at bounding box center [291, 319] width 151 height 23
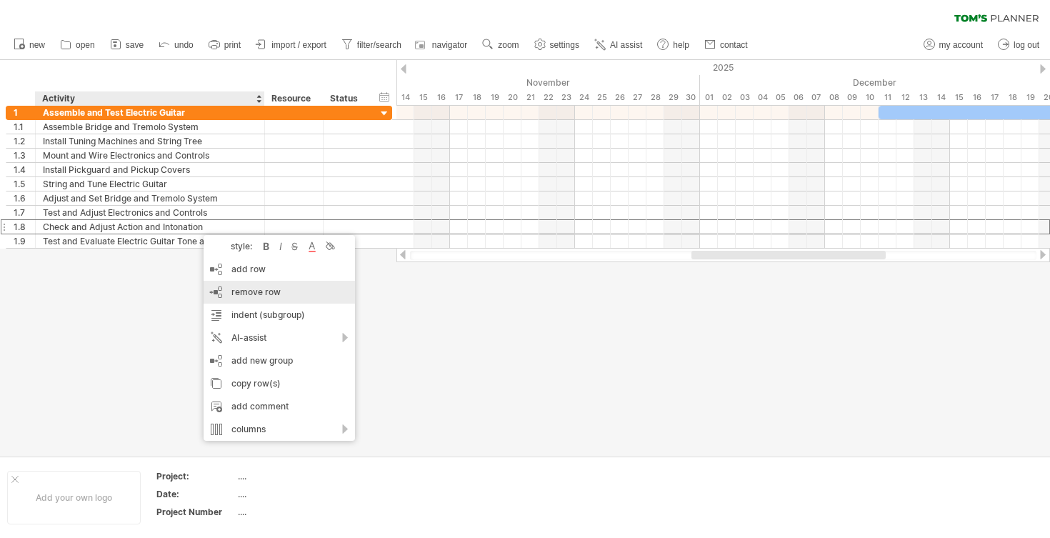
click at [224, 293] on div "remove row remove selected rows" at bounding box center [279, 292] width 151 height 23
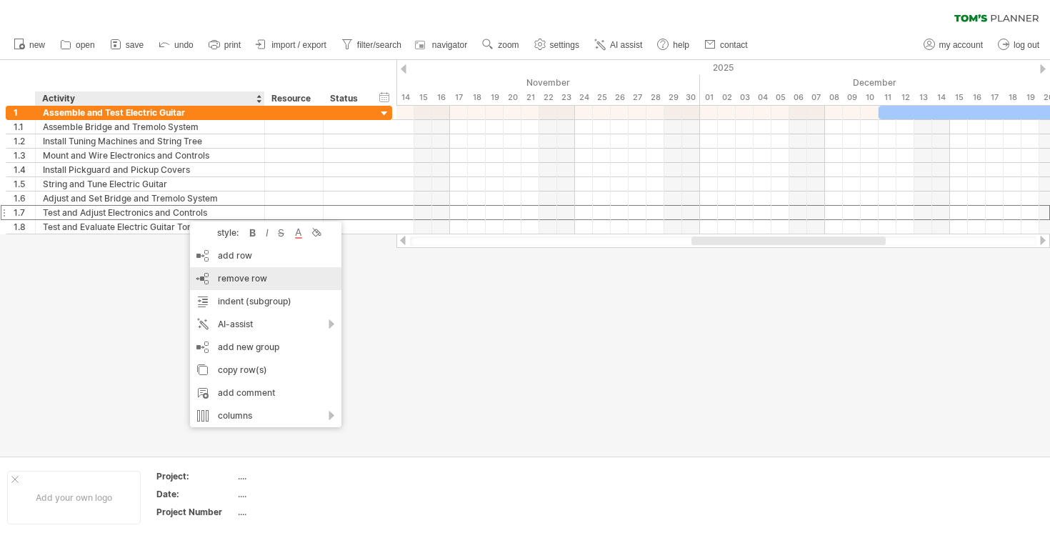
click at [232, 285] on div "remove row remove selected rows" at bounding box center [265, 278] width 151 height 23
